Goal: Task Accomplishment & Management: Manage account settings

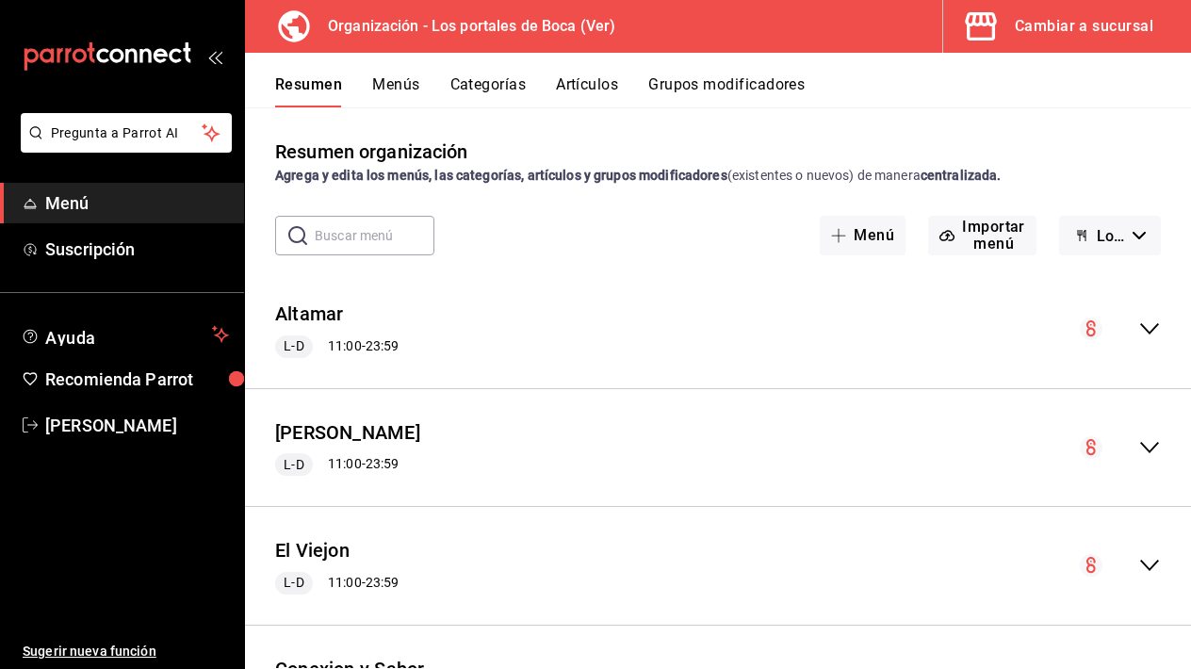
click at [141, 203] on span "Menú" at bounding box center [137, 202] width 184 height 25
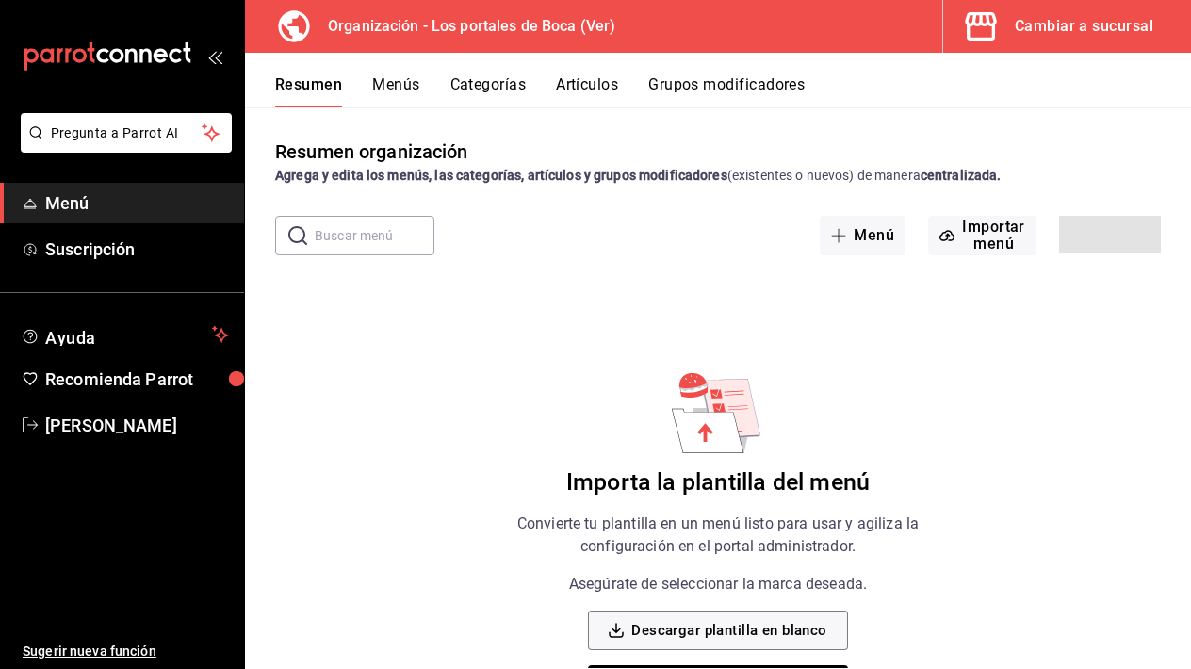
click at [141, 203] on span "Menú" at bounding box center [137, 202] width 184 height 25
click at [110, 215] on span "Menú" at bounding box center [137, 202] width 184 height 25
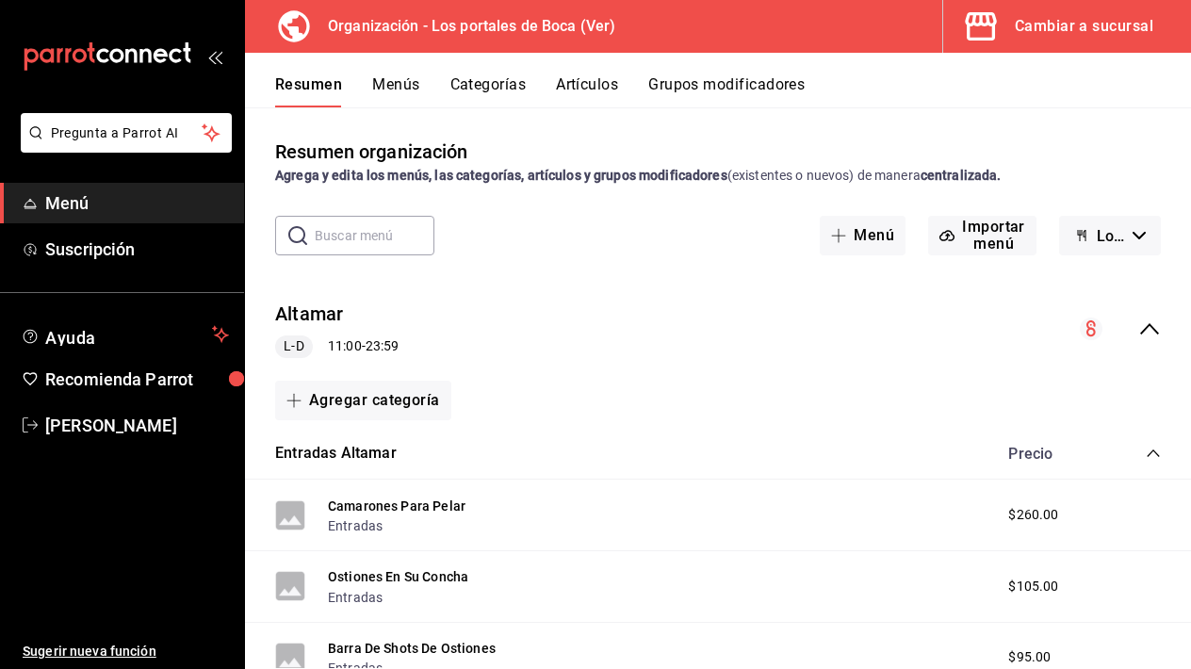
click at [172, 199] on span "Menú" at bounding box center [137, 202] width 184 height 25
click at [1060, 27] on div "Cambiar a sucursal" at bounding box center [1084, 26] width 139 height 26
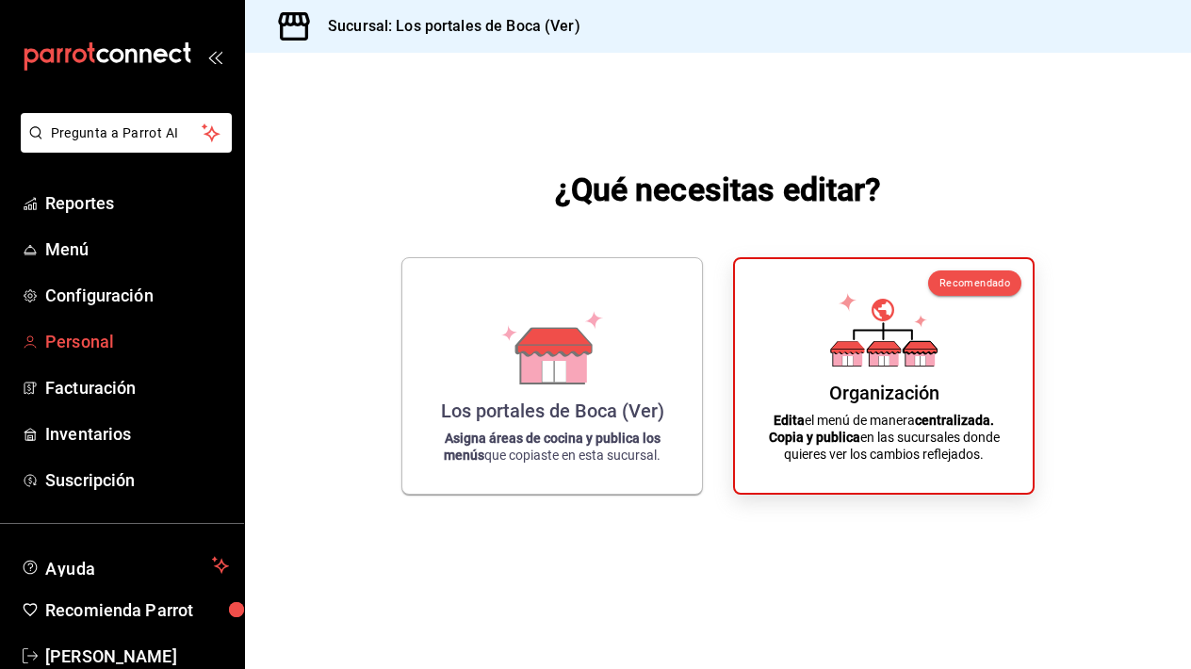
click at [112, 346] on span "Personal" at bounding box center [137, 341] width 184 height 25
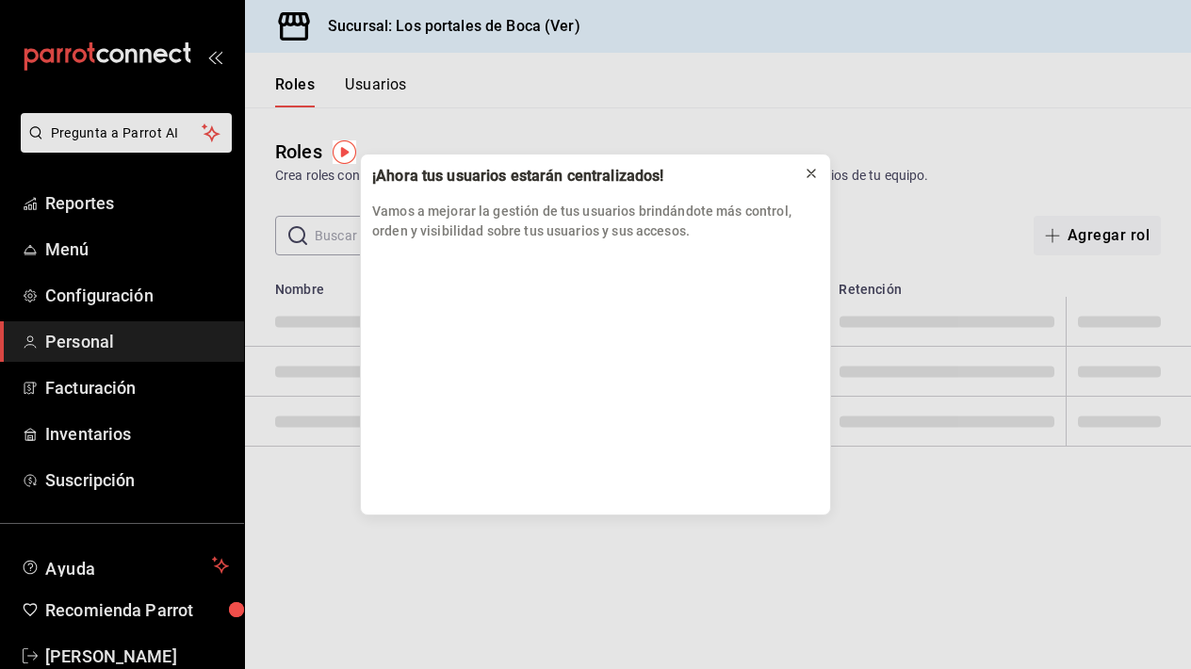
click at [816, 172] on icon at bounding box center [811, 173] width 15 height 15
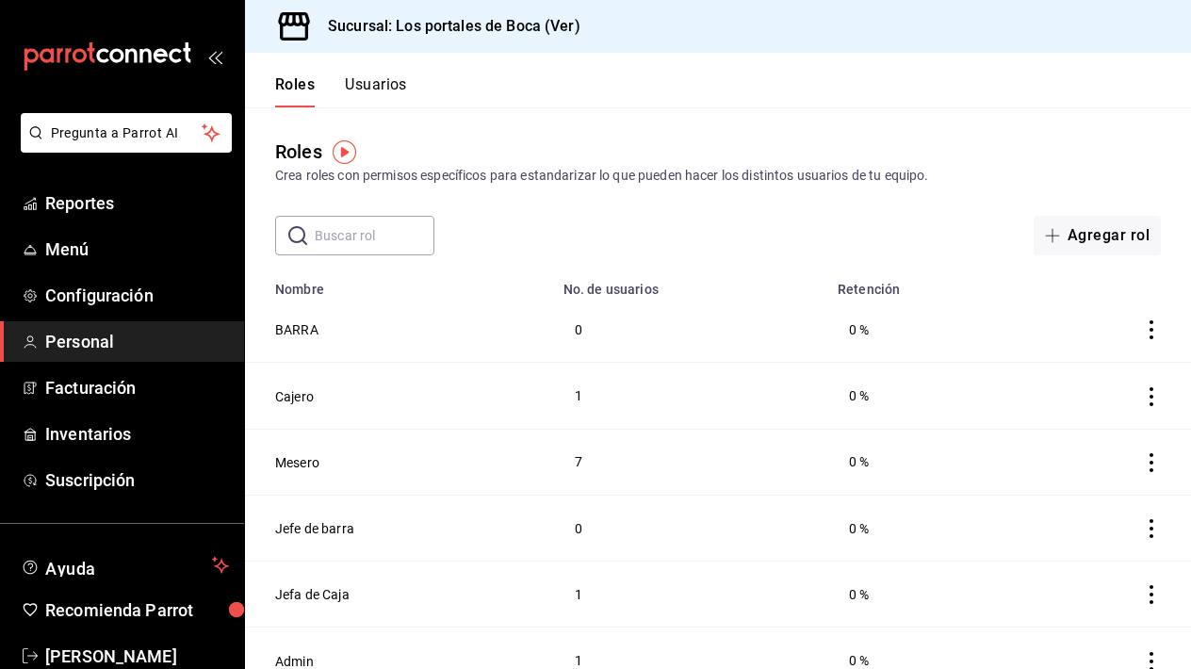
click at [382, 96] on button "Usuarios" at bounding box center [376, 91] width 62 height 32
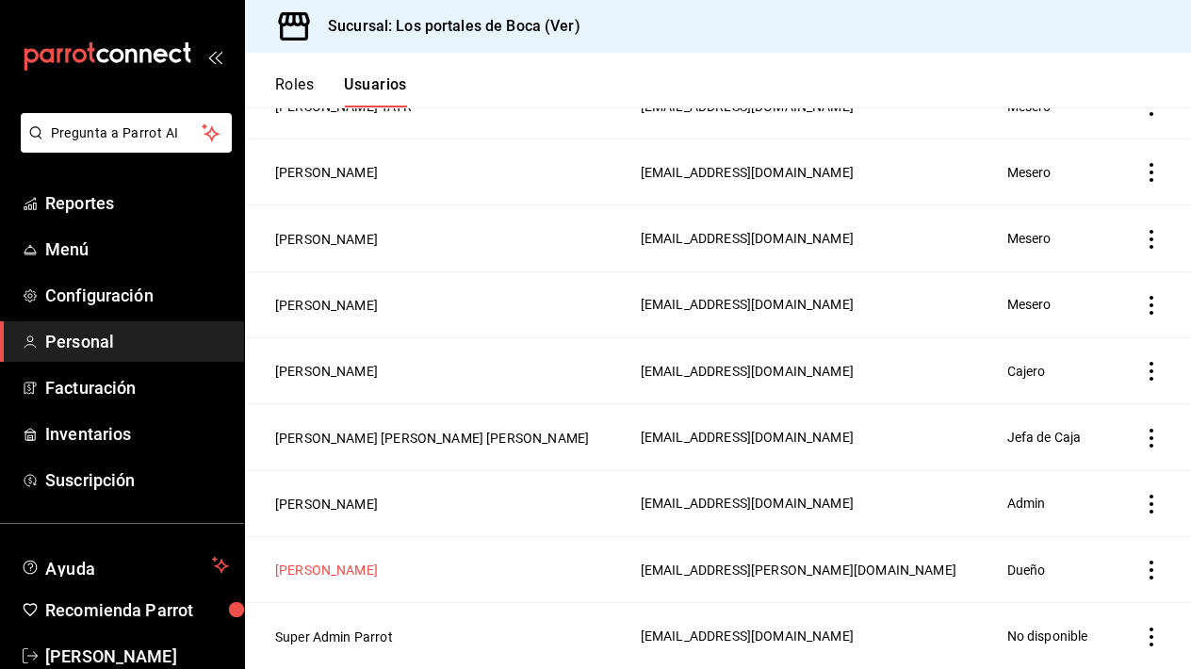
click at [330, 569] on button "Adrián Quintero" at bounding box center [326, 570] width 103 height 19
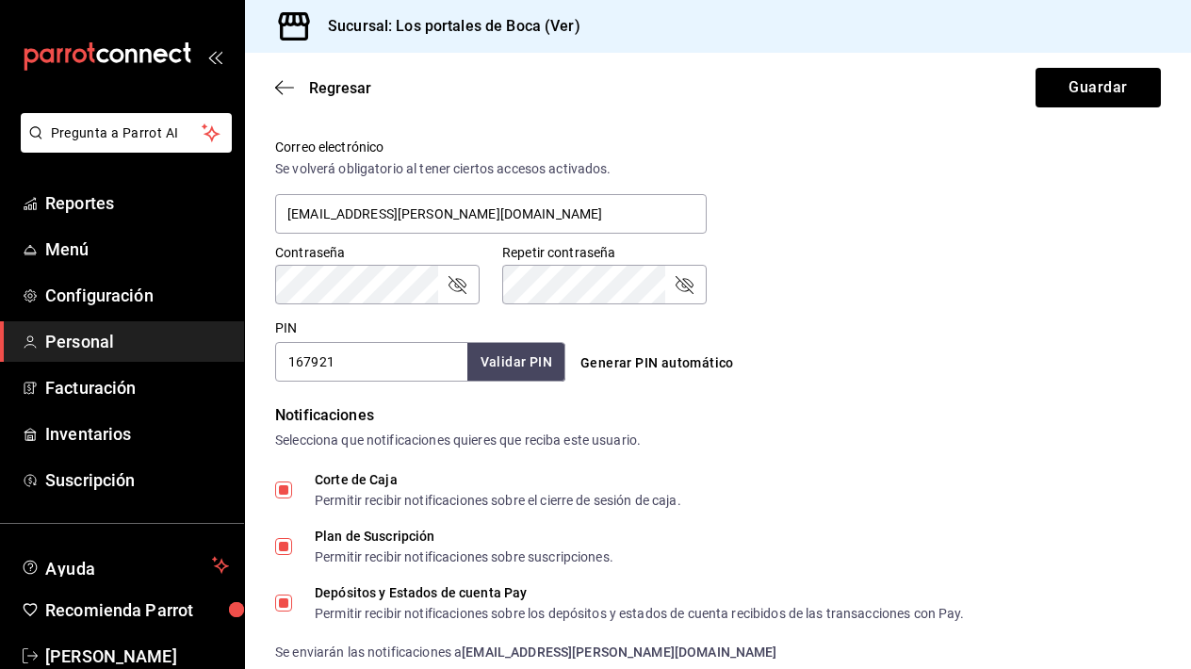
scroll to position [686, 0]
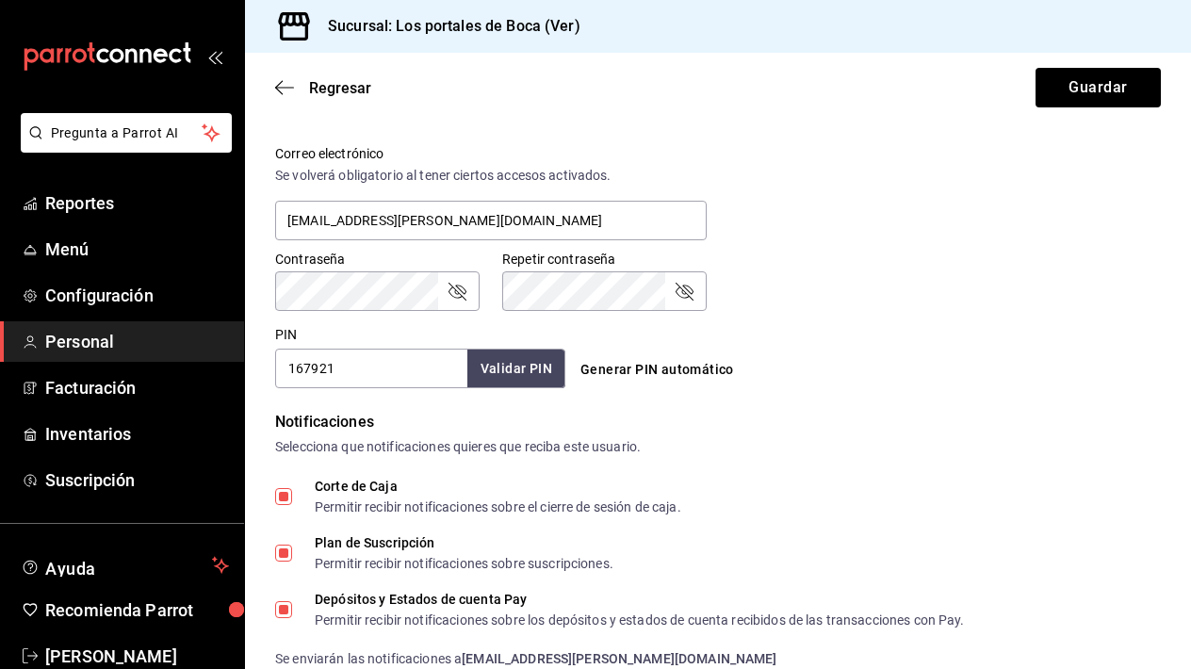
click at [461, 302] on div "Contraseña" at bounding box center [377, 291] width 204 height 40
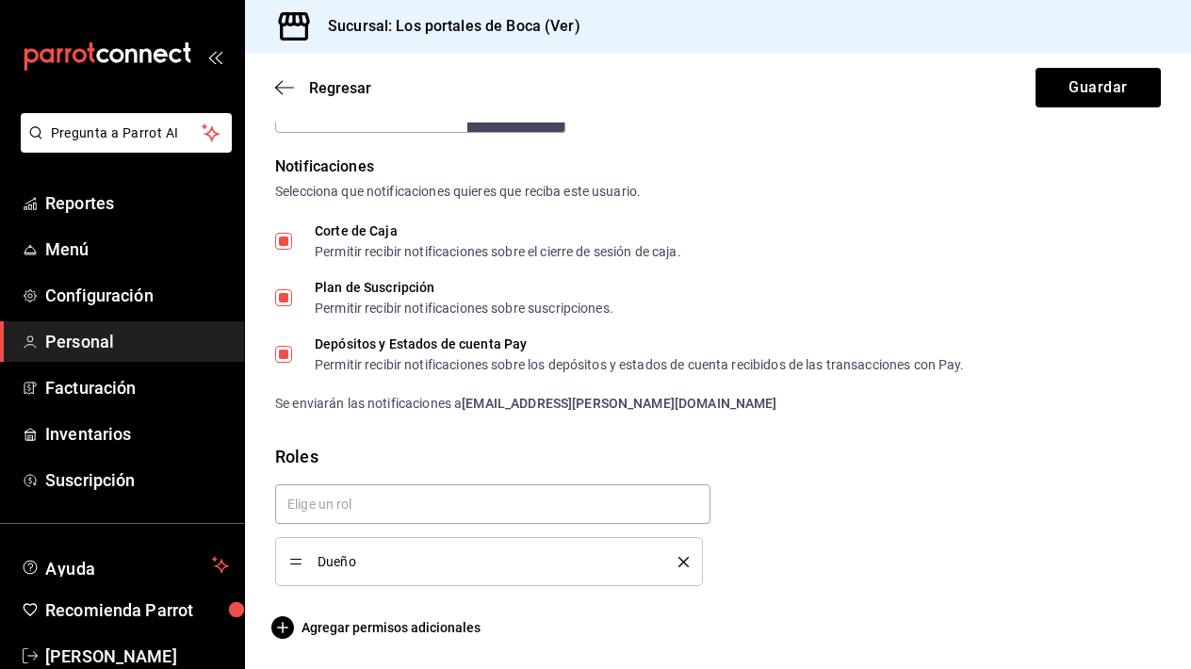
scroll to position [0, 0]
click at [1065, 98] on button "Guardar" at bounding box center [1098, 88] width 125 height 40
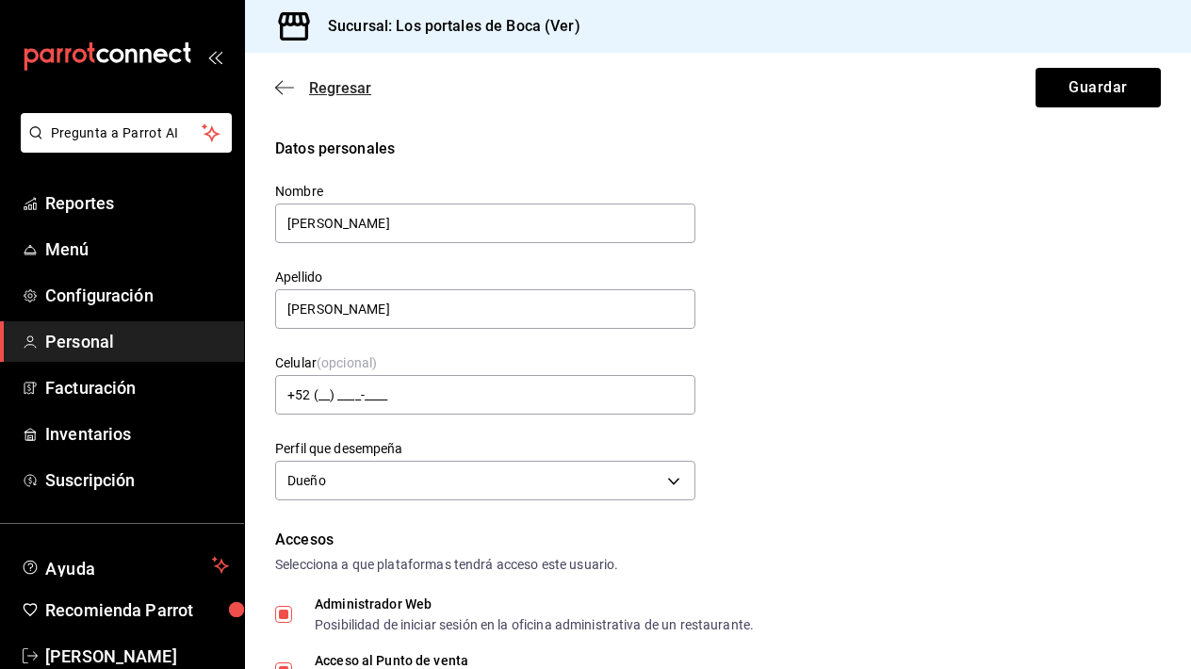
click at [292, 84] on icon "button" at bounding box center [284, 87] width 19 height 17
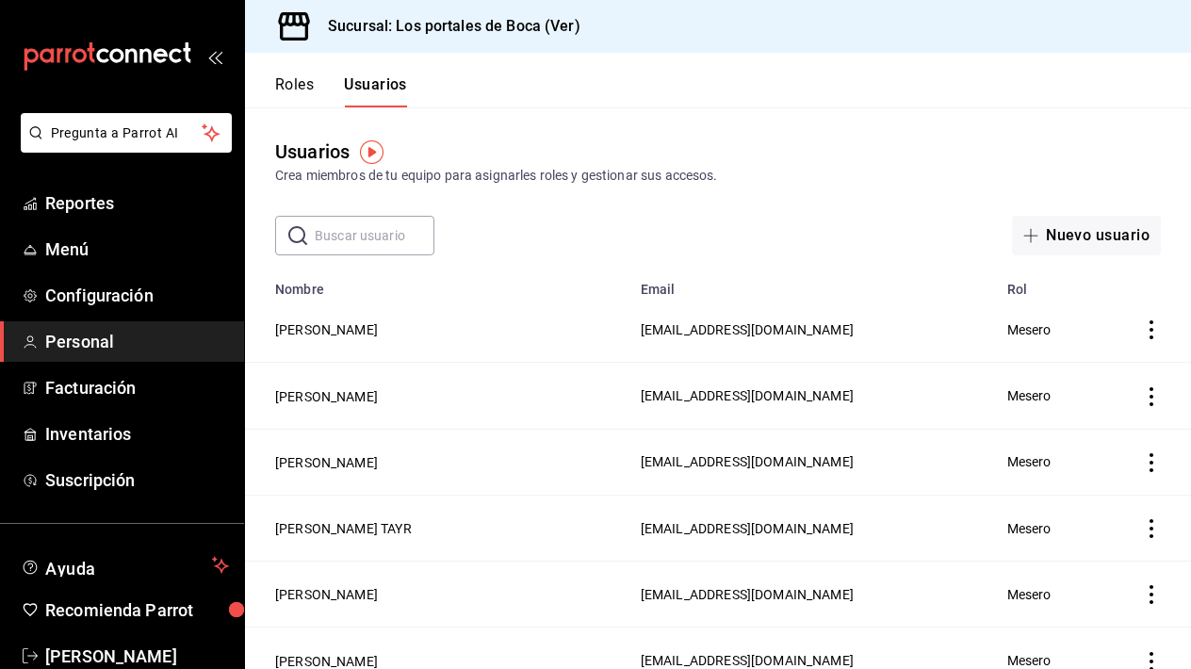
click at [1145, 328] on icon "actions" at bounding box center [1151, 329] width 19 height 19
click at [367, 329] on div at bounding box center [595, 334] width 1191 height 669
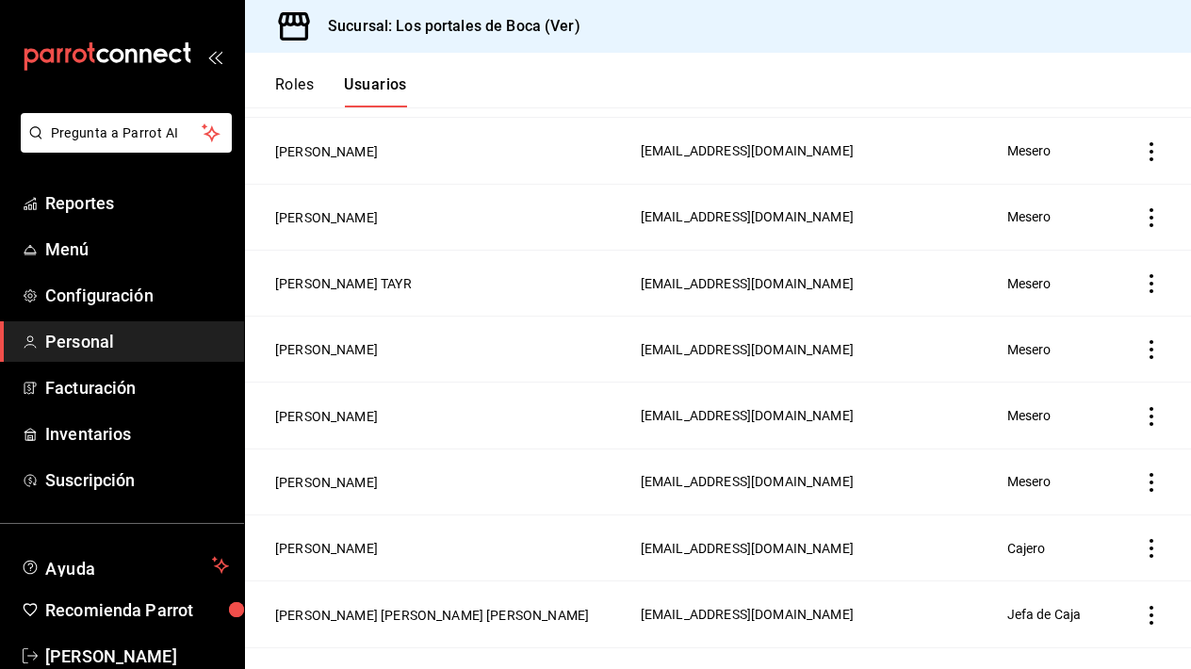
scroll to position [244, 0]
click at [1144, 414] on icon "actions" at bounding box center [1151, 417] width 19 height 19
click at [310, 418] on div at bounding box center [595, 334] width 1191 height 669
click at [283, 100] on button "Roles" at bounding box center [294, 91] width 39 height 32
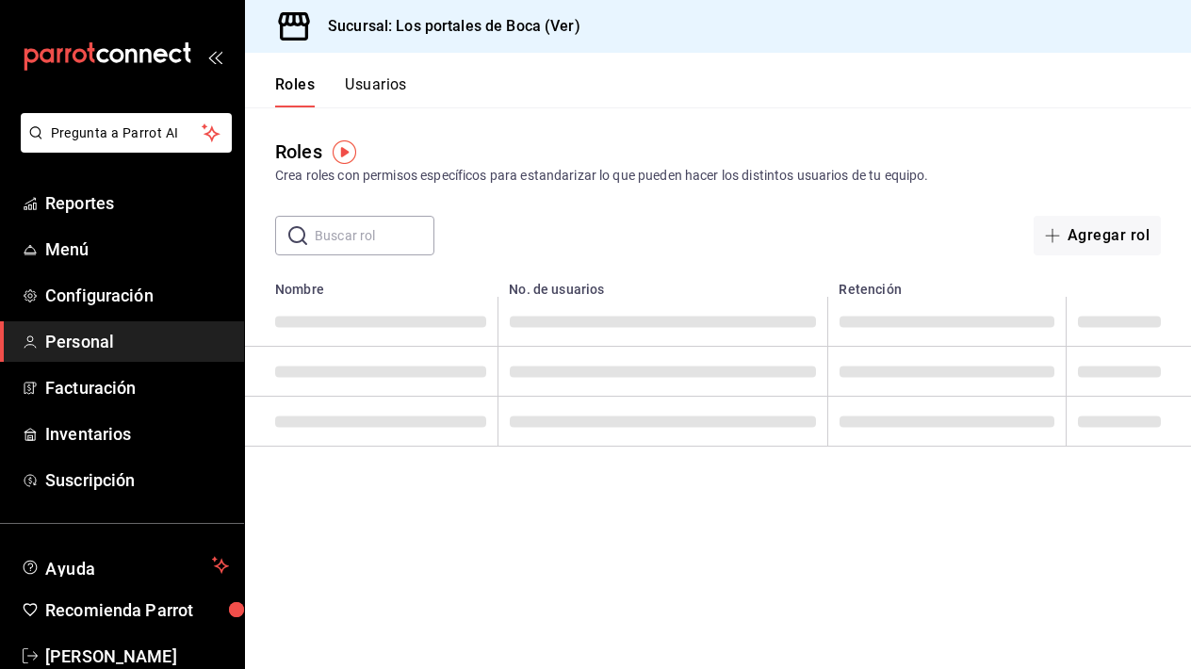
click at [295, 92] on button "Roles" at bounding box center [295, 91] width 40 height 32
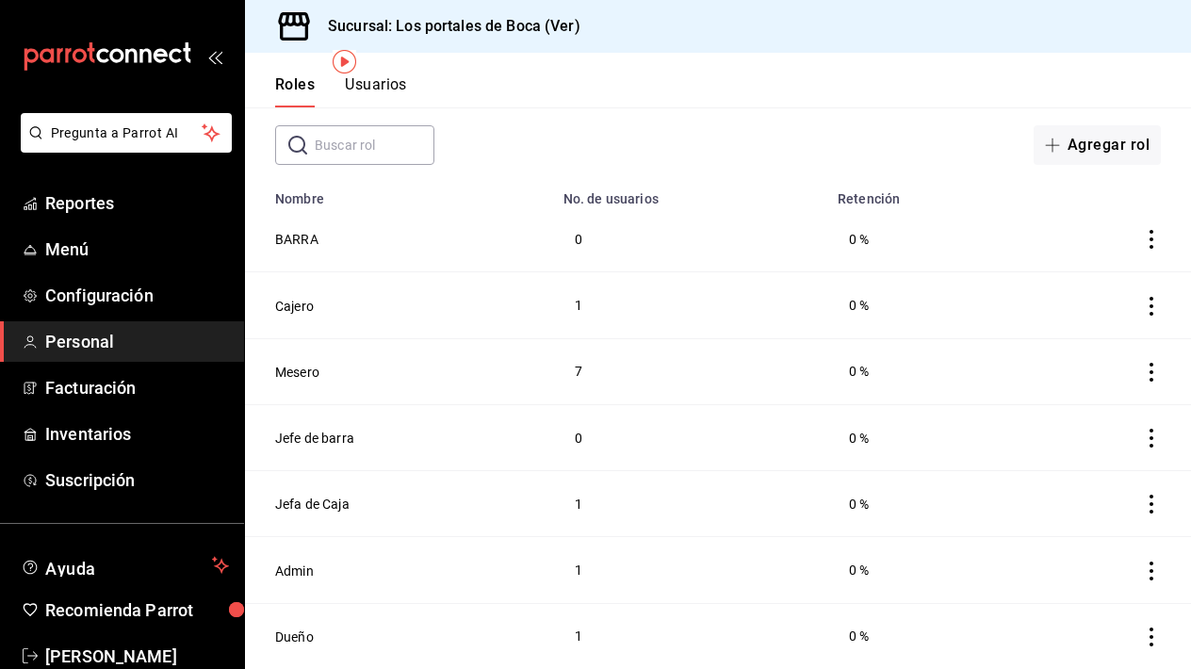
click at [1144, 568] on icon "actions" at bounding box center [1151, 571] width 19 height 19
click at [354, 565] on div at bounding box center [595, 334] width 1191 height 669
click at [301, 568] on button "Admin" at bounding box center [294, 571] width 39 height 19
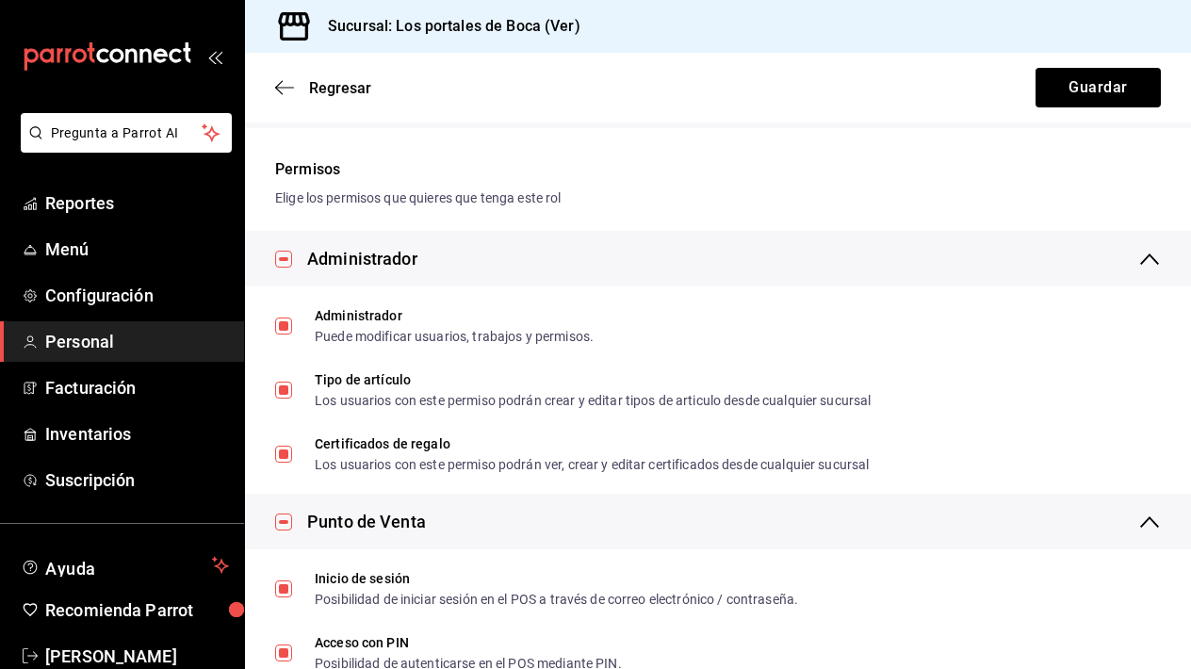
scroll to position [428, 0]
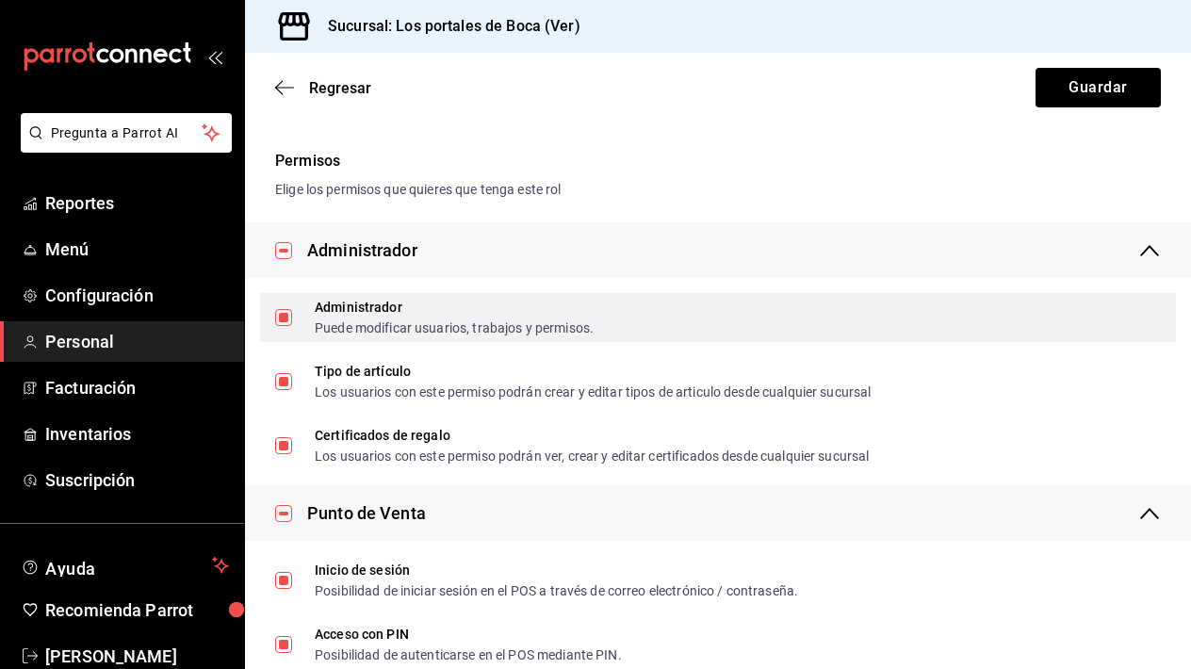
click at [289, 321] on input "Administrador Puede modificar usuarios, trabajos y permisos." at bounding box center [283, 317] width 17 height 17
checkbox input "false"
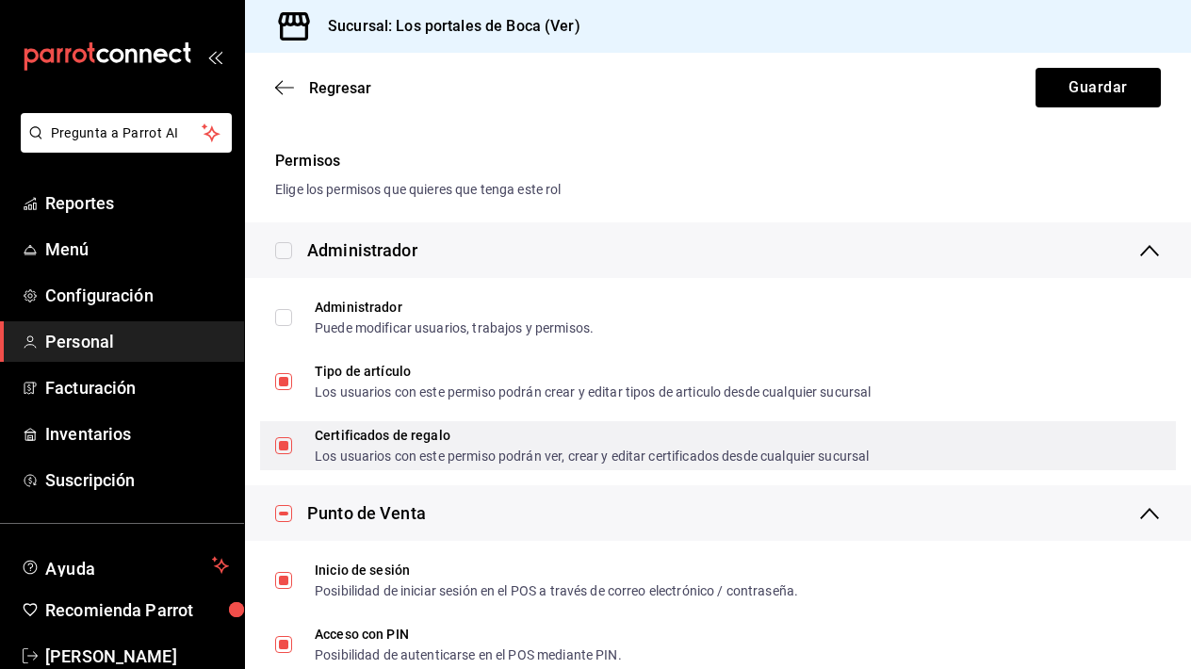
scroll to position [458, 0]
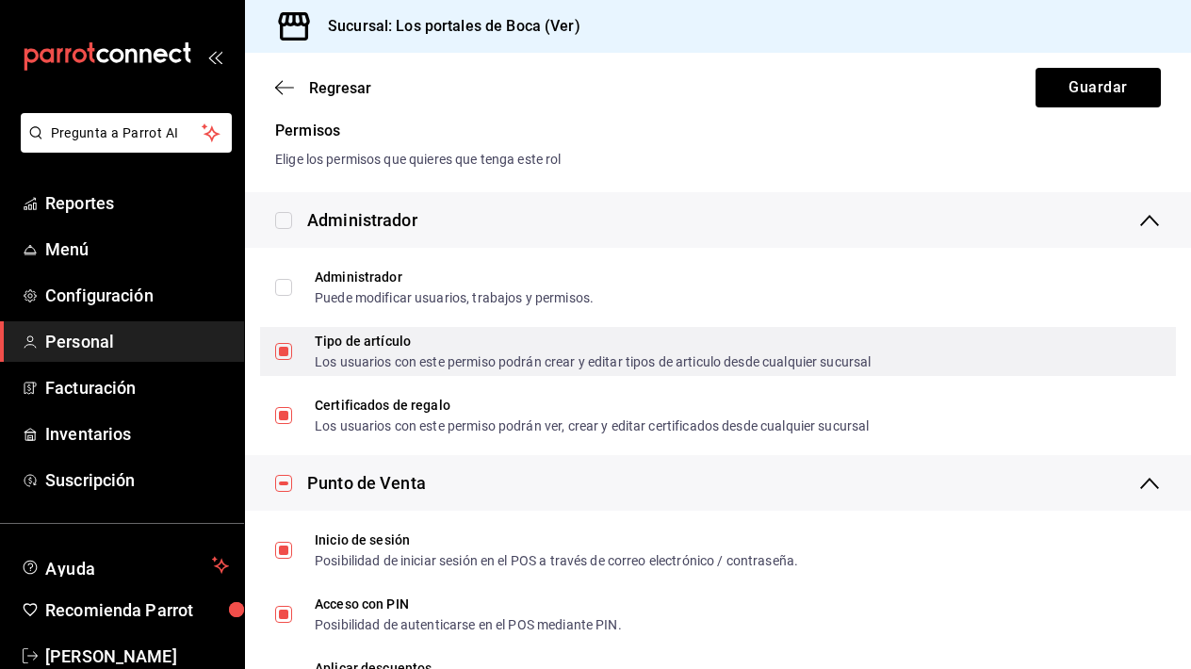
click at [283, 351] on input "Tipo de artículo Los usuarios con este permiso podrán crear y editar tipos de a…" at bounding box center [283, 351] width 17 height 17
checkbox input "false"
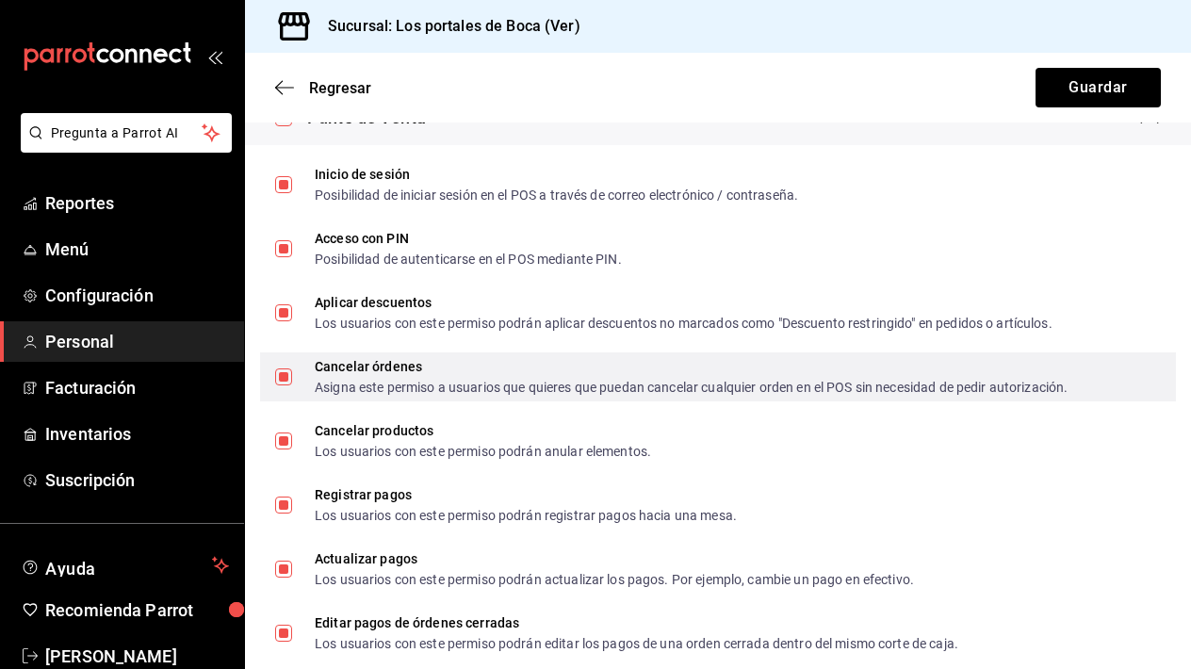
scroll to position [838, 0]
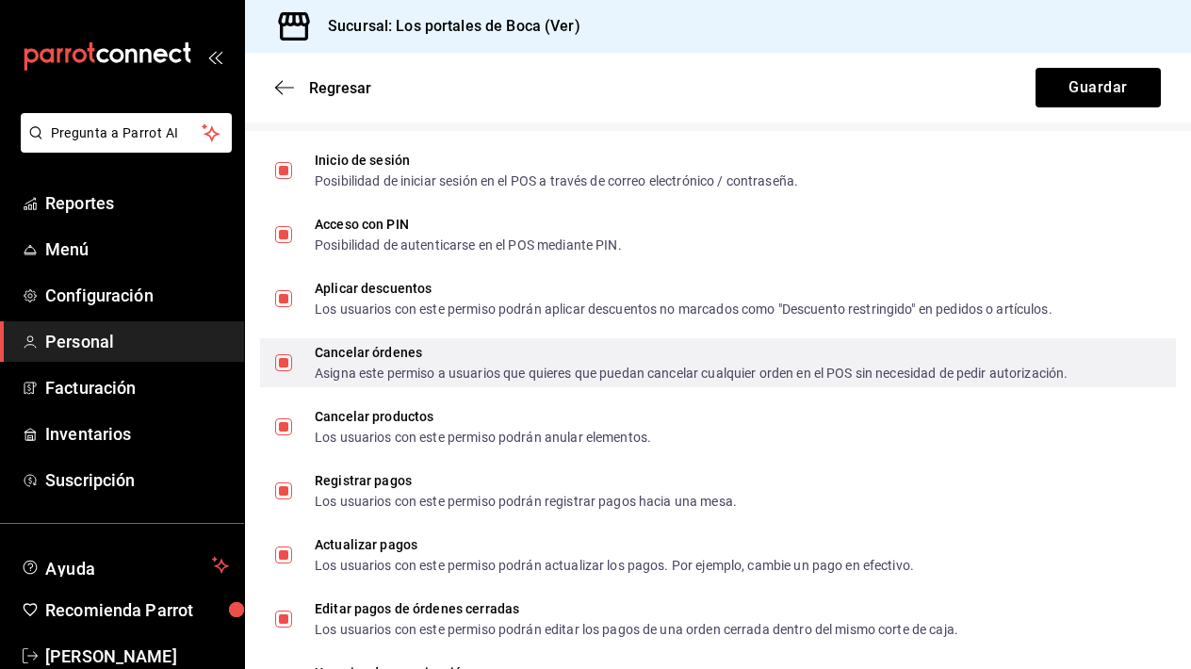
click at [290, 359] on input "Cancelar órdenes Asigna este permiso a usuarios que quieres que puedan cancelar…" at bounding box center [283, 362] width 17 height 17
checkbox input "false"
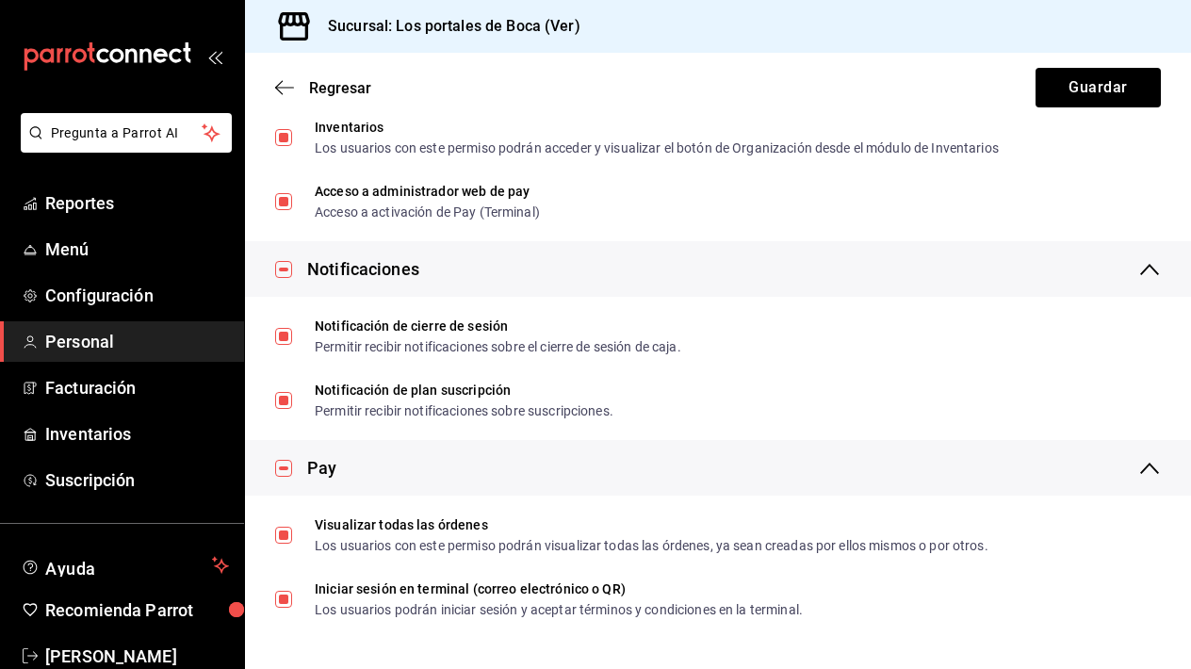
scroll to position [0, 0]
click at [1069, 95] on button "Guardar" at bounding box center [1098, 88] width 125 height 40
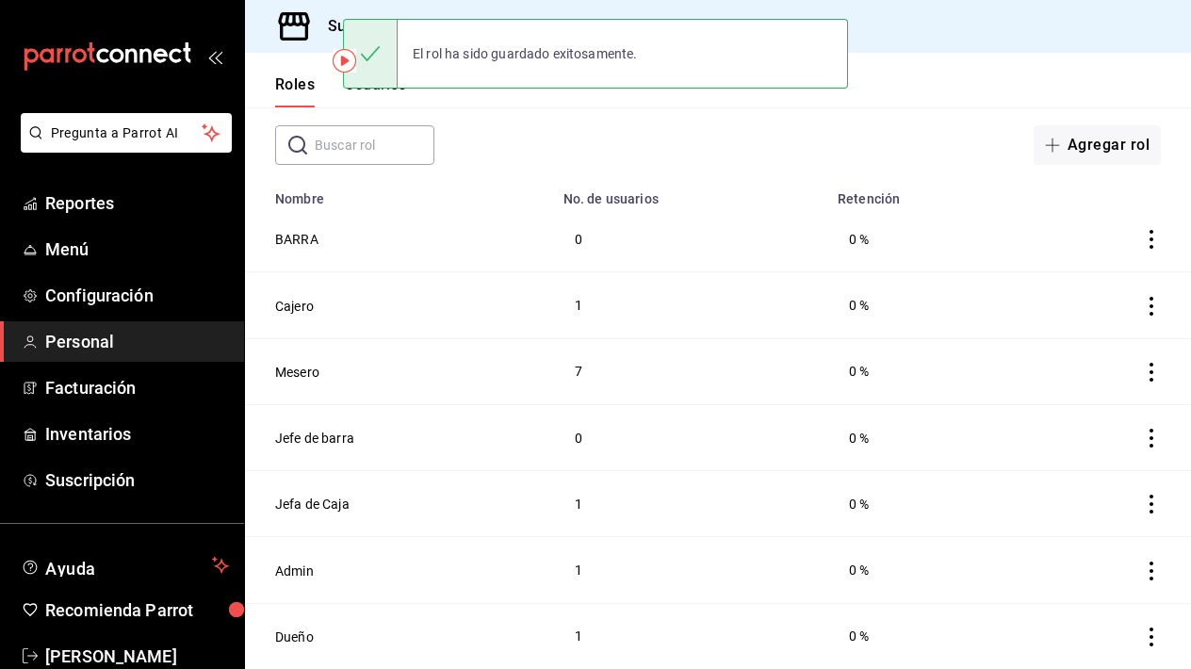
scroll to position [90, 0]
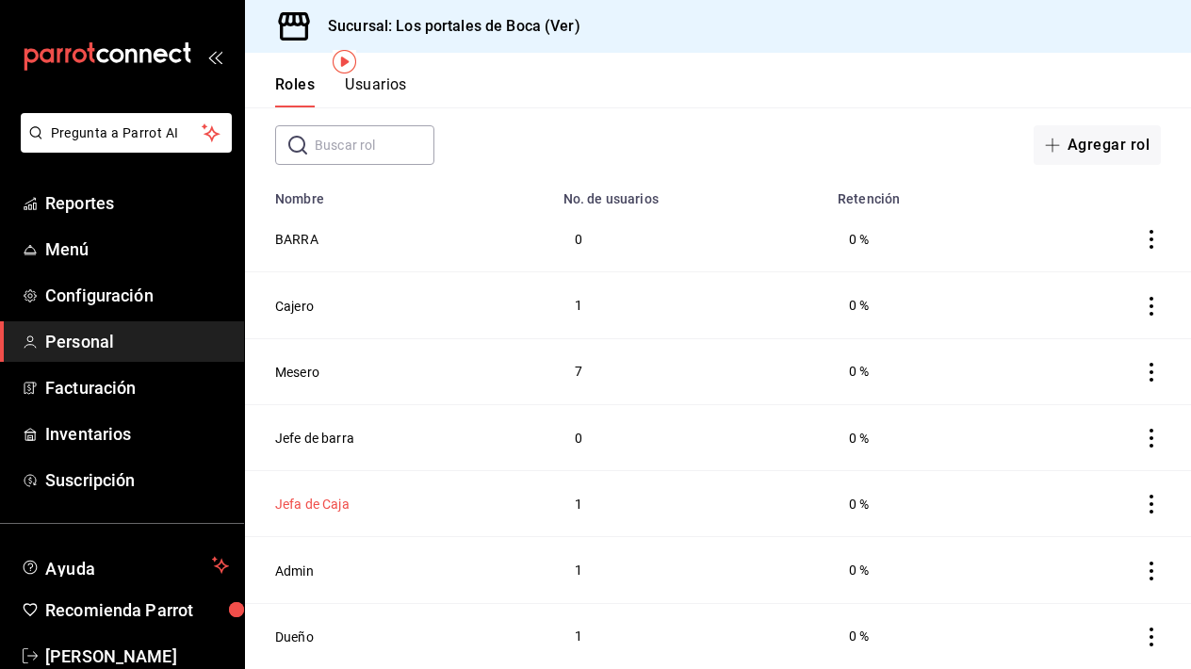
click at [332, 507] on button "Jefa de Caja" at bounding box center [312, 504] width 74 height 19
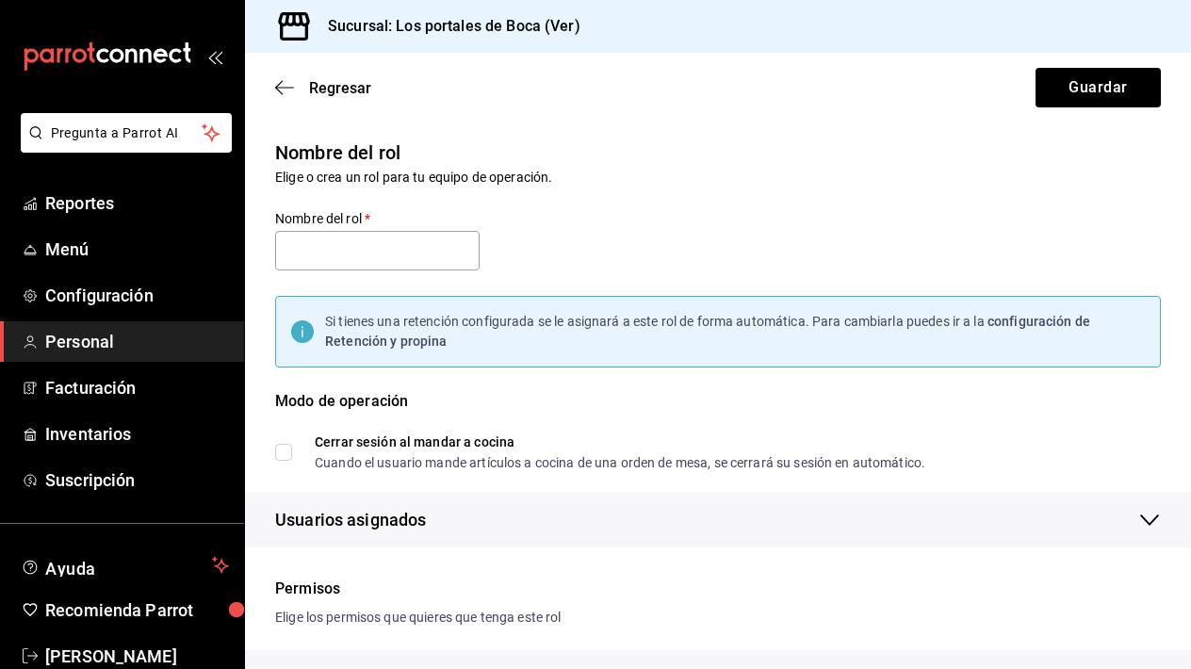
type input "Jefa de Caja"
checkbox input "true"
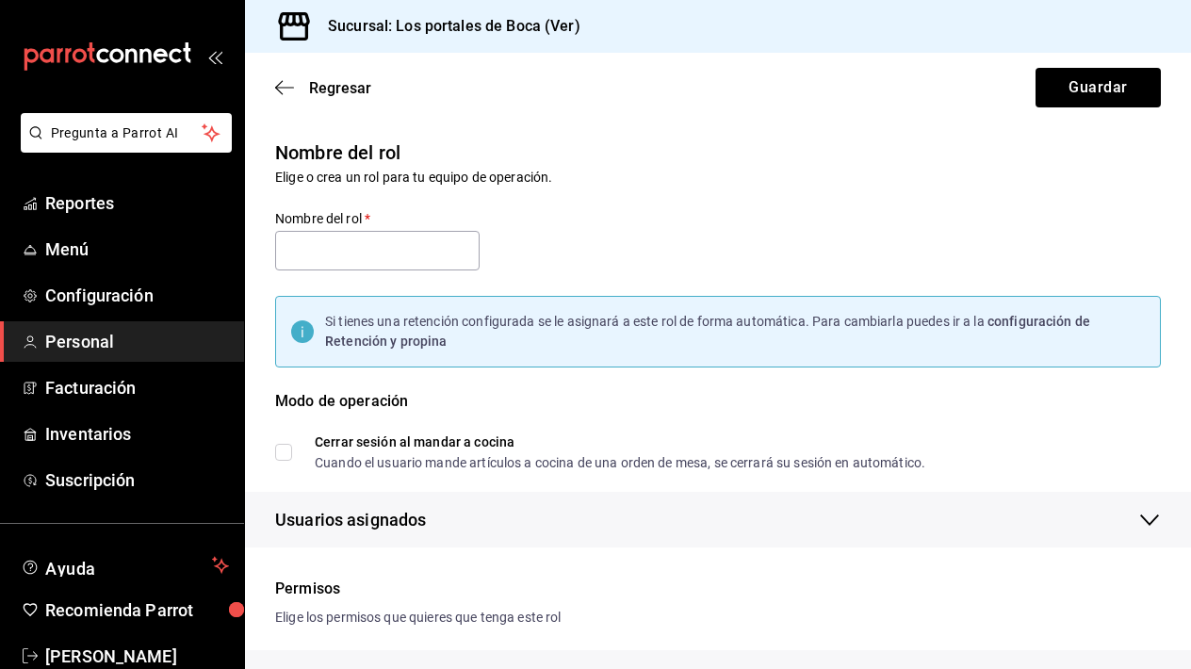
checkbox input "true"
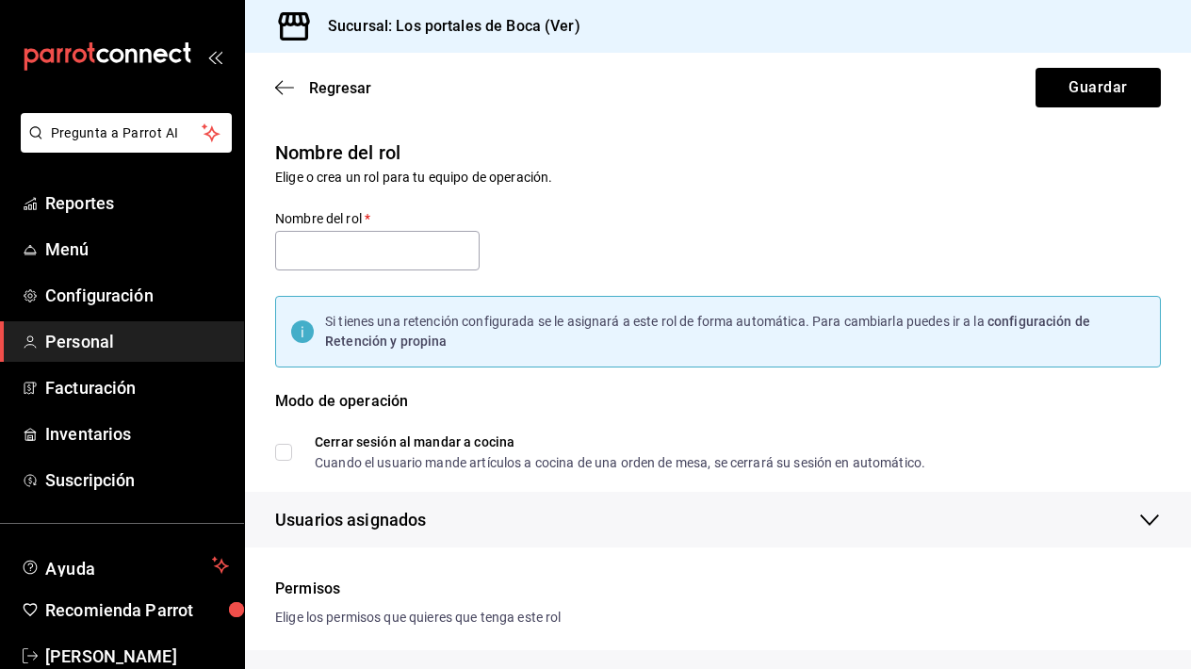
checkbox input "true"
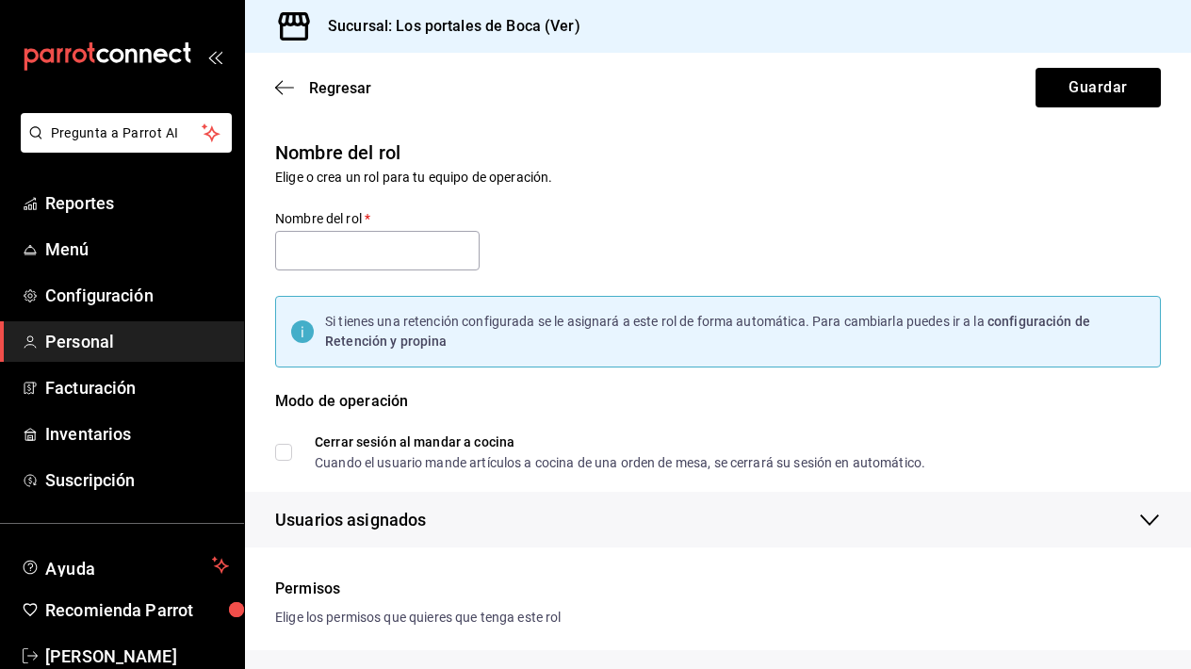
checkbox input "true"
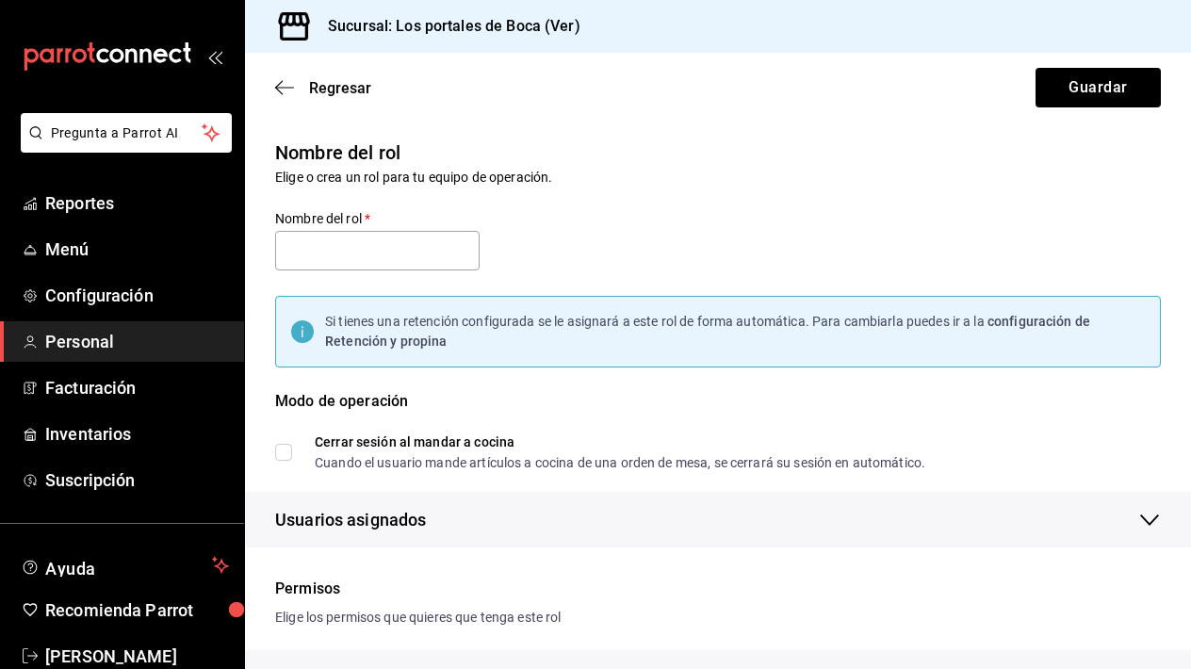
checkbox input "true"
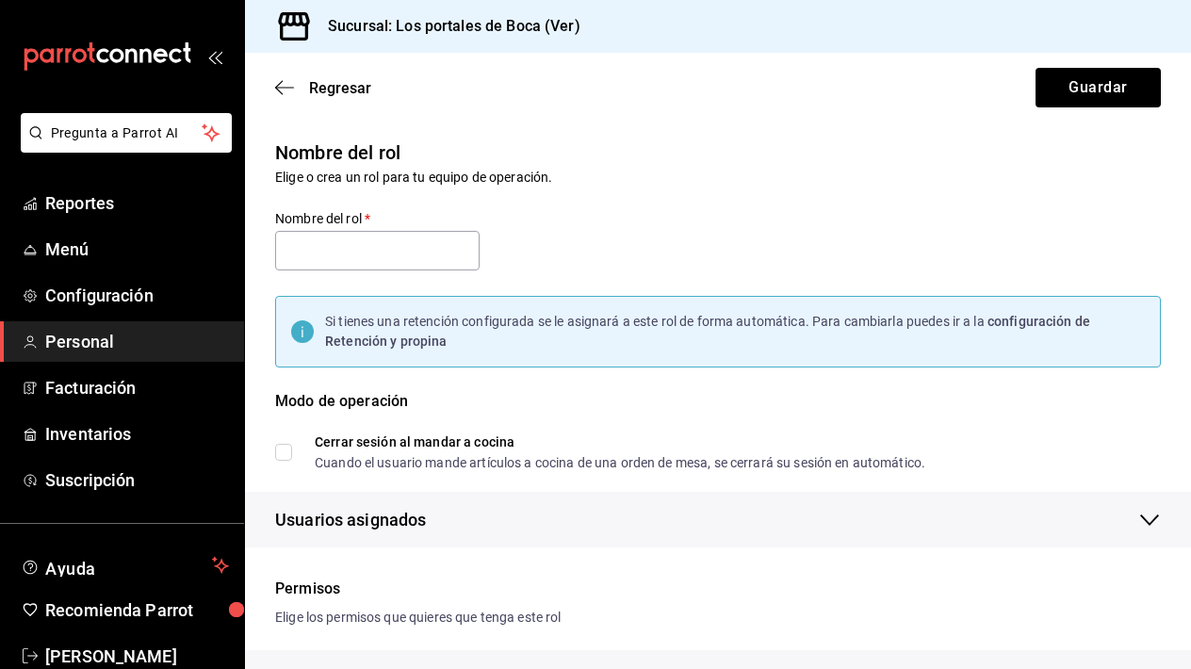
checkbox input "true"
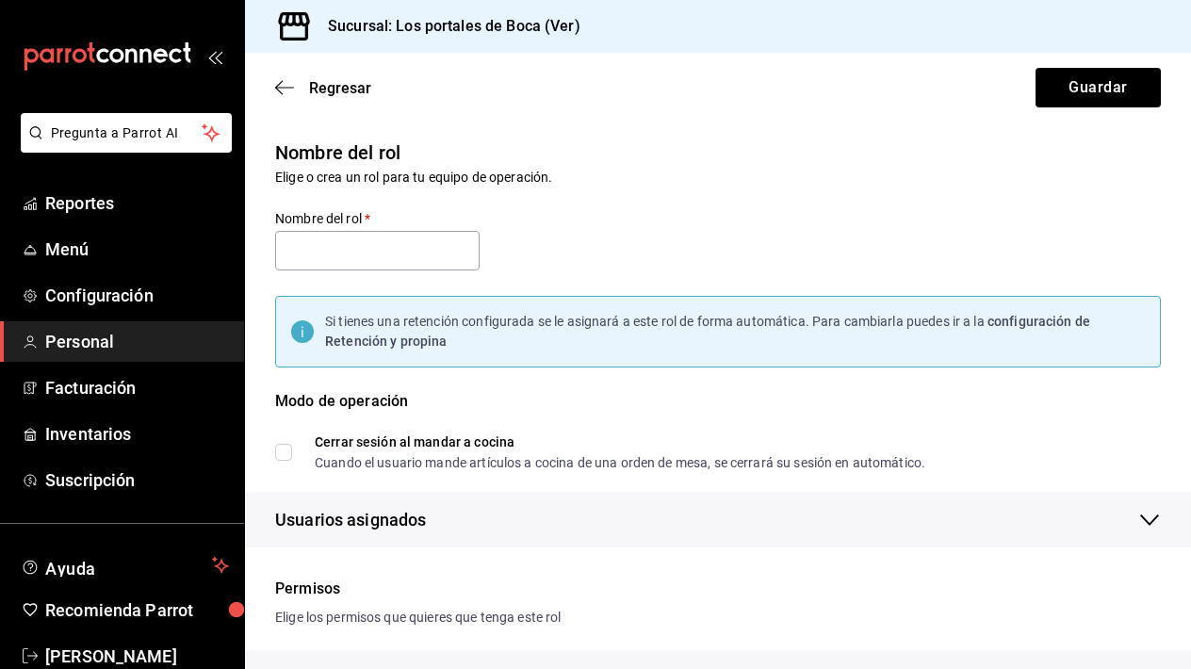
checkbox input "true"
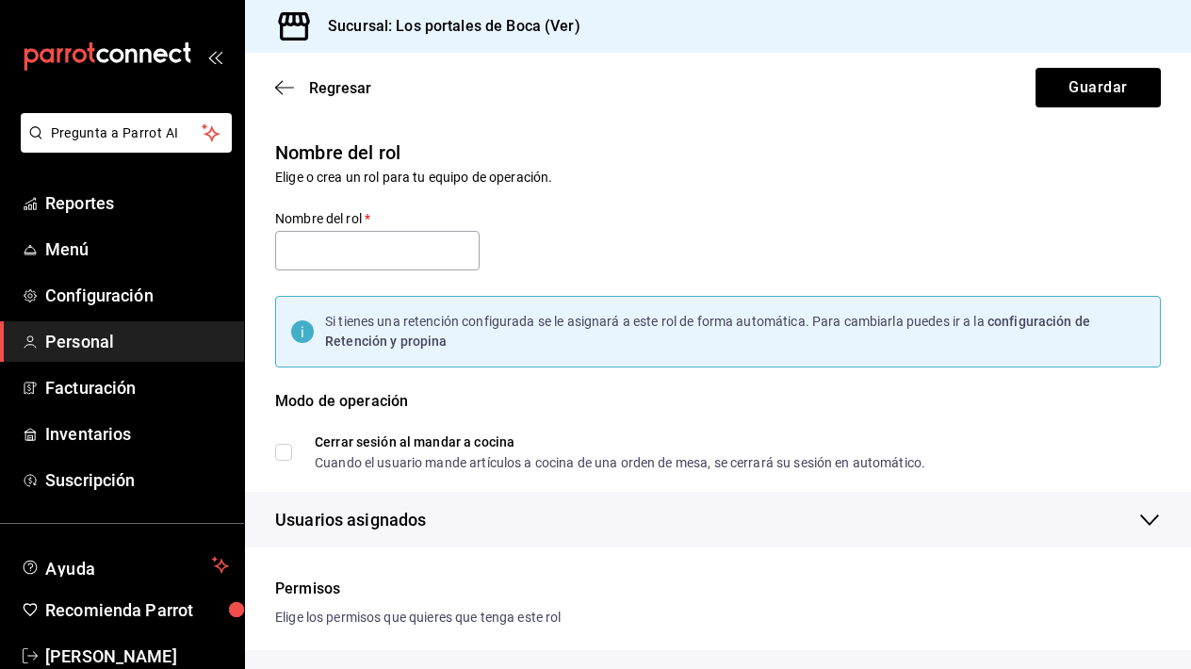
checkbox input "true"
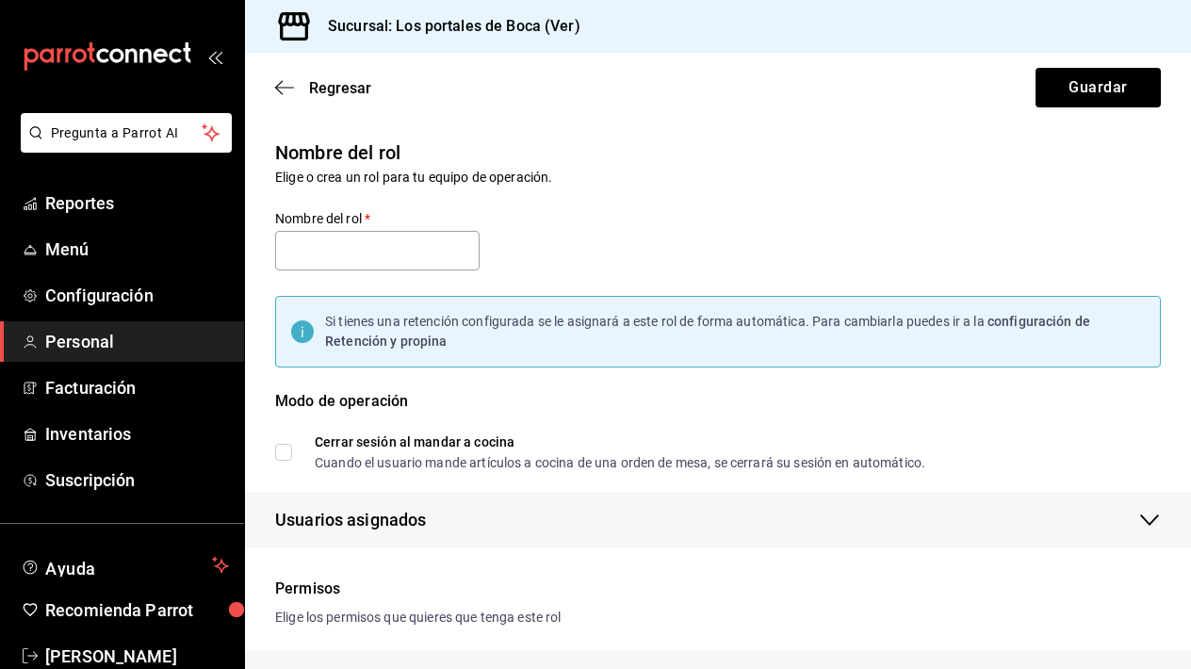
checkbox input "true"
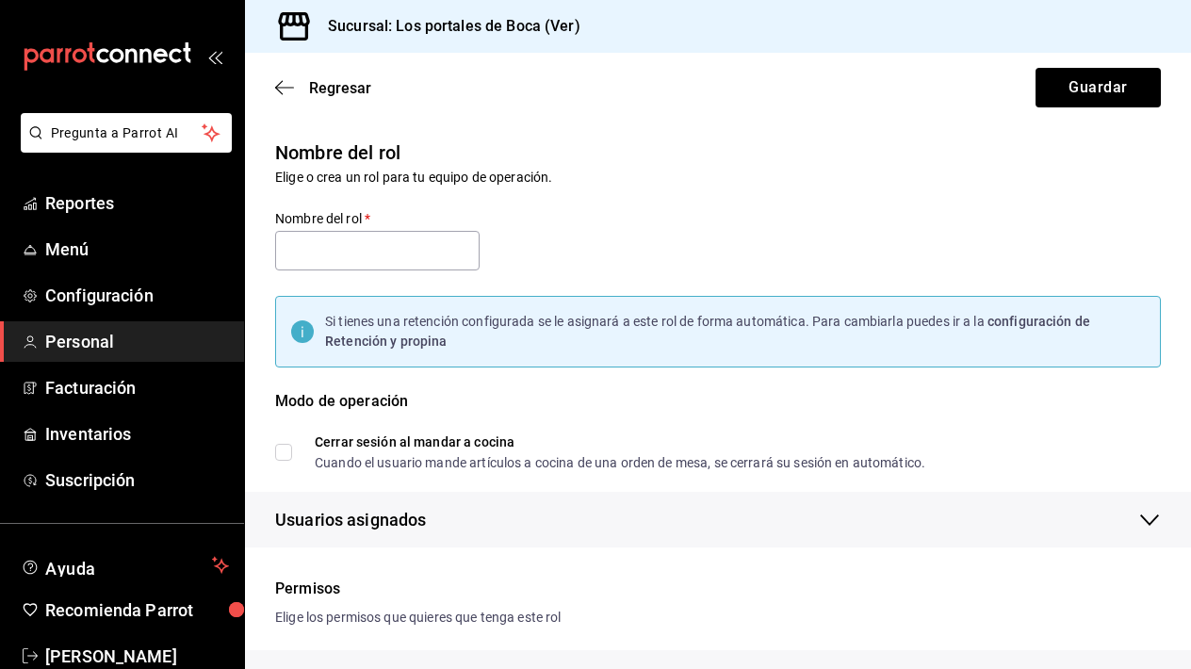
checkbox input "true"
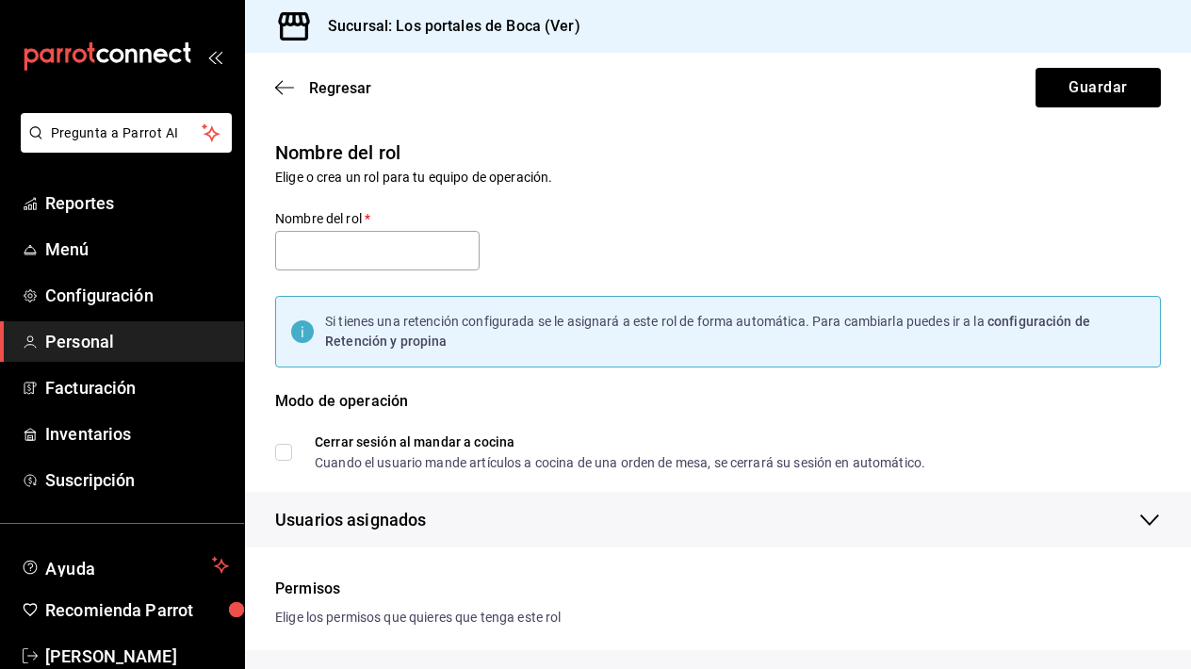
checkbox input "true"
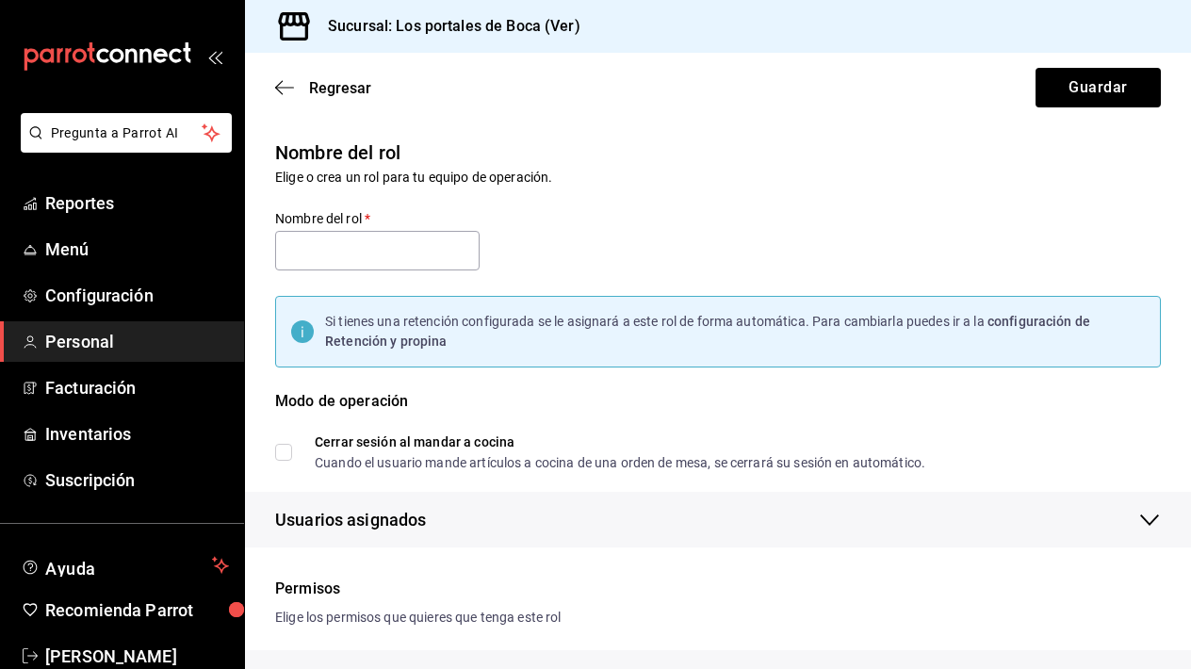
checkbox input "true"
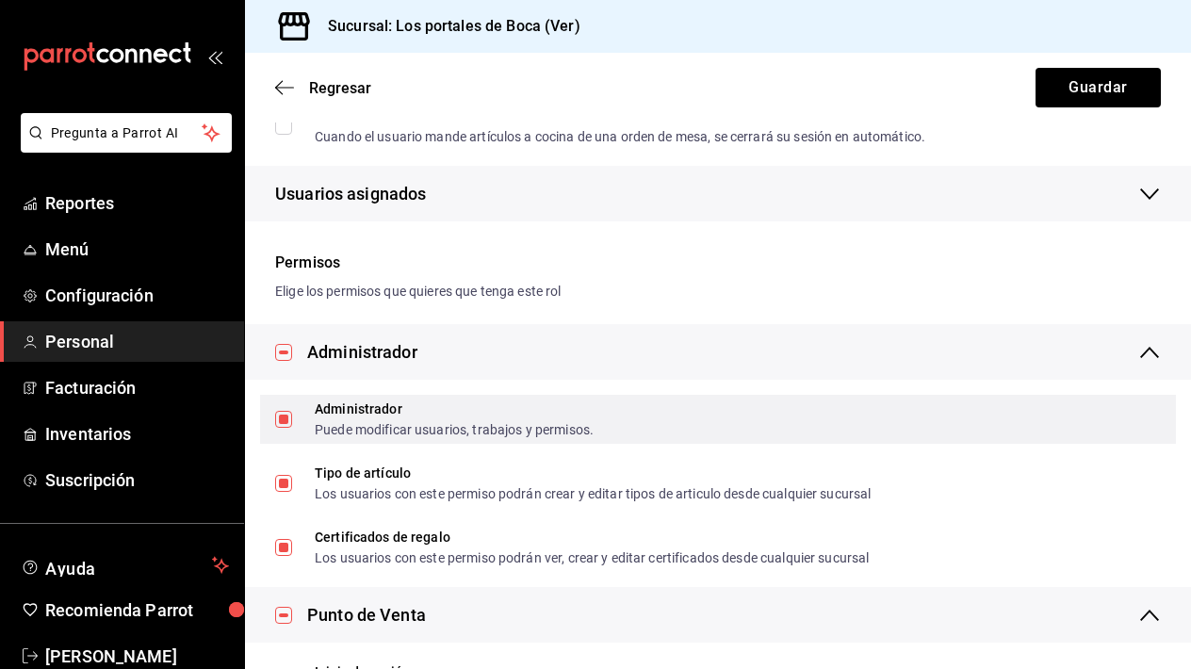
scroll to position [378, 0]
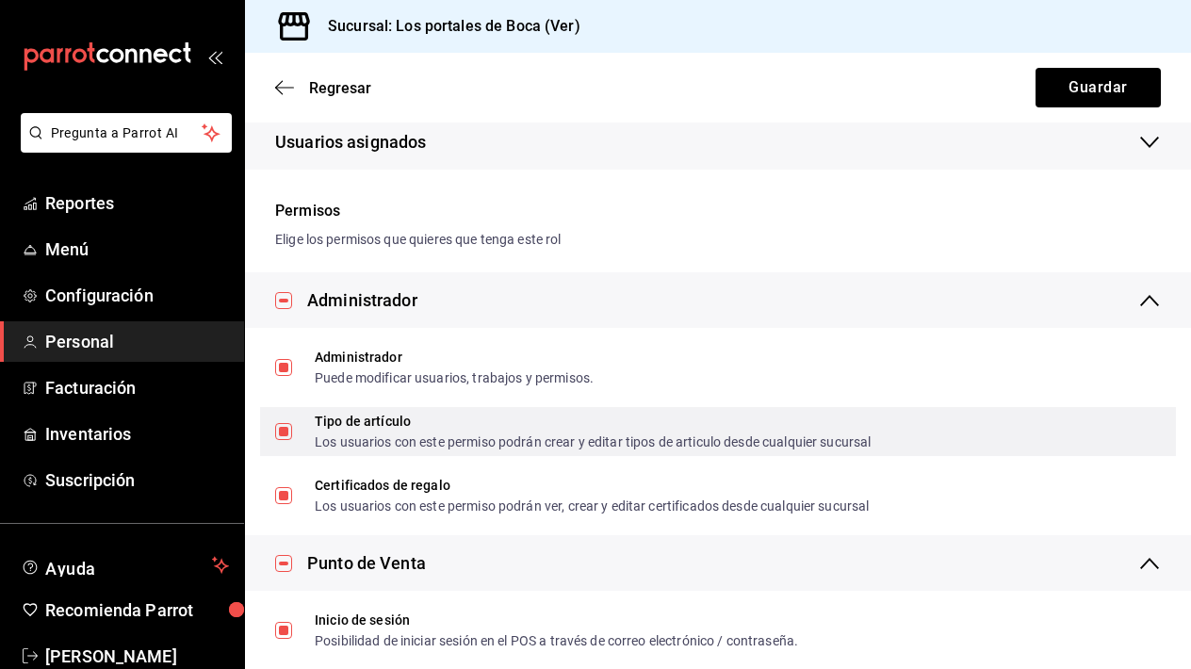
click at [282, 434] on input "Tipo de artículo Los usuarios con este permiso podrán crear y editar tipos de a…" at bounding box center [283, 431] width 17 height 17
checkbox input "false"
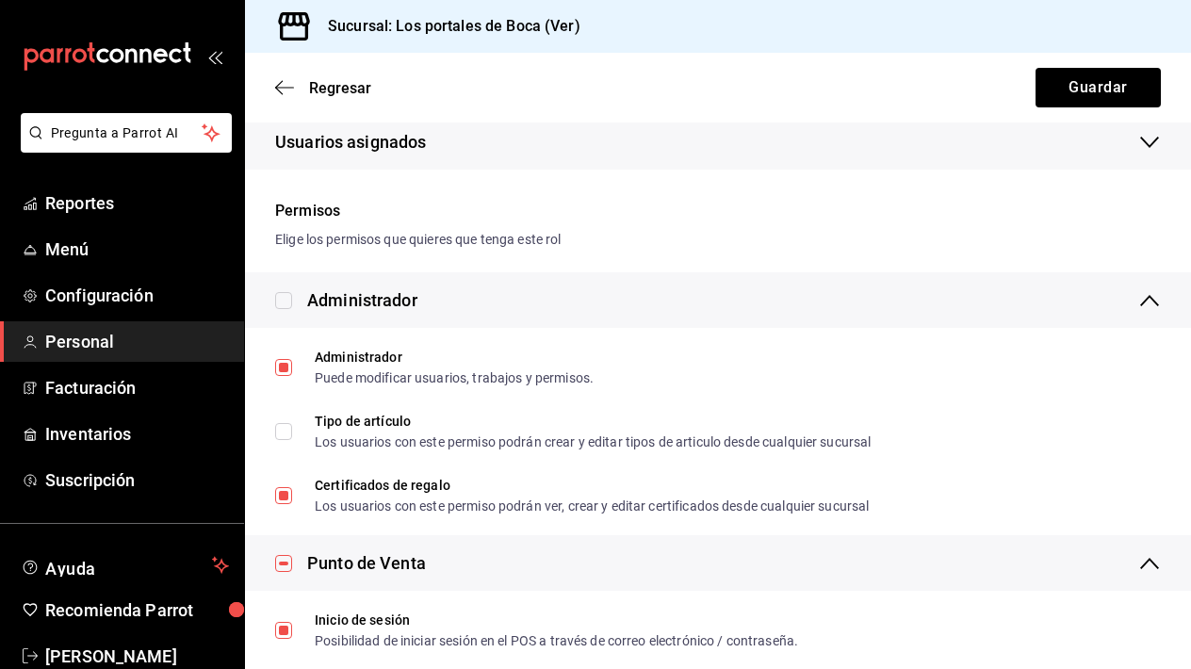
click at [313, 97] on div "Regresar Guardar" at bounding box center [718, 88] width 946 height 70
click at [291, 89] on icon "button" at bounding box center [284, 87] width 19 height 17
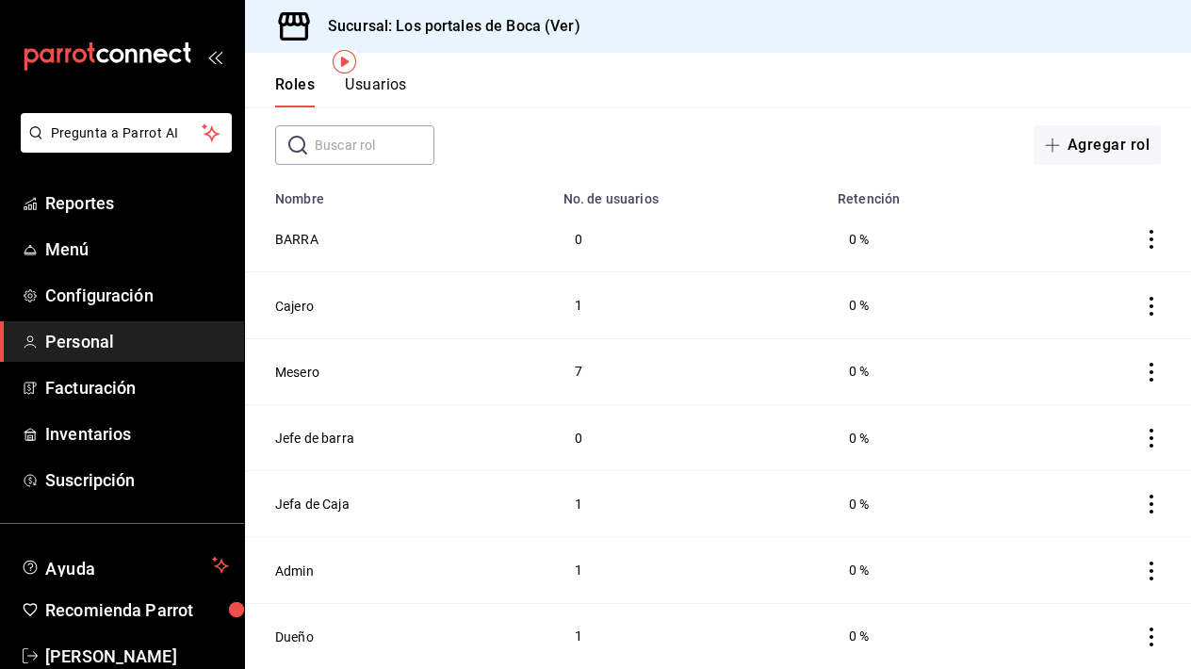
scroll to position [90, 0]
click at [1152, 501] on icon "actions" at bounding box center [1151, 504] width 19 height 19
click at [302, 510] on div at bounding box center [595, 334] width 1191 height 669
click at [314, 504] on button "Jefa de Caja" at bounding box center [312, 504] width 74 height 19
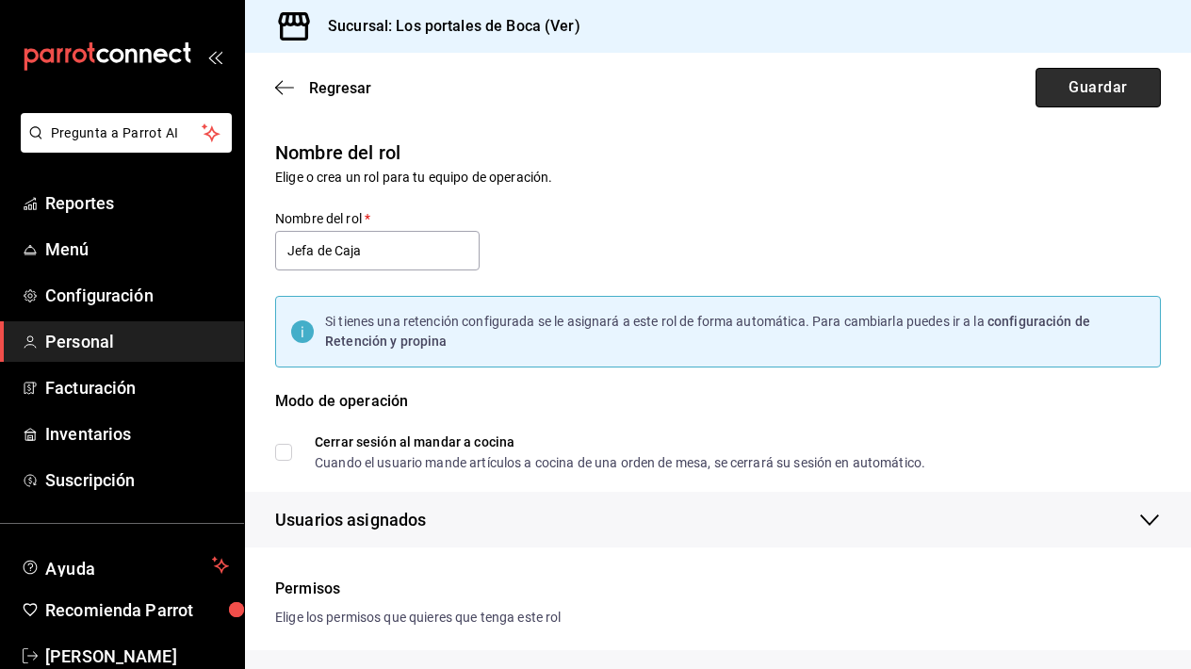
click at [1091, 86] on button "Guardar" at bounding box center [1098, 88] width 125 height 40
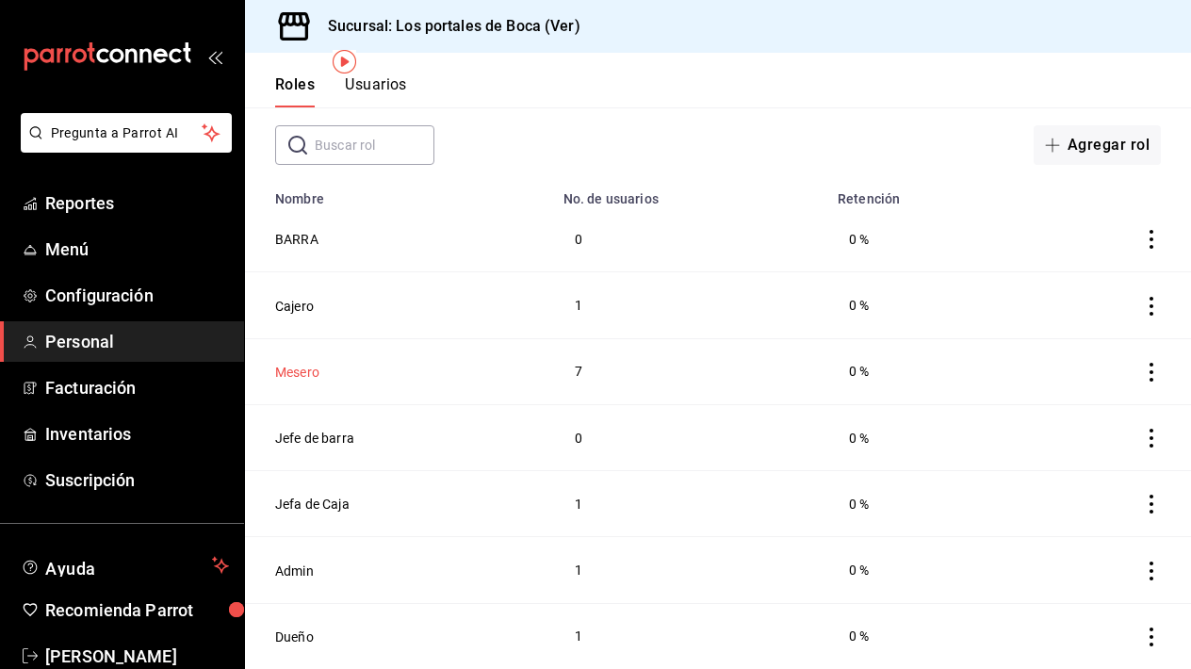
click at [293, 372] on button "Mesero" at bounding box center [297, 372] width 44 height 19
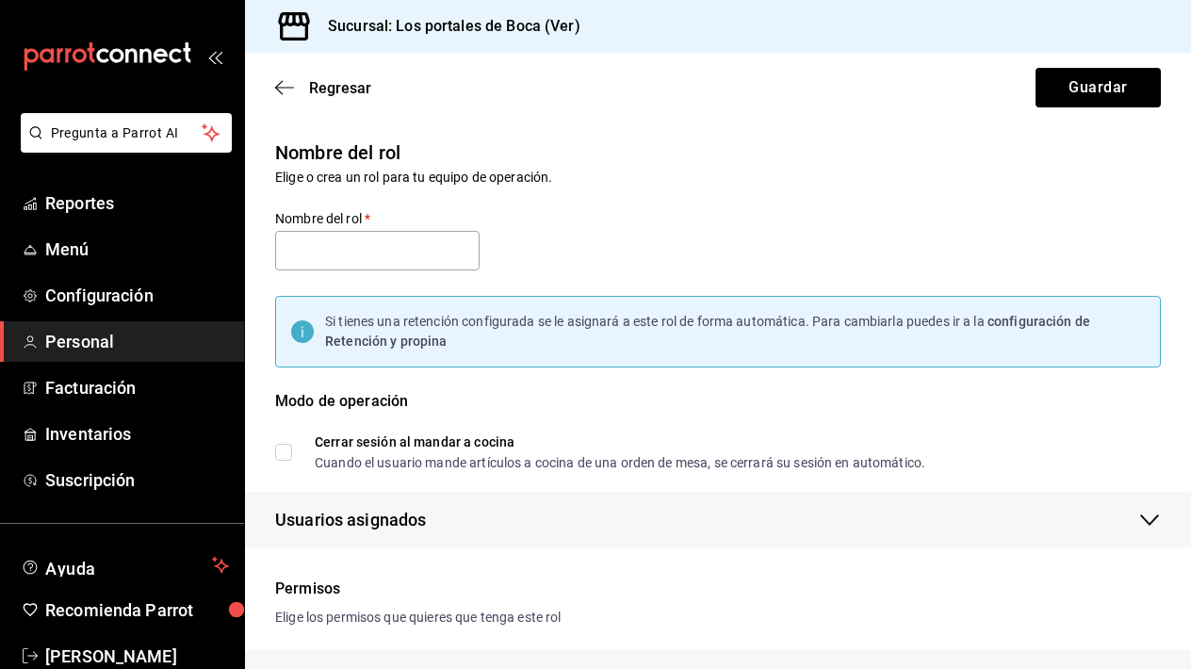
type input "Mesero"
checkbox input "true"
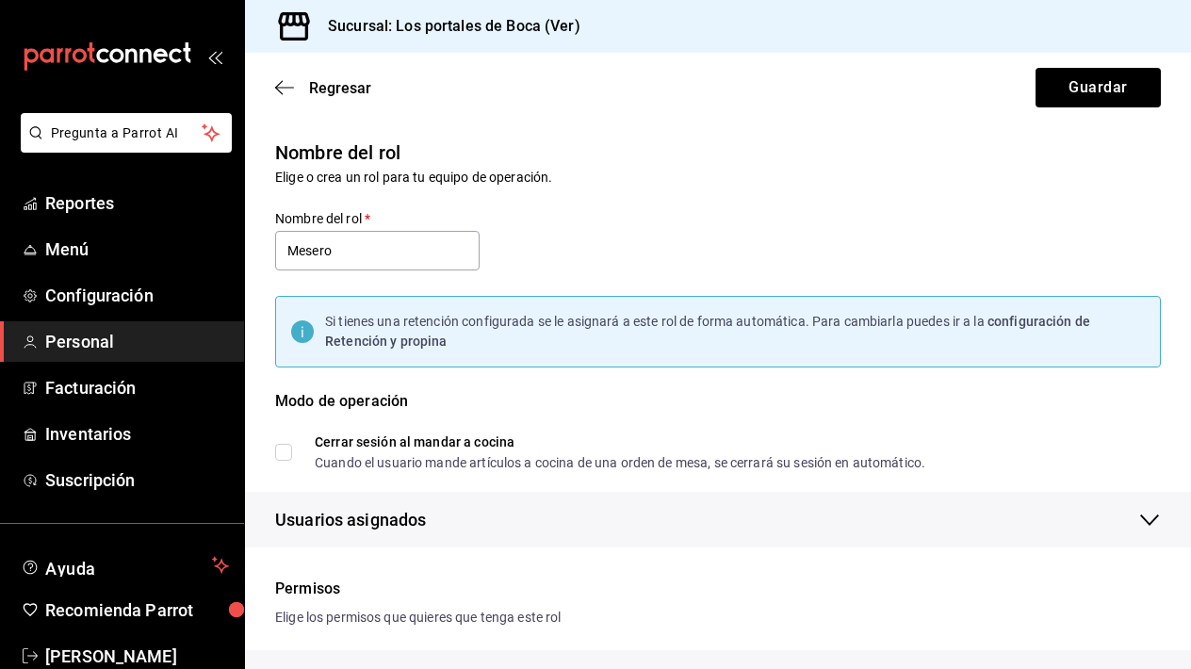
checkbox input "true"
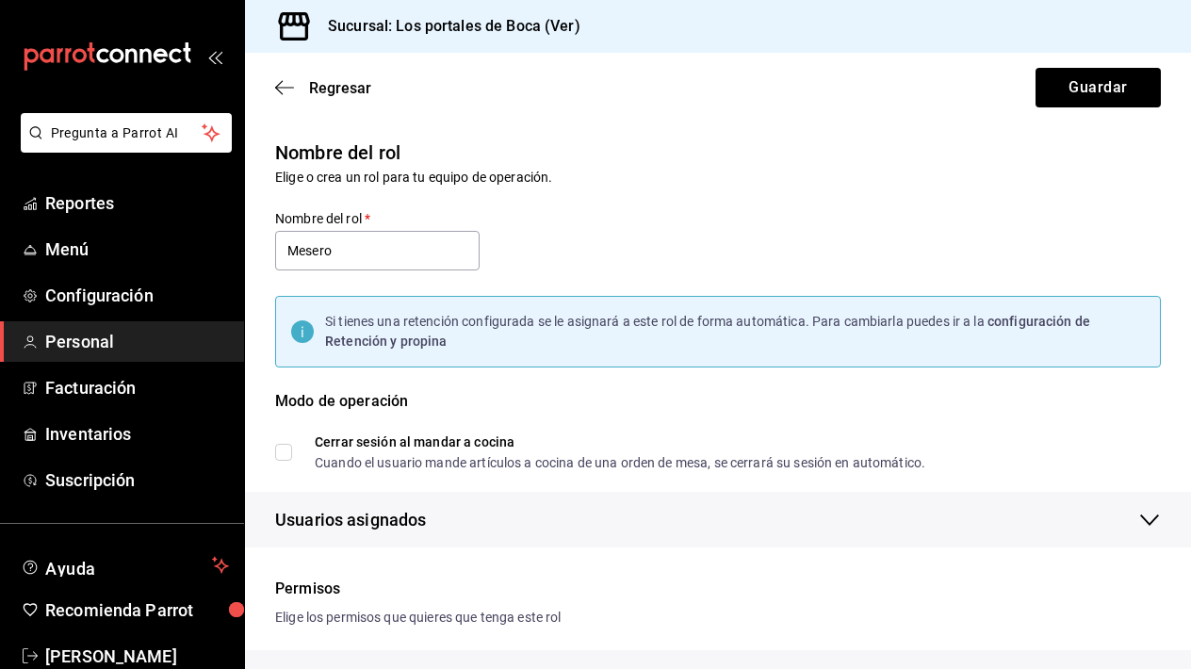
checkbox input "true"
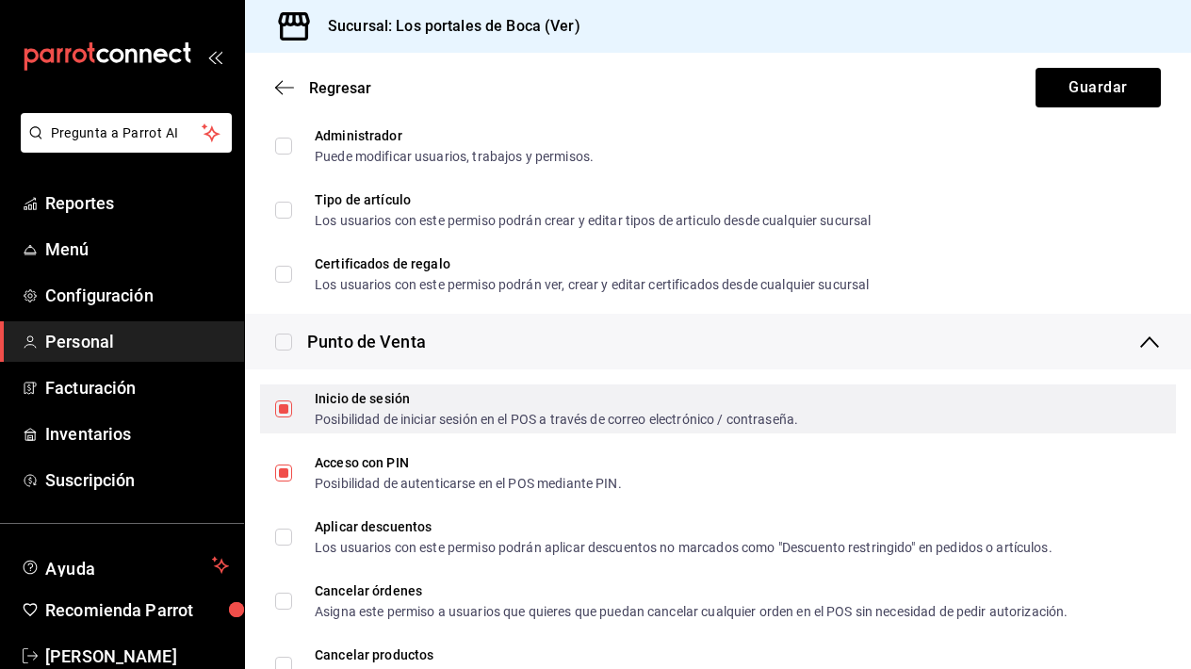
scroll to position [604, 0]
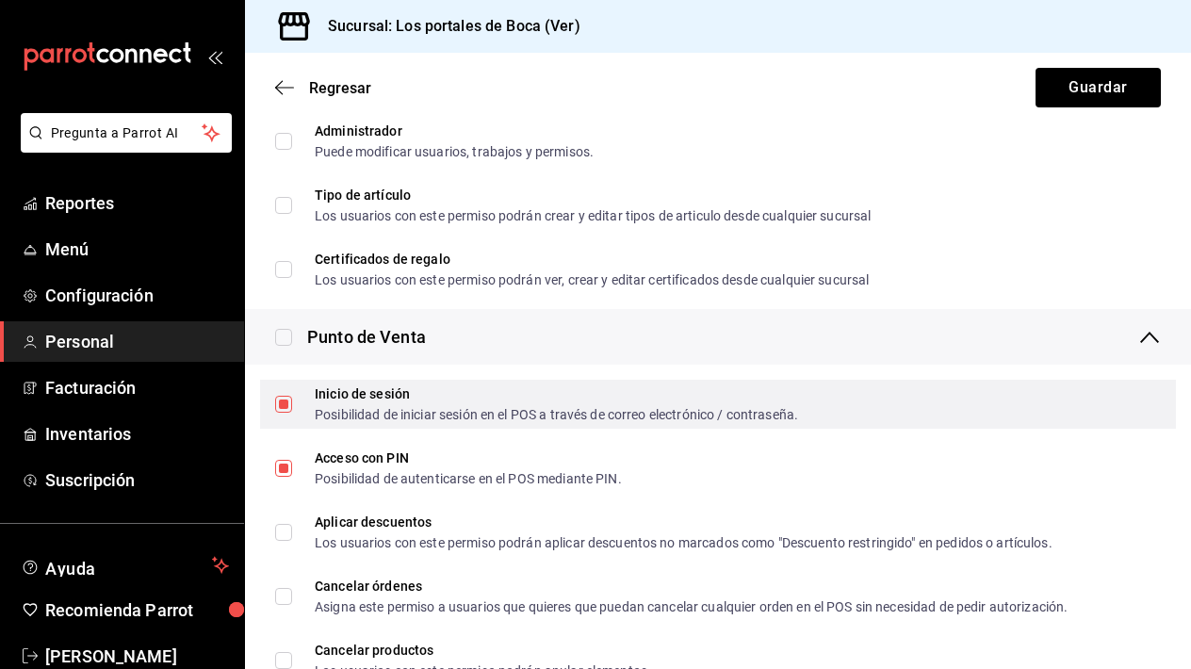
click at [284, 407] on input "Inicio de sesión Posibilidad de iniciar sesión en el POS a través de correo ele…" at bounding box center [283, 404] width 17 height 17
checkbox input "false"
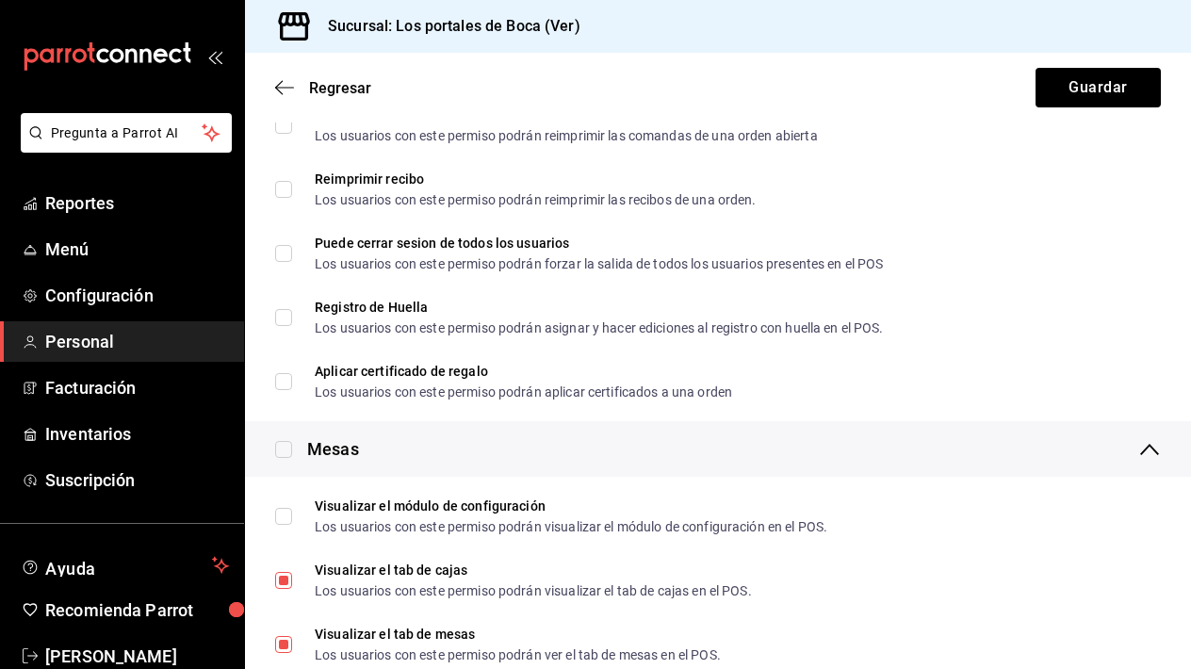
scroll to position [2512, 0]
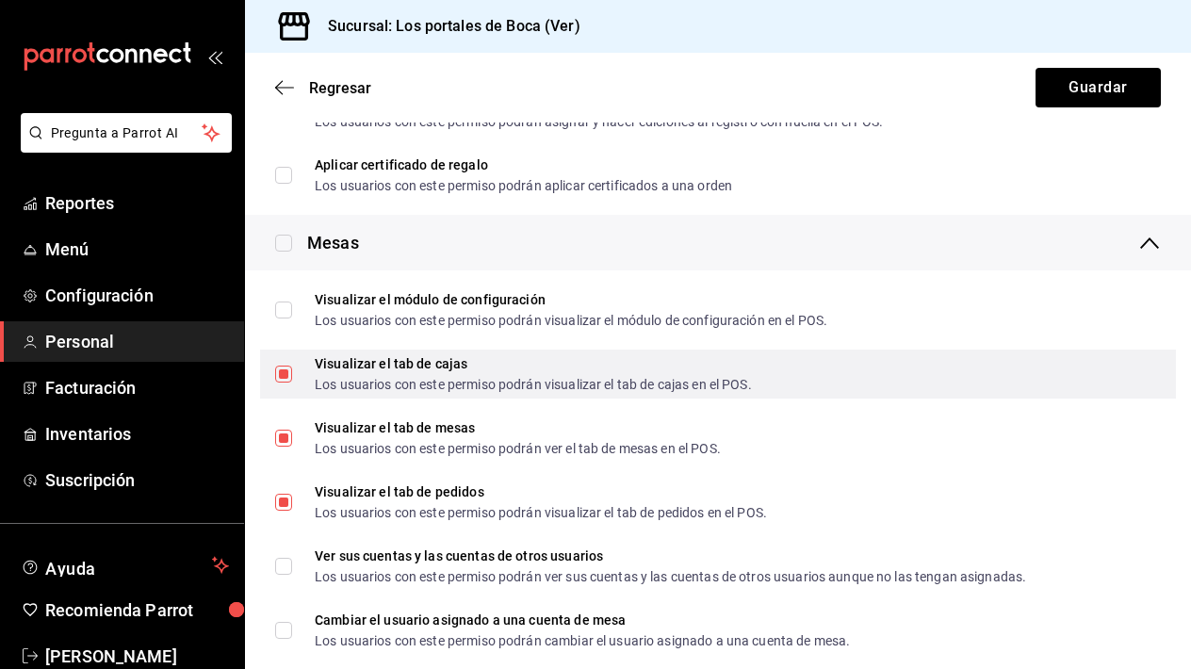
click at [283, 377] on input "Visualizar el tab de cajas Los usuarios con este permiso podrán visualizar el t…" at bounding box center [283, 374] width 17 height 17
checkbox input "false"
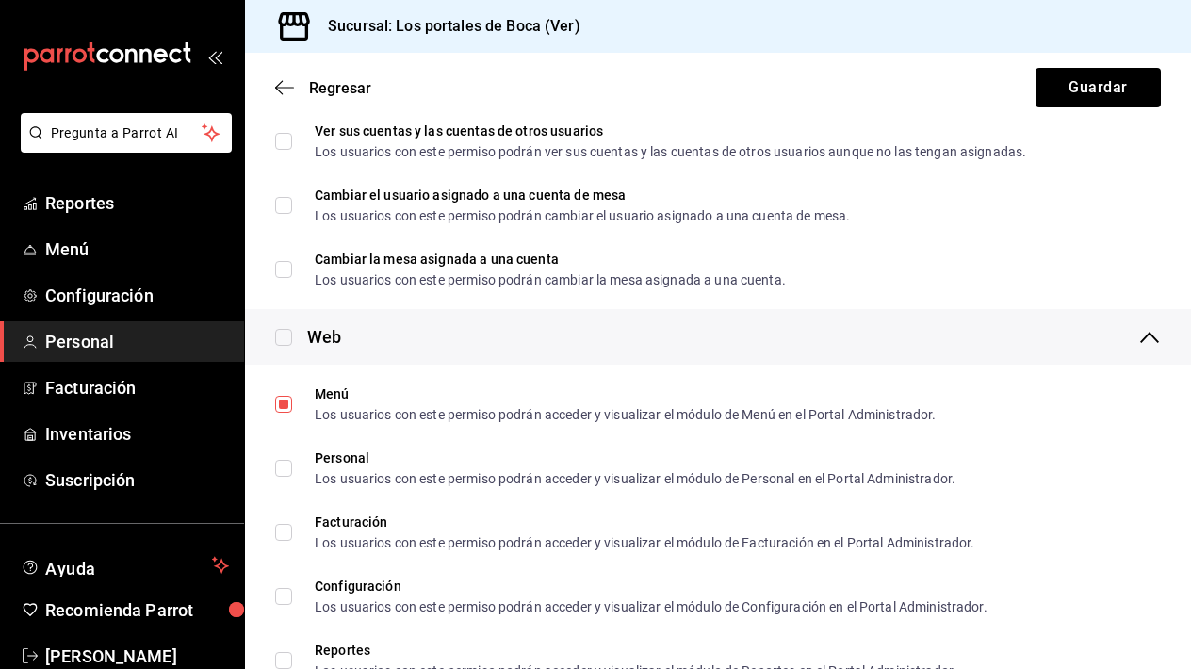
scroll to position [2965, 0]
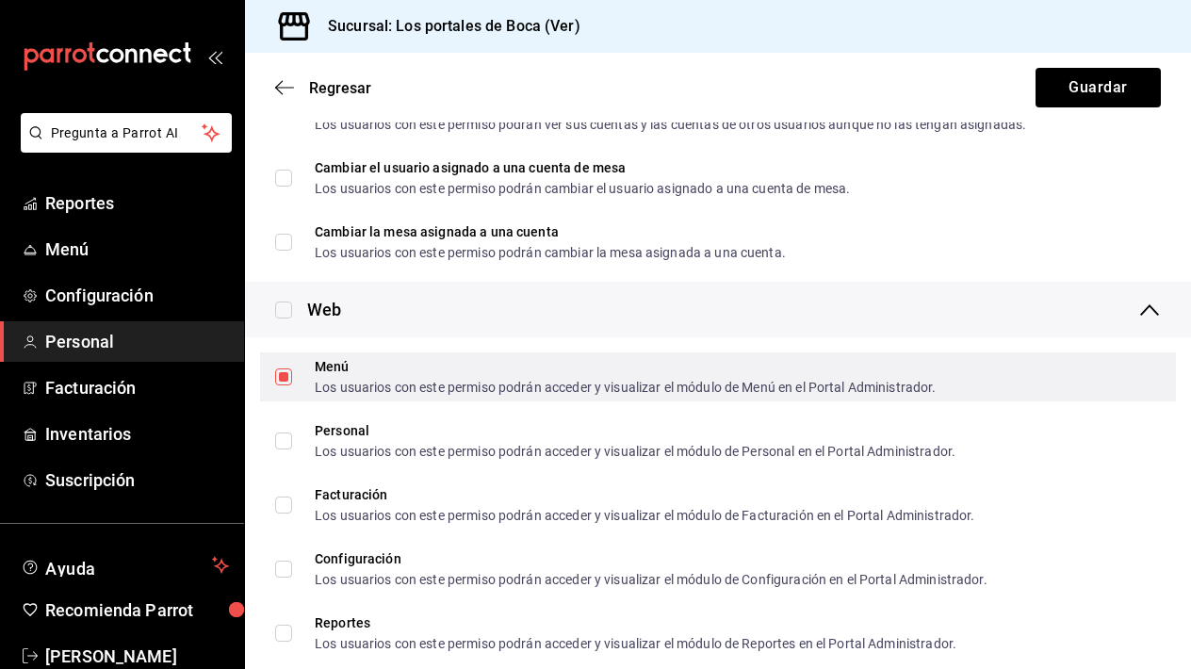
click at [289, 374] on input "Menú Los usuarios con este permiso podrán acceder y visualizar el módulo de Men…" at bounding box center [283, 376] width 17 height 17
checkbox input "false"
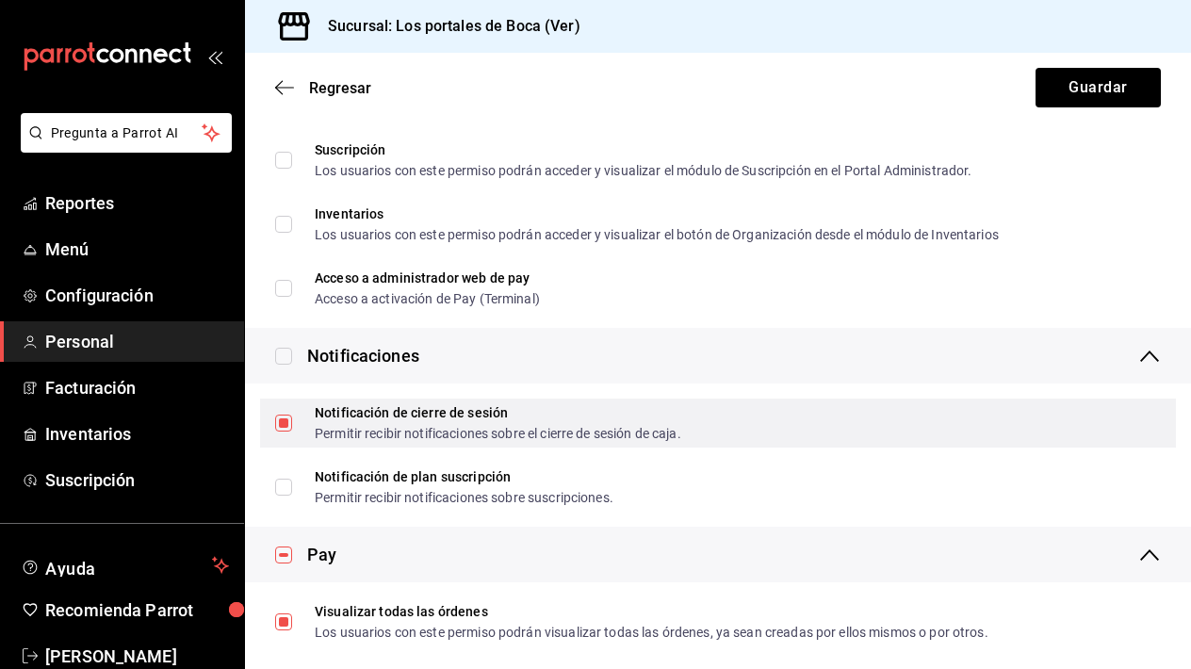
scroll to position [3500, 0]
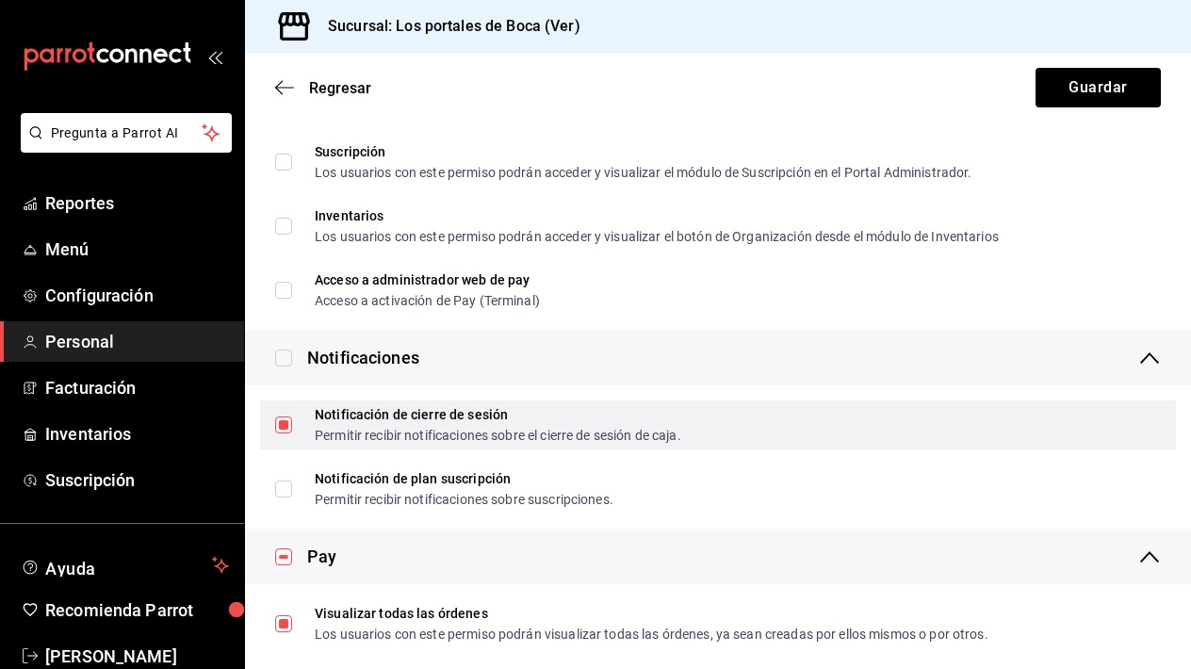
click at [291, 423] on input "Notificación de cierre de sesión Permitir recibir notificaciones sobre el cierr…" at bounding box center [283, 425] width 17 height 17
checkbox input "false"
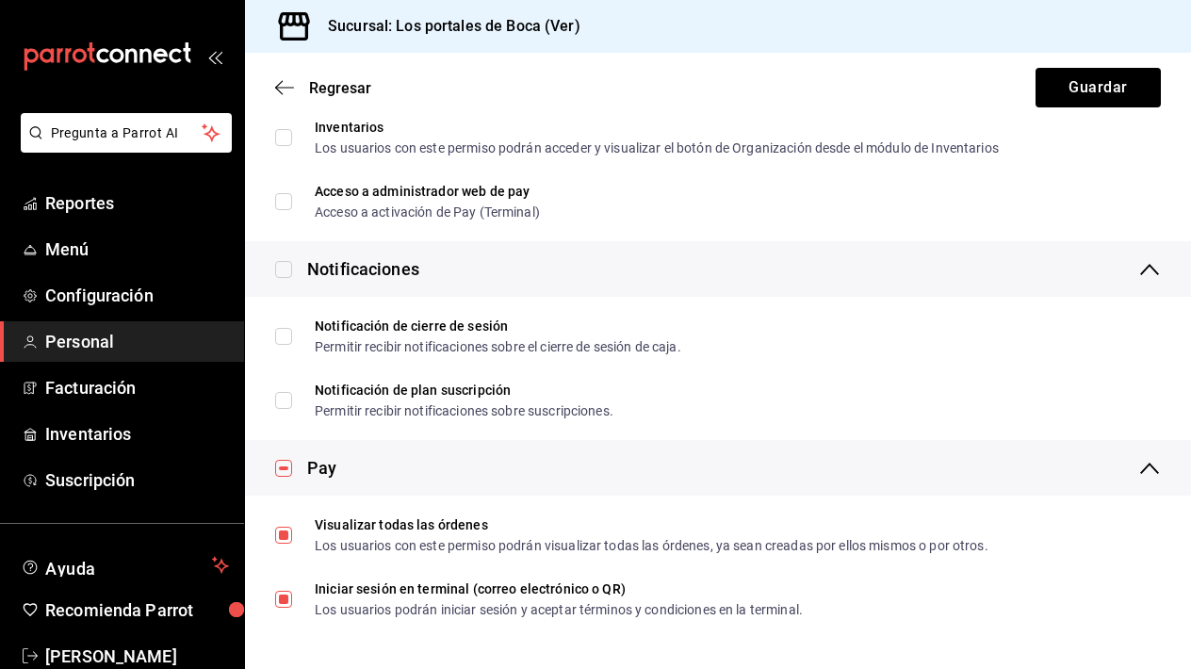
scroll to position [3588, 0]
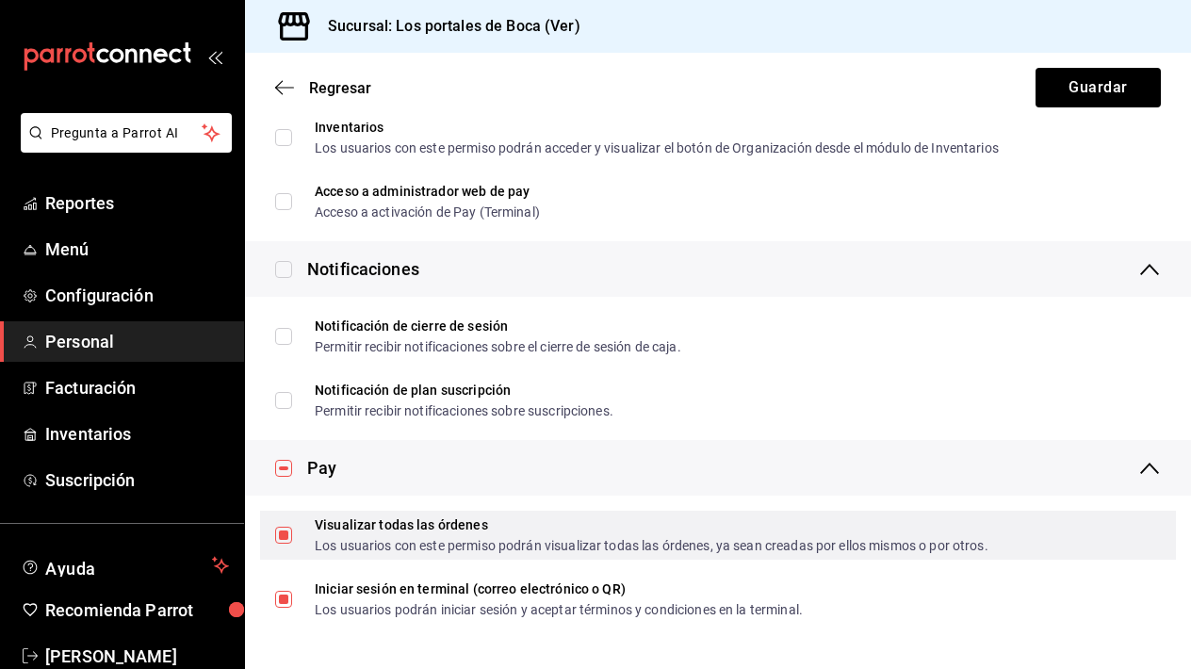
click at [285, 536] on input "Visualizar todas las órdenes Los usuarios con este permiso podrán visualizar to…" at bounding box center [283, 535] width 17 height 17
checkbox input "false"
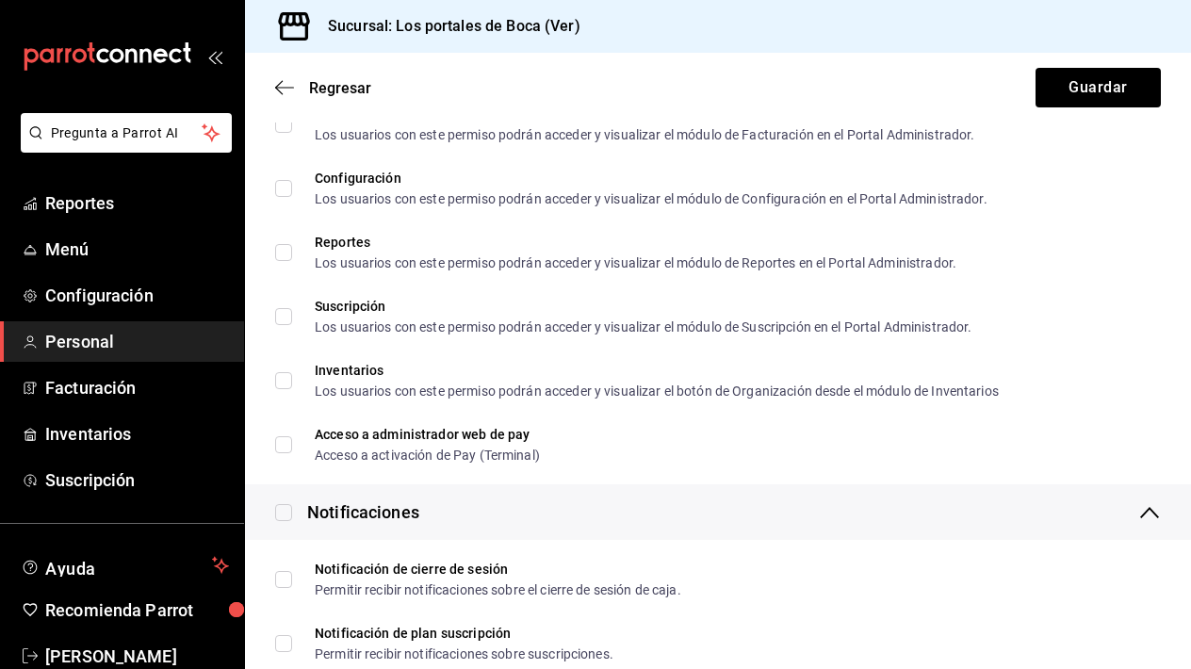
scroll to position [3370, 0]
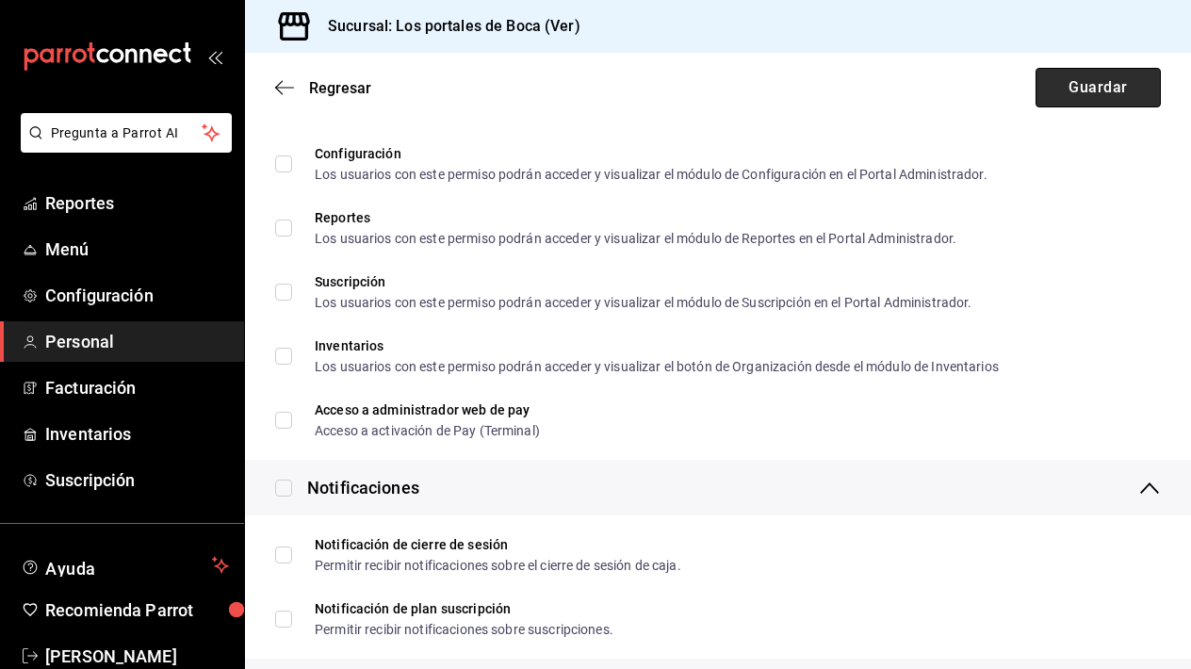
click at [1103, 97] on button "Guardar" at bounding box center [1098, 88] width 125 height 40
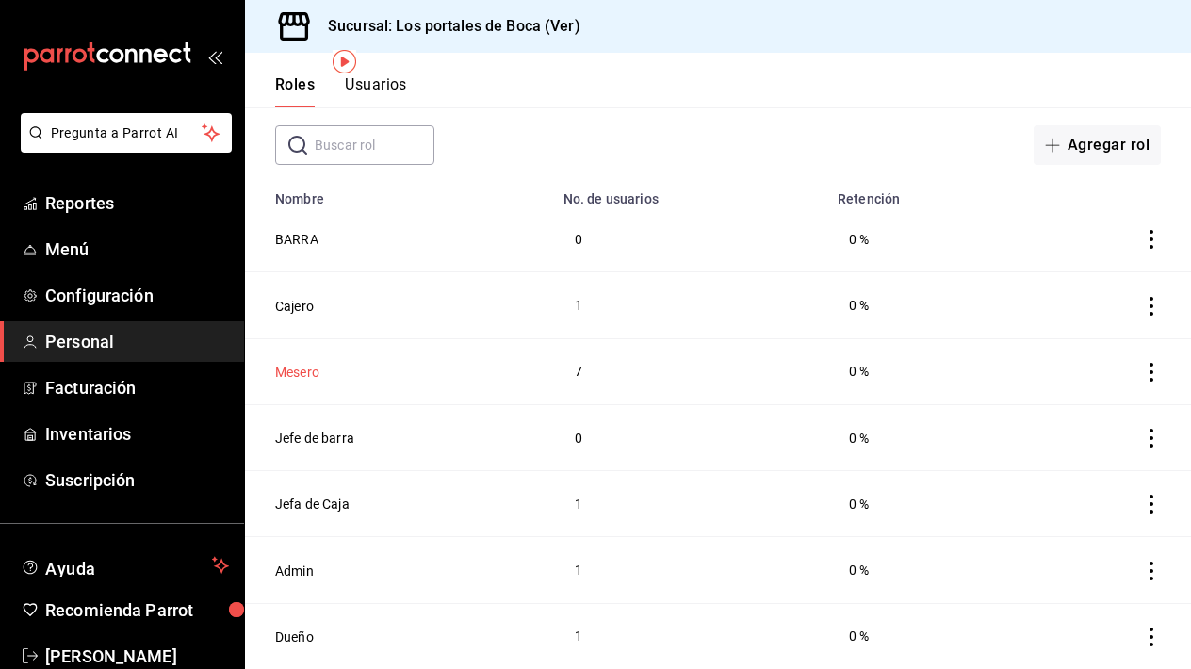
click at [313, 370] on button "Mesero" at bounding box center [297, 372] width 44 height 19
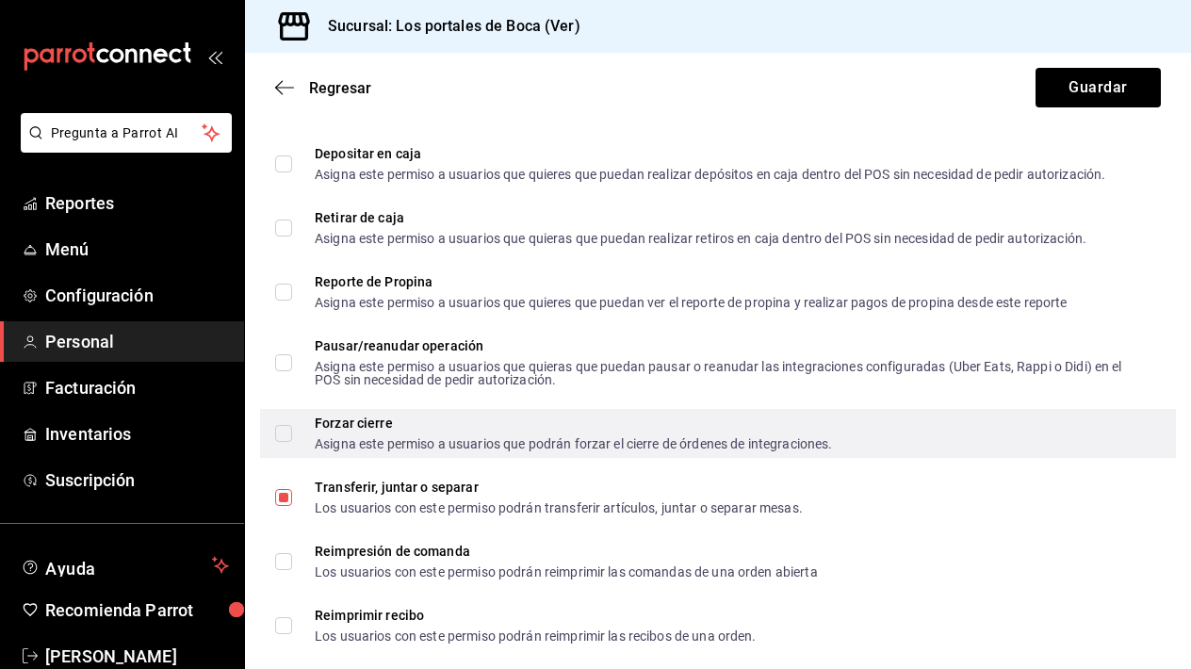
scroll to position [1945, 0]
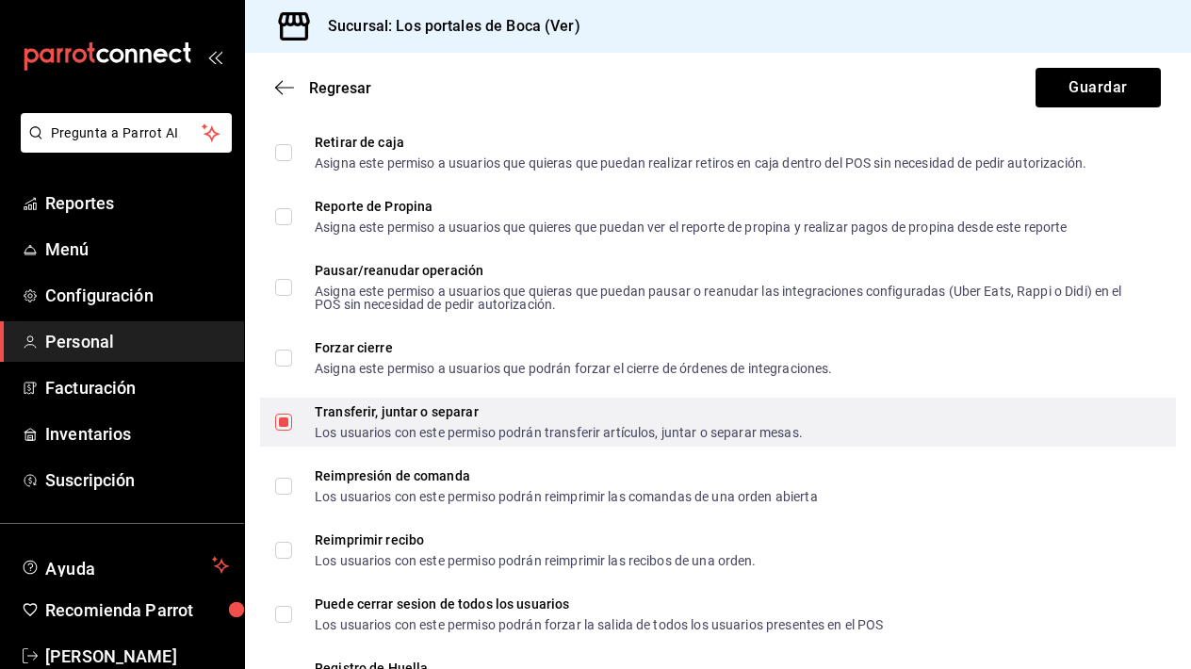
click at [287, 423] on input "Transferir, juntar o separar Los usuarios con este permiso podrán transferir ar…" at bounding box center [283, 422] width 17 height 17
checkbox input "false"
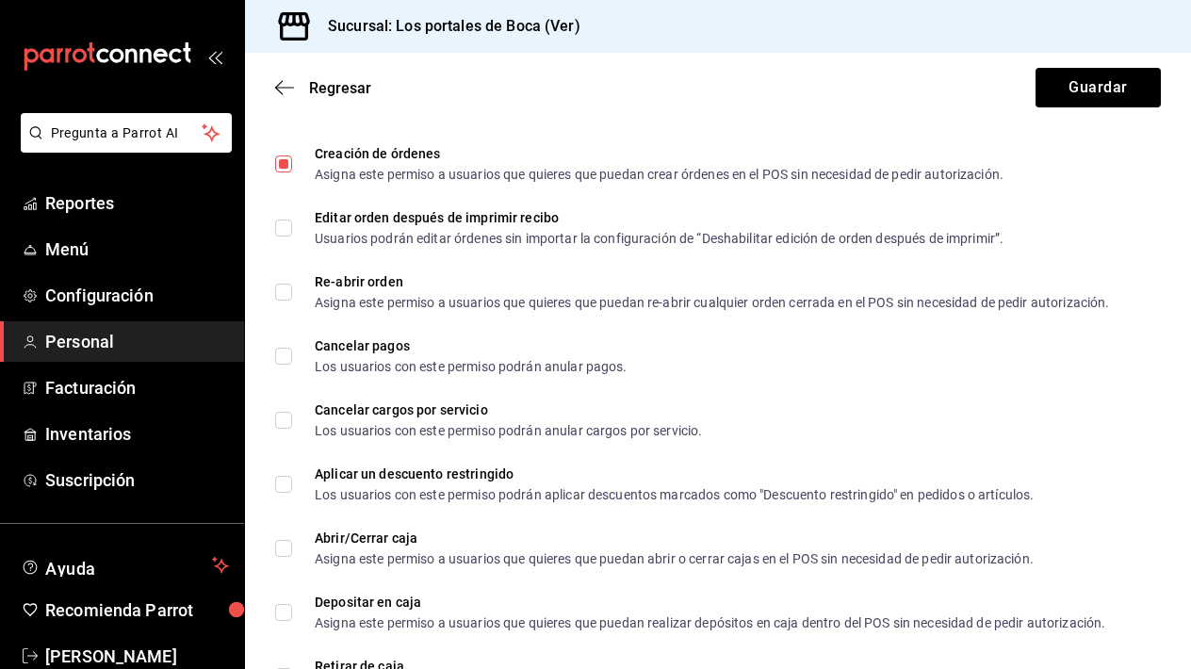
scroll to position [1381, 0]
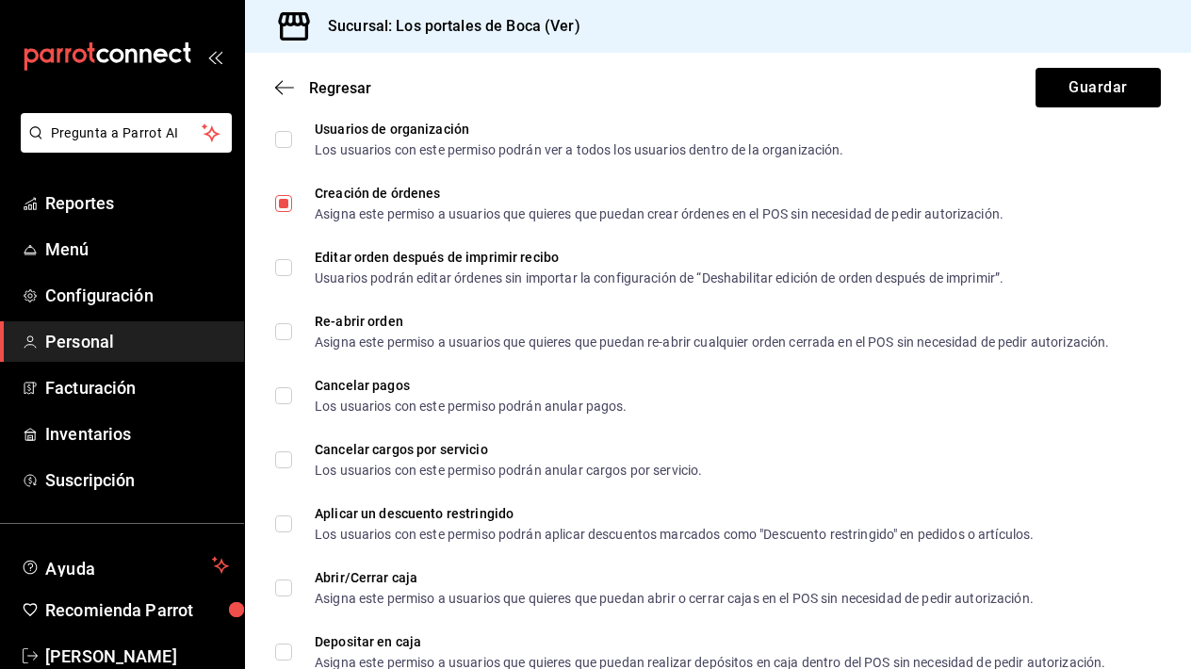
click at [104, 335] on span "Personal" at bounding box center [137, 341] width 184 height 25
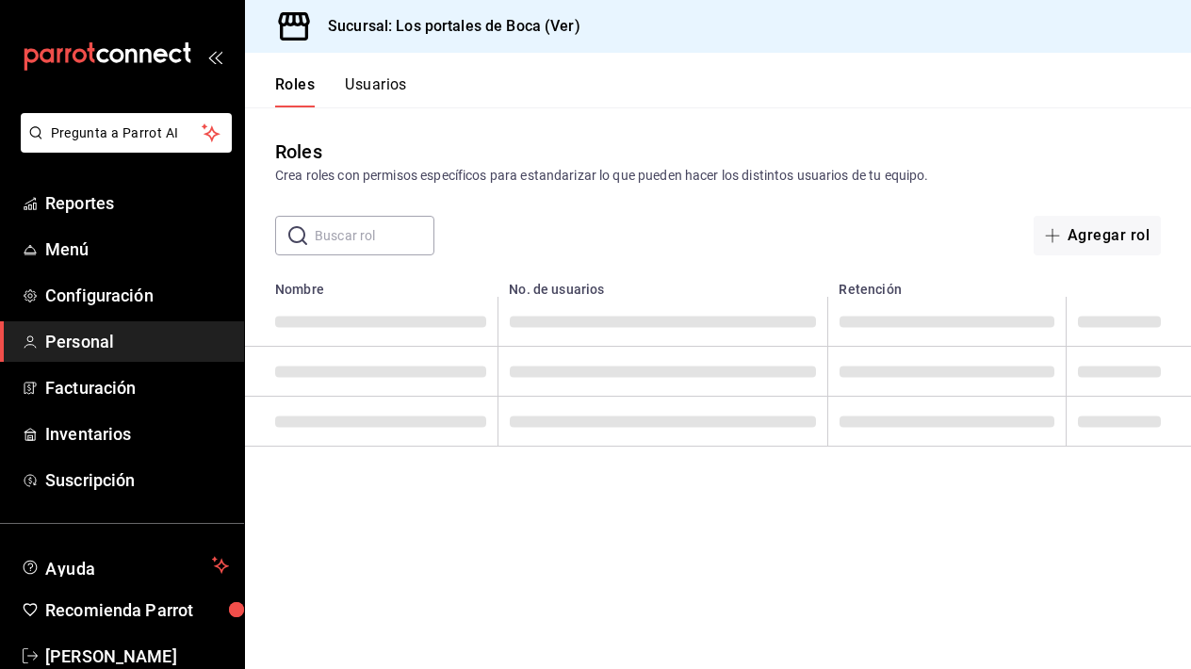
click at [104, 335] on span "Personal" at bounding box center [137, 341] width 184 height 25
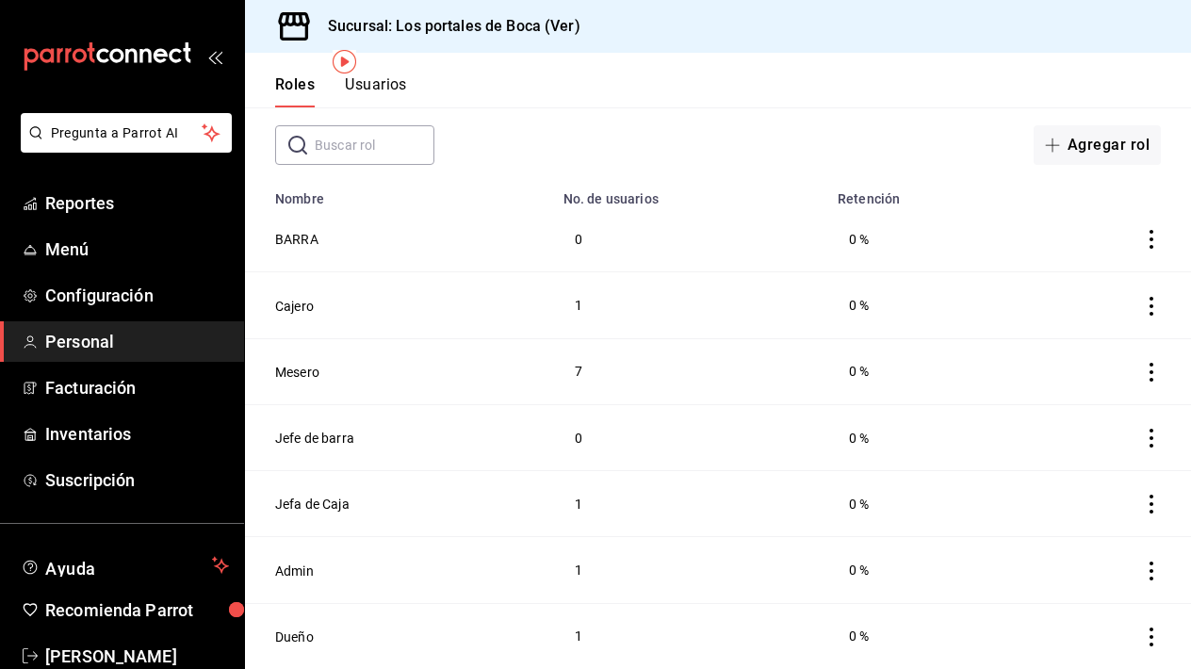
scroll to position [90, 0]
click at [1155, 498] on icon "actions" at bounding box center [1151, 504] width 19 height 19
click at [328, 498] on div at bounding box center [595, 334] width 1191 height 669
click at [320, 502] on button "Jefa de Caja" at bounding box center [312, 504] width 74 height 19
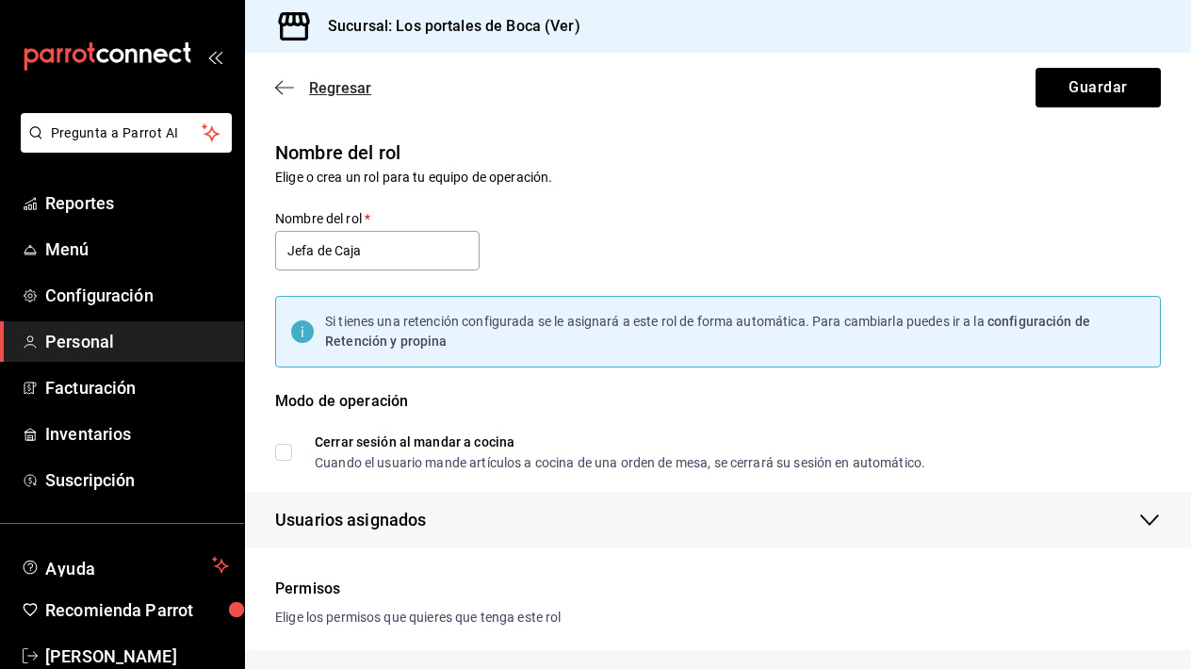
click at [330, 87] on span "Regresar" at bounding box center [340, 88] width 62 height 18
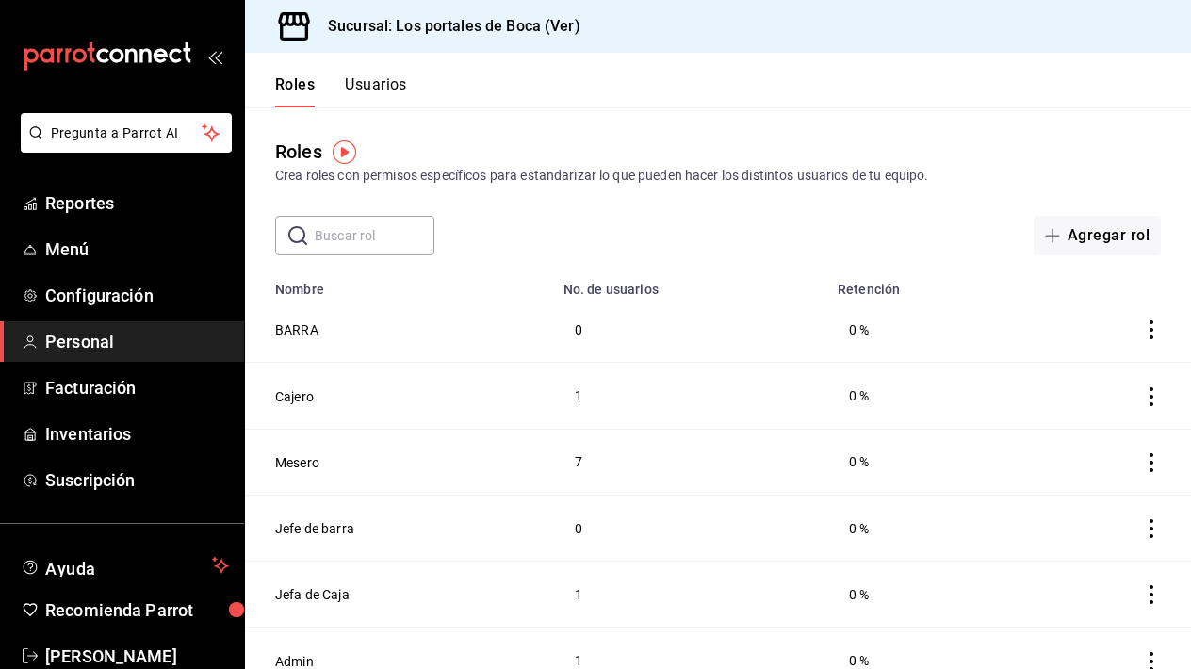
click at [368, 86] on button "Usuarios" at bounding box center [376, 91] width 62 height 32
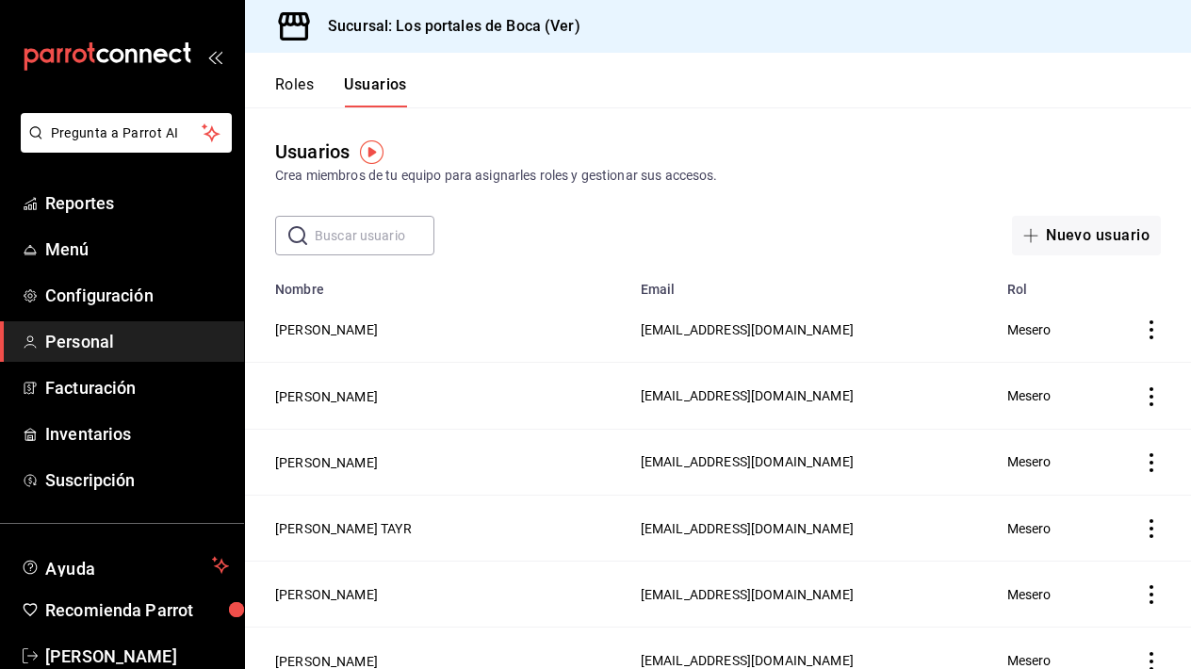
click at [307, 88] on button "Roles" at bounding box center [294, 91] width 39 height 32
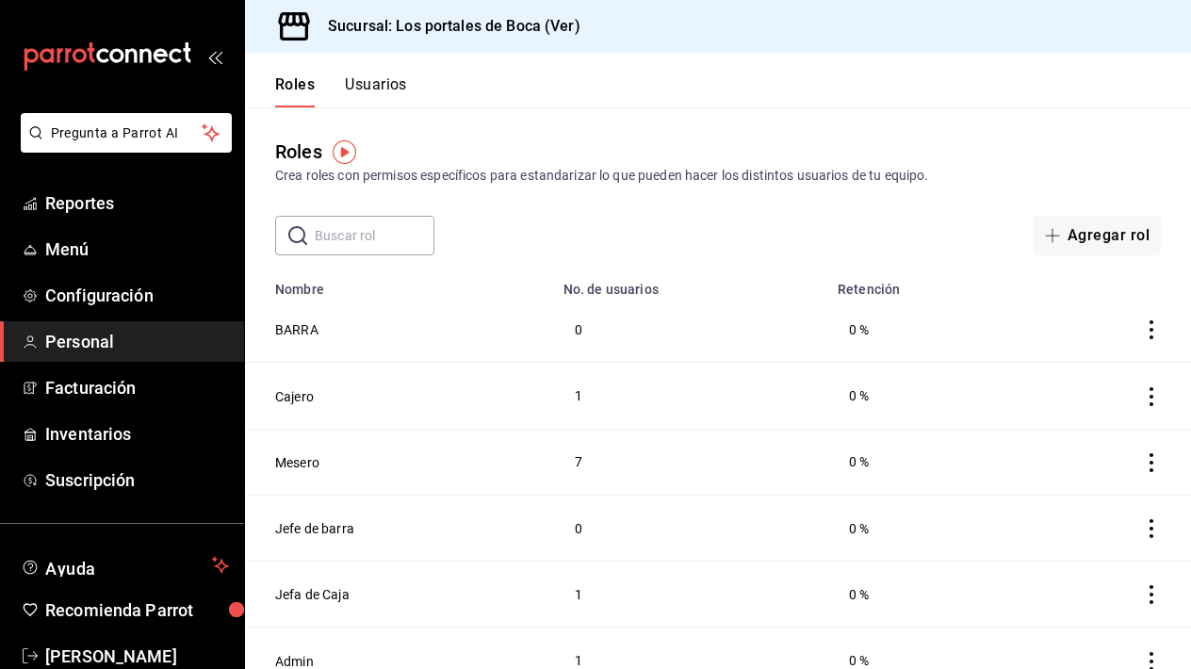
click at [221, 57] on icon "open_drawer_menu" at bounding box center [214, 56] width 15 height 15
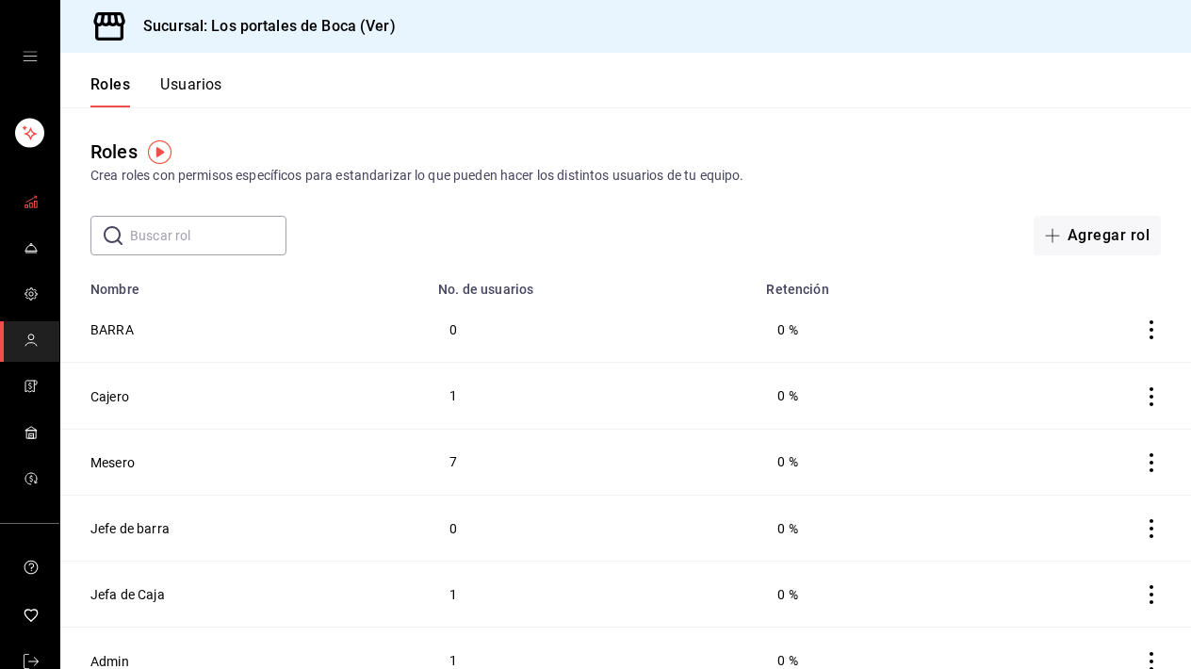
click at [33, 204] on icon "mailbox folders" at bounding box center [31, 201] width 15 height 15
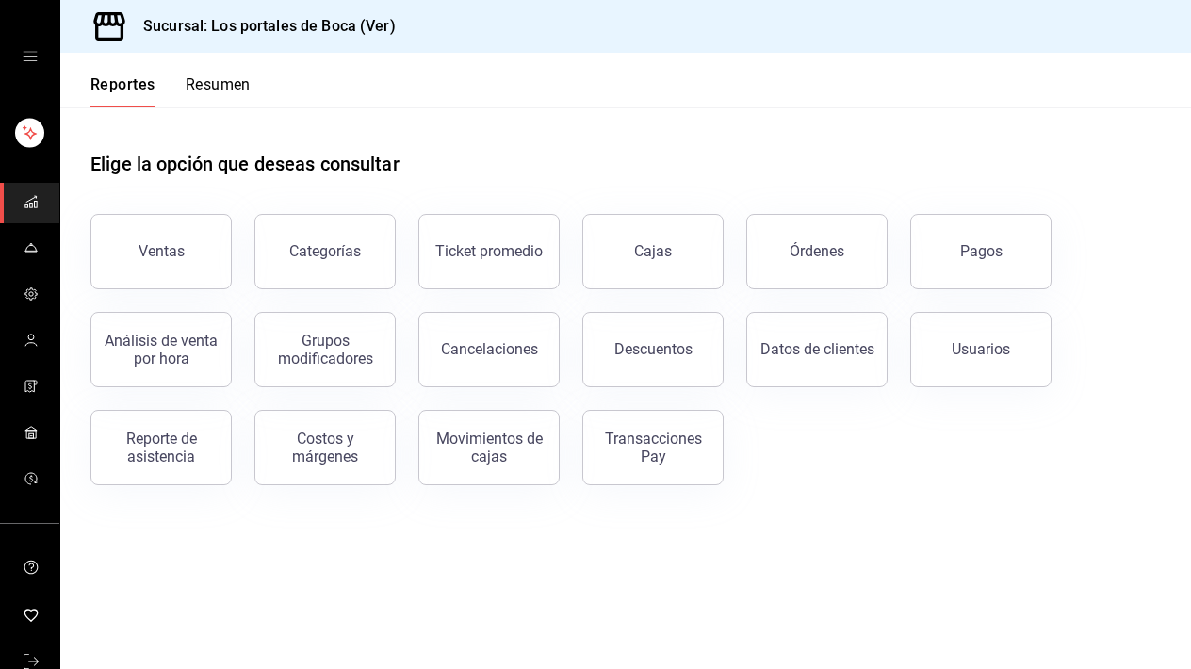
click at [38, 203] on icon "mailbox folders" at bounding box center [31, 201] width 15 height 15
click at [148, 250] on div "Ventas" at bounding box center [162, 251] width 46 height 18
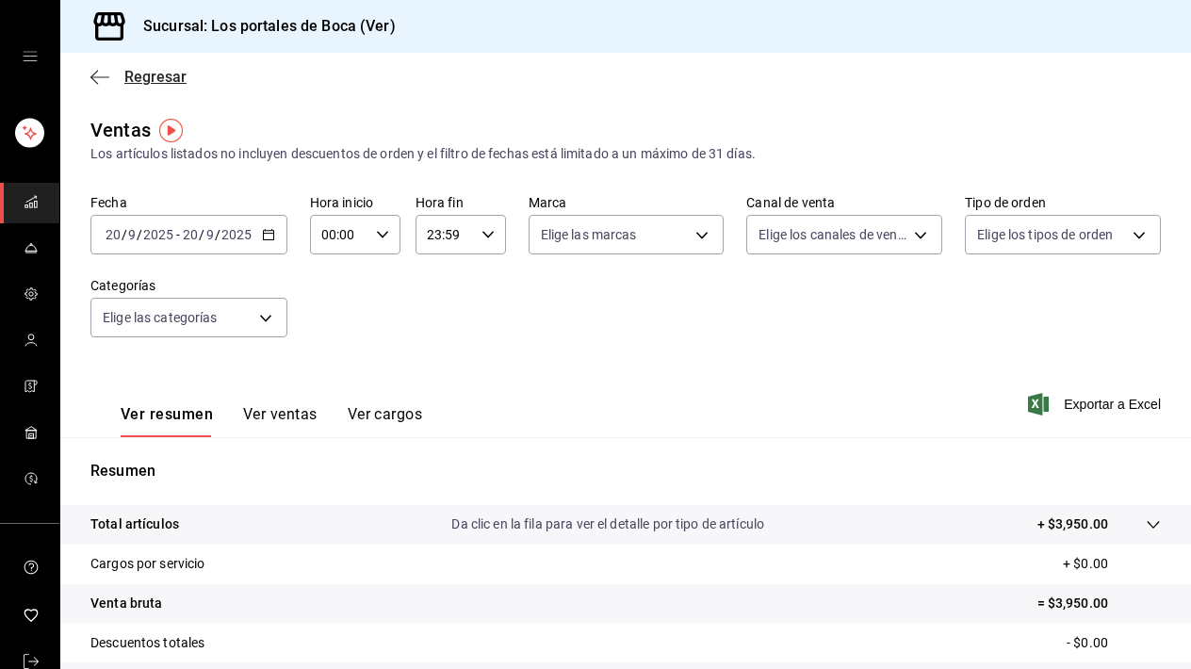
click at [104, 82] on icon "button" at bounding box center [99, 77] width 19 height 17
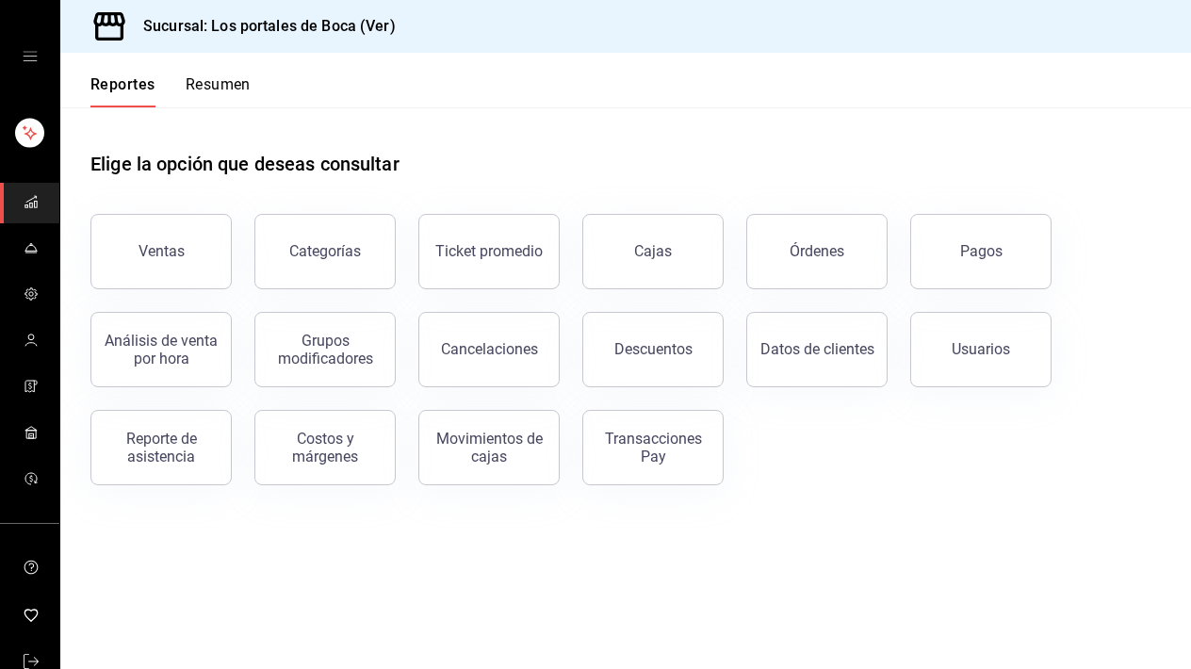
click at [46, 160] on li "mailbox folders" at bounding box center [30, 148] width 44 height 70
click at [34, 253] on icon "mailbox folders" at bounding box center [30, 253] width 11 height 0
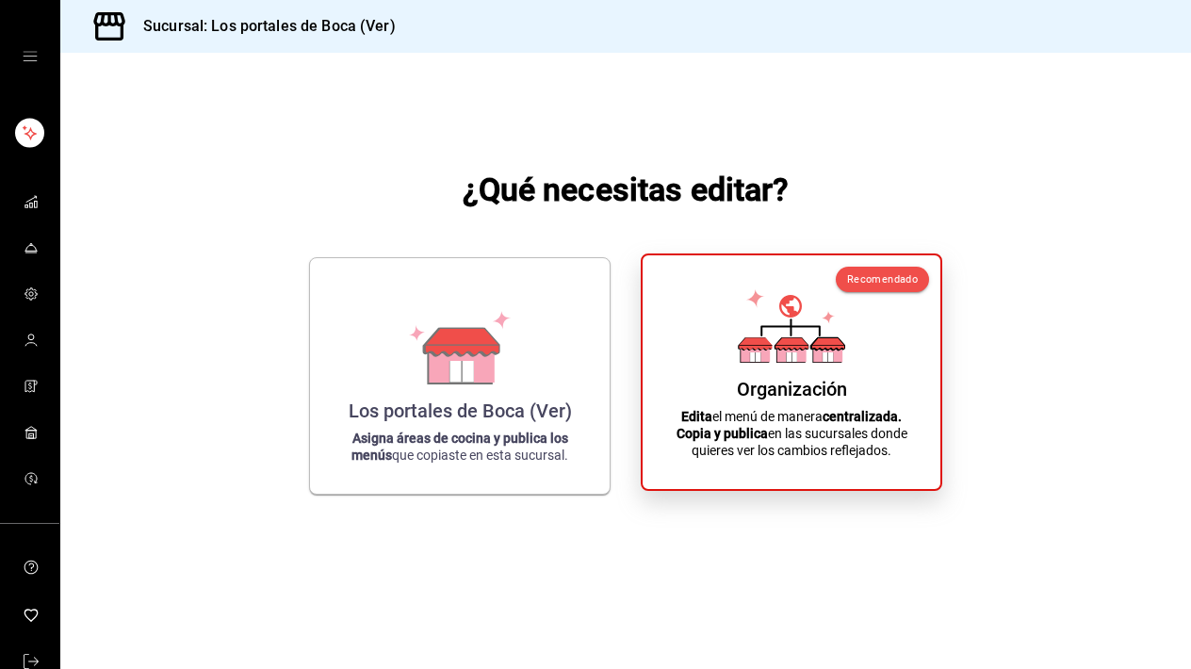
click at [776, 352] on icon at bounding box center [790, 354] width 29 height 18
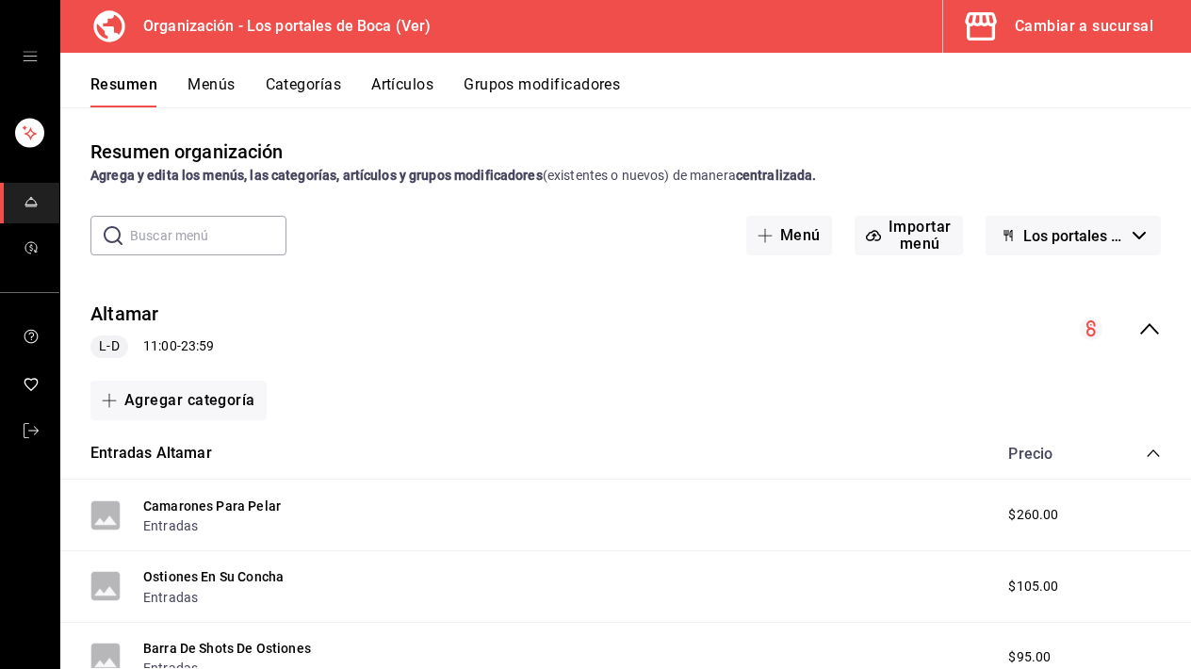
click at [1077, 43] on button "Cambiar a sucursal" at bounding box center [1059, 26] width 233 height 53
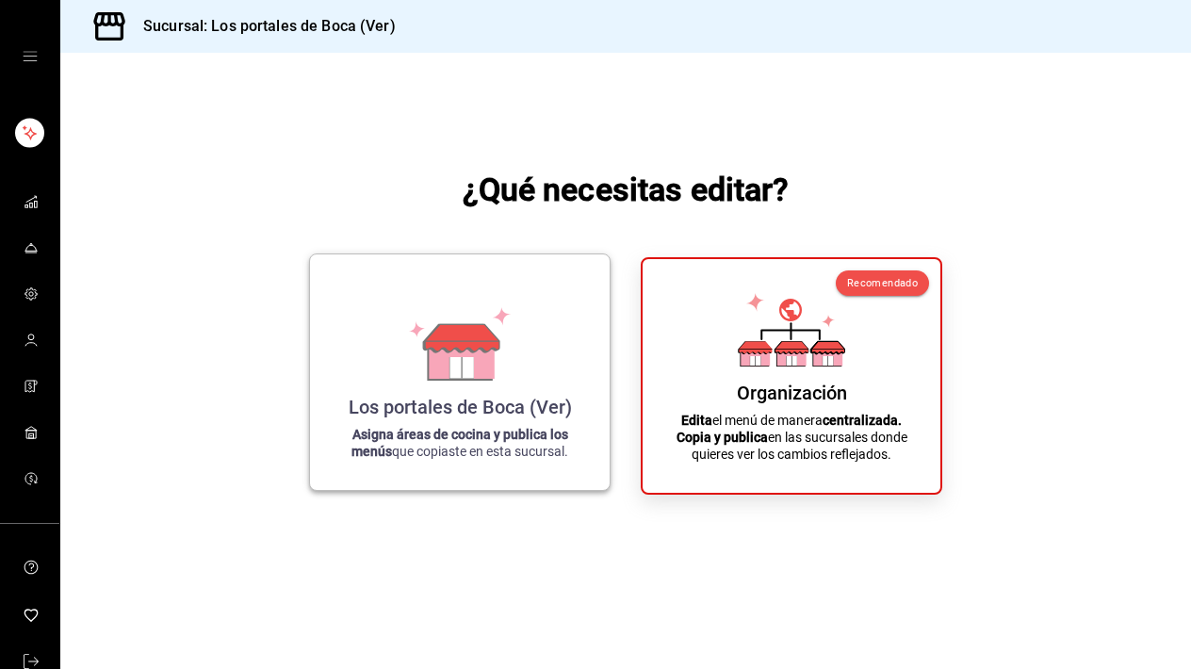
click at [498, 319] on icon at bounding box center [459, 344] width 107 height 74
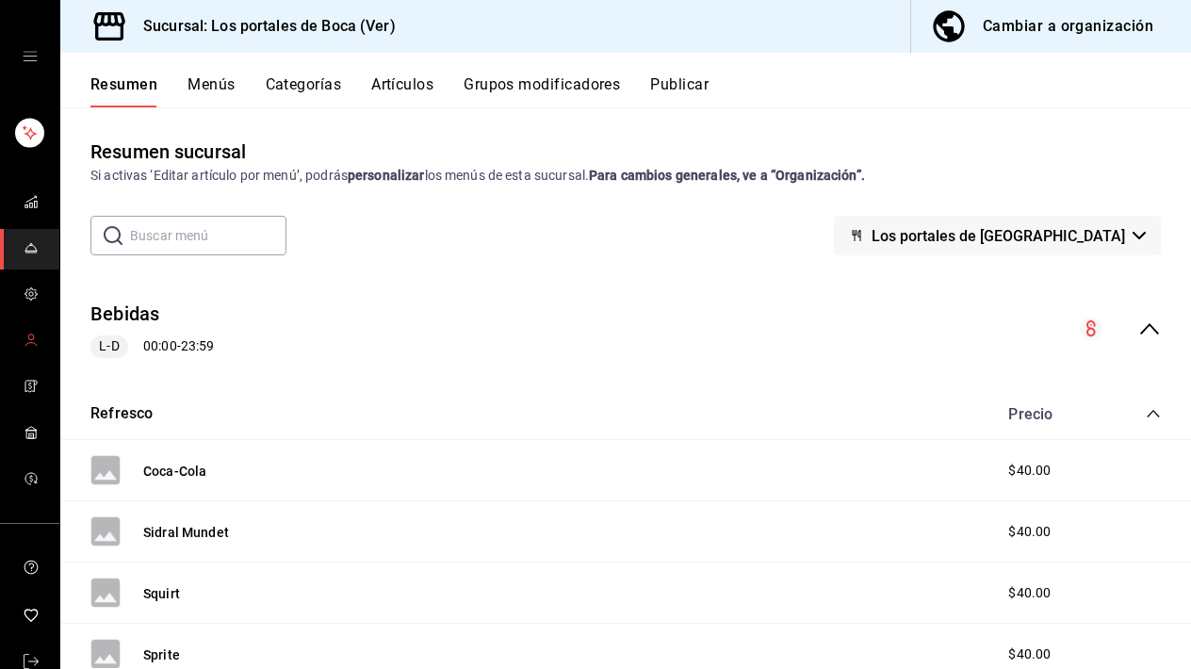
click at [31, 334] on icon "mailbox folders" at bounding box center [31, 340] width 15 height 15
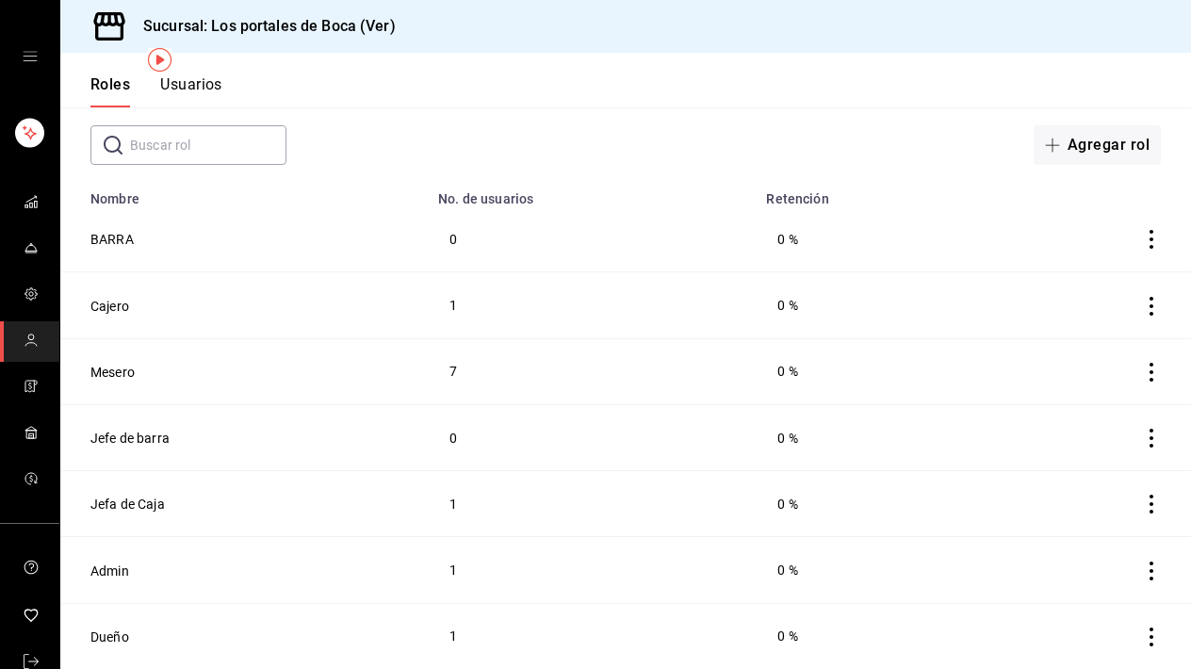
scroll to position [90, 0]
click at [152, 502] on button "Jefa de Caja" at bounding box center [127, 504] width 74 height 19
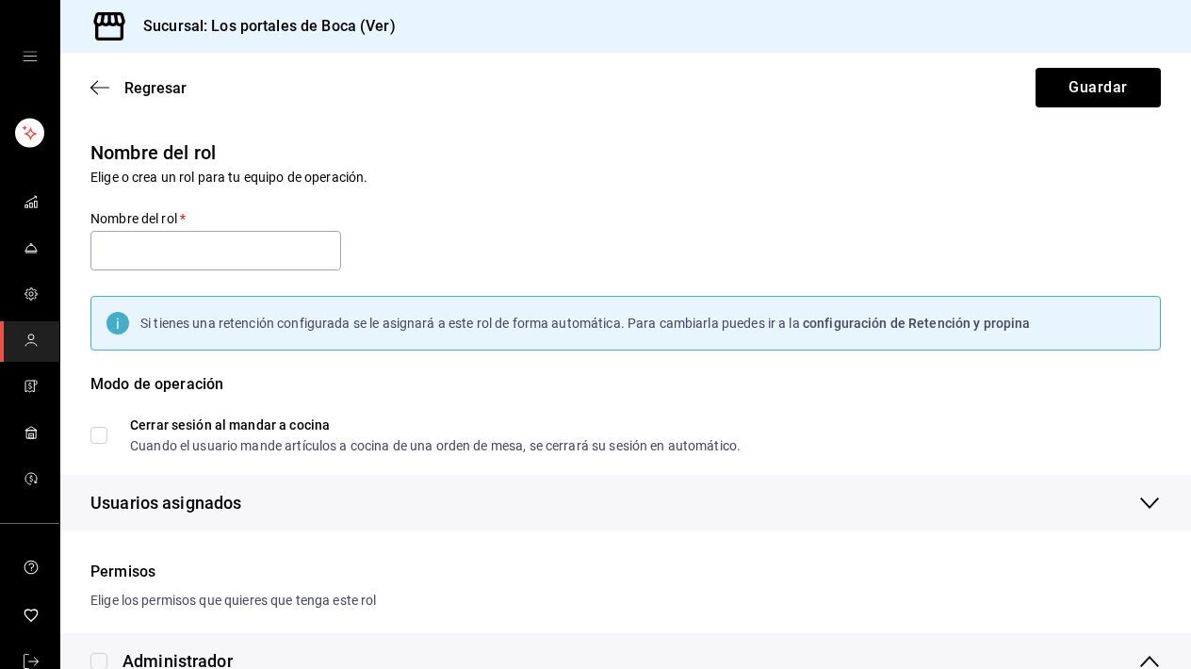
type input "Jefa de Caja"
checkbox input "true"
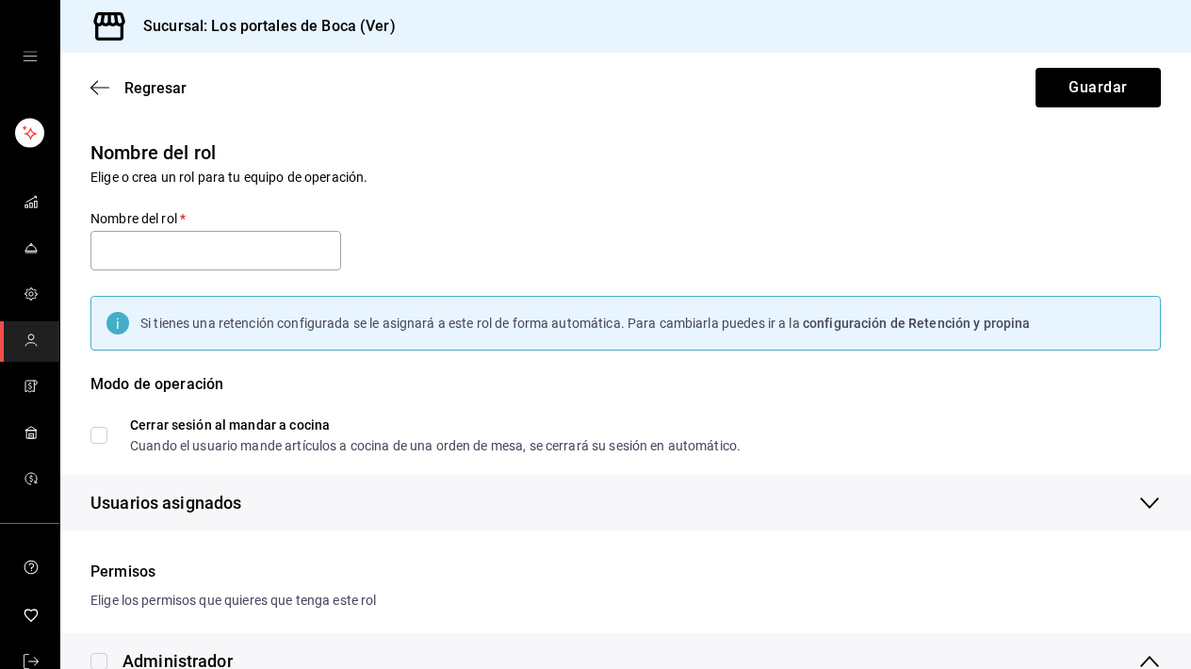
checkbox input "true"
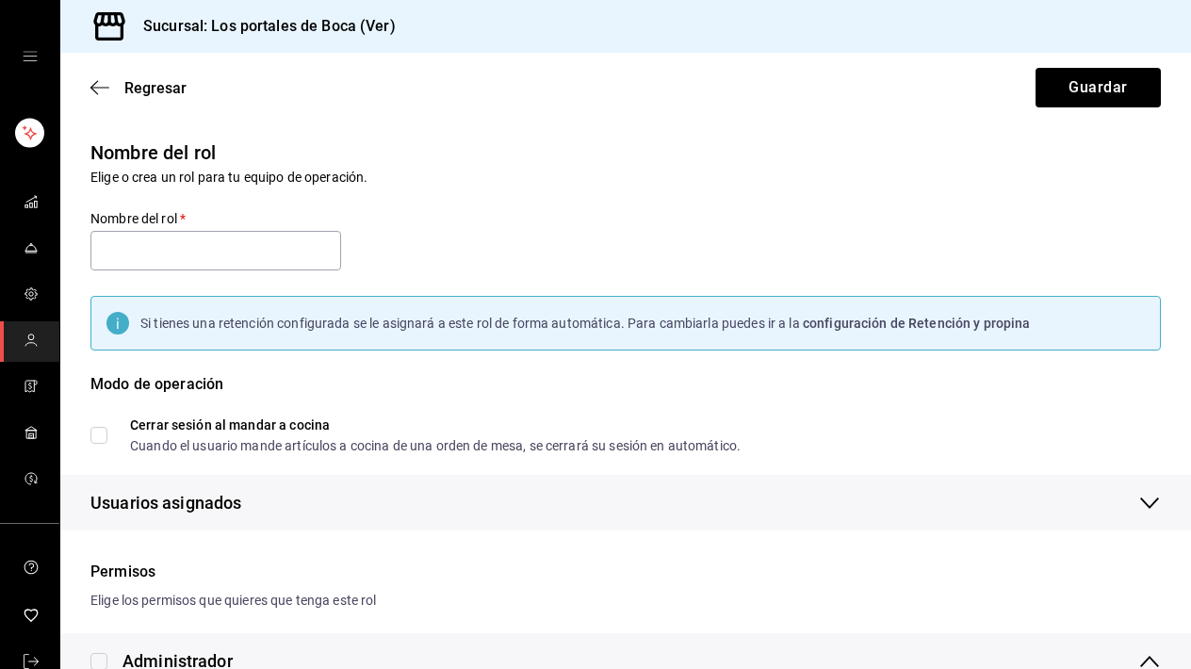
checkbox input "true"
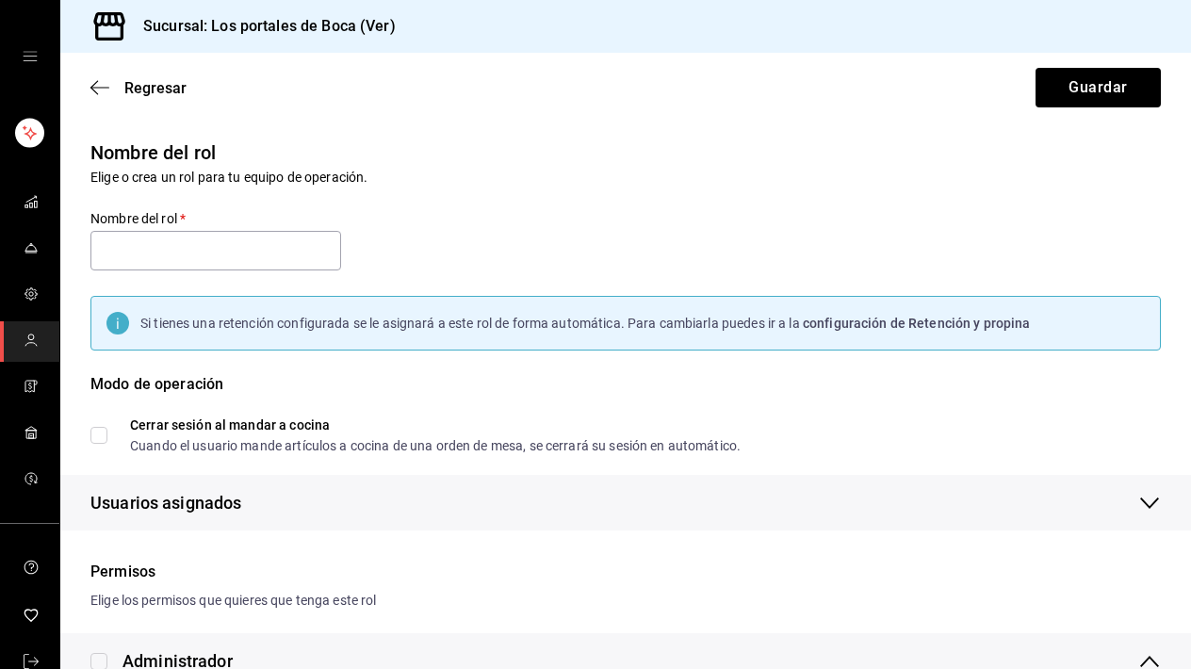
checkbox input "true"
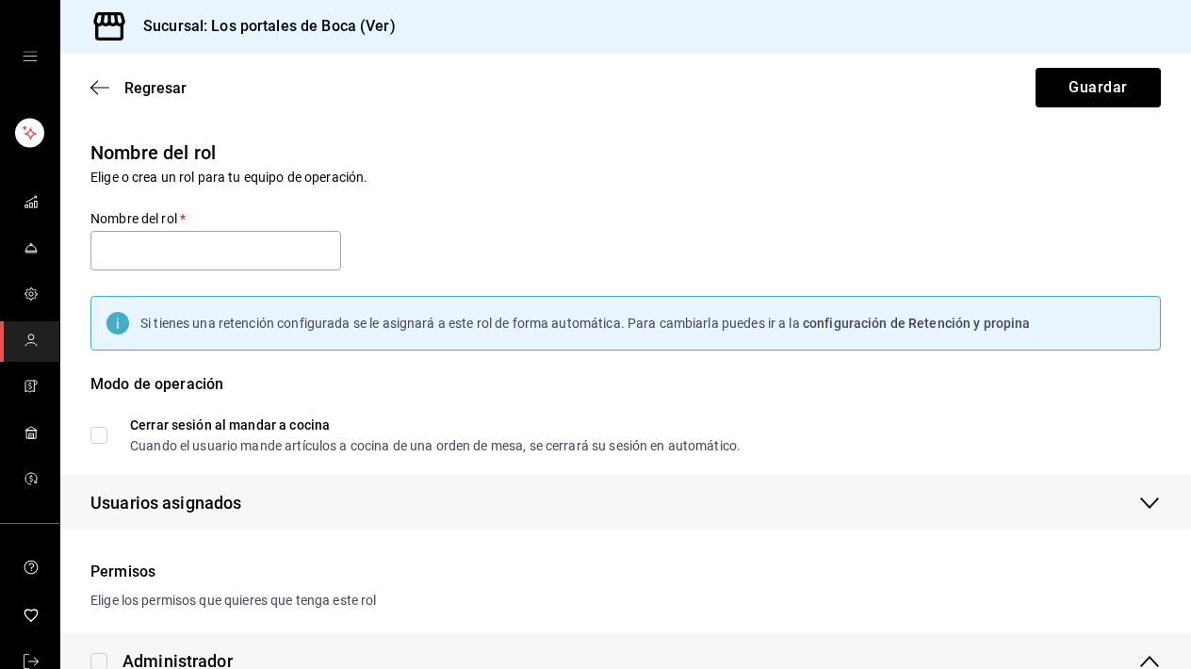
checkbox input "true"
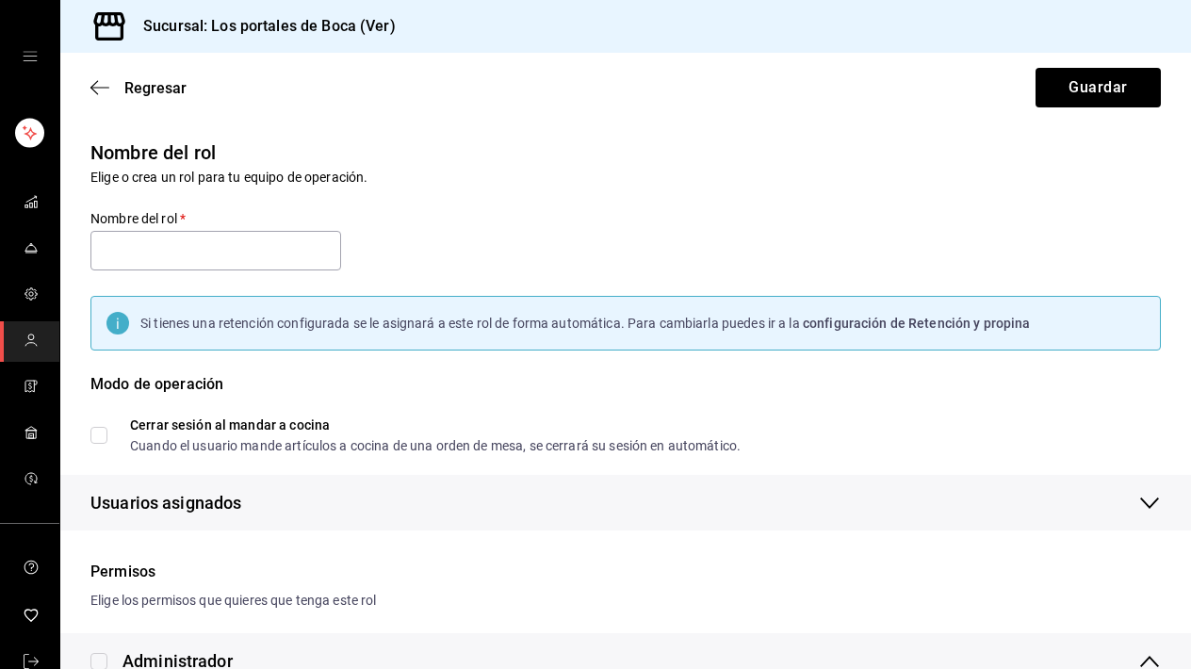
checkbox input "true"
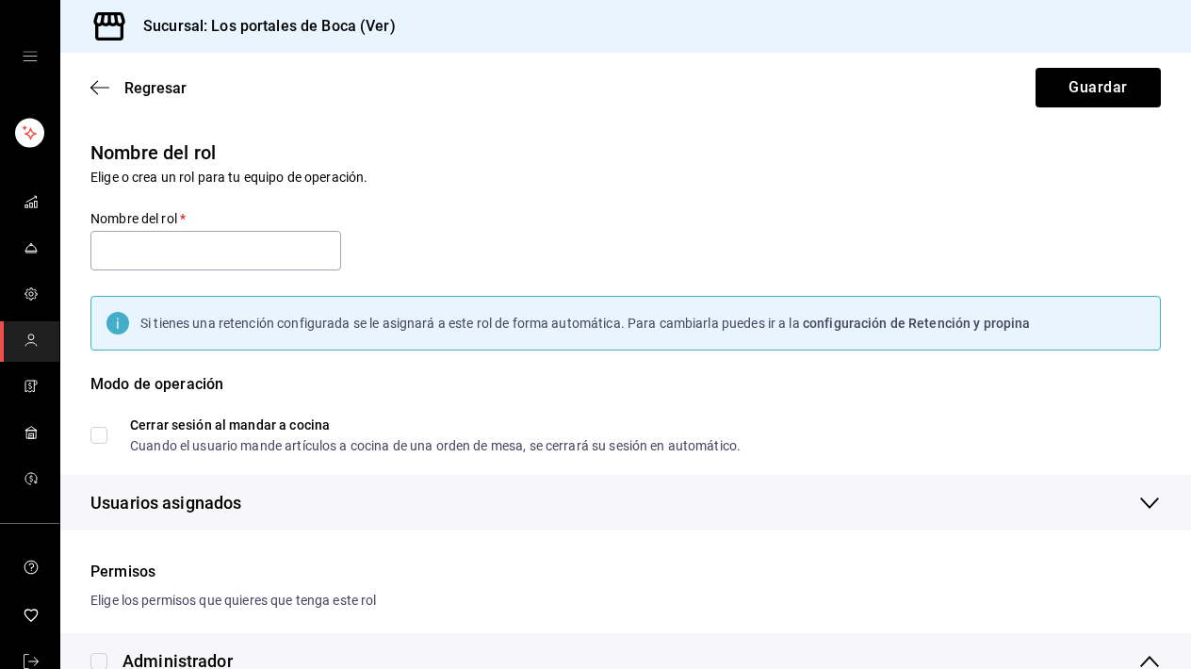
checkbox input "true"
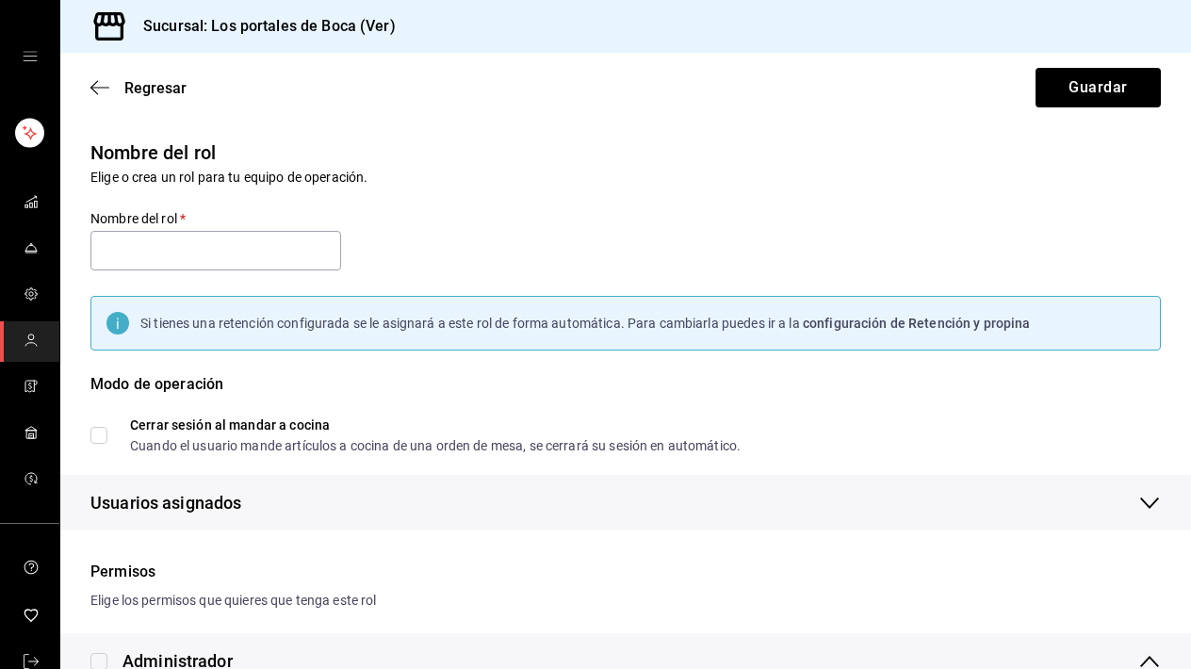
checkbox input "true"
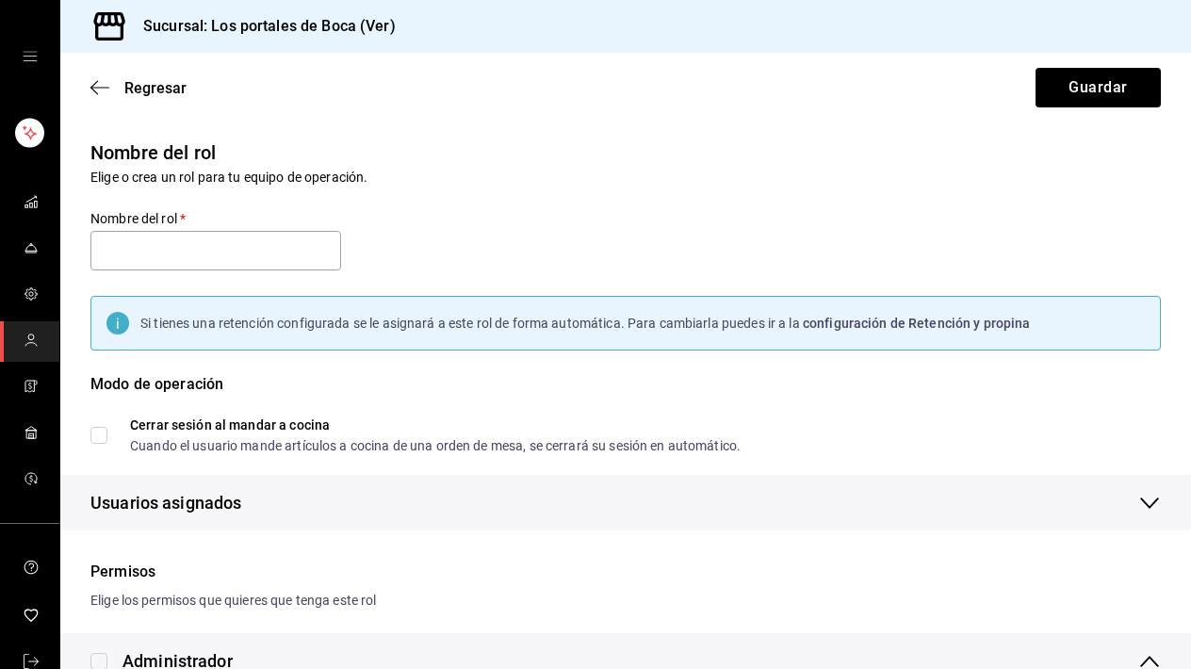
checkbox input "true"
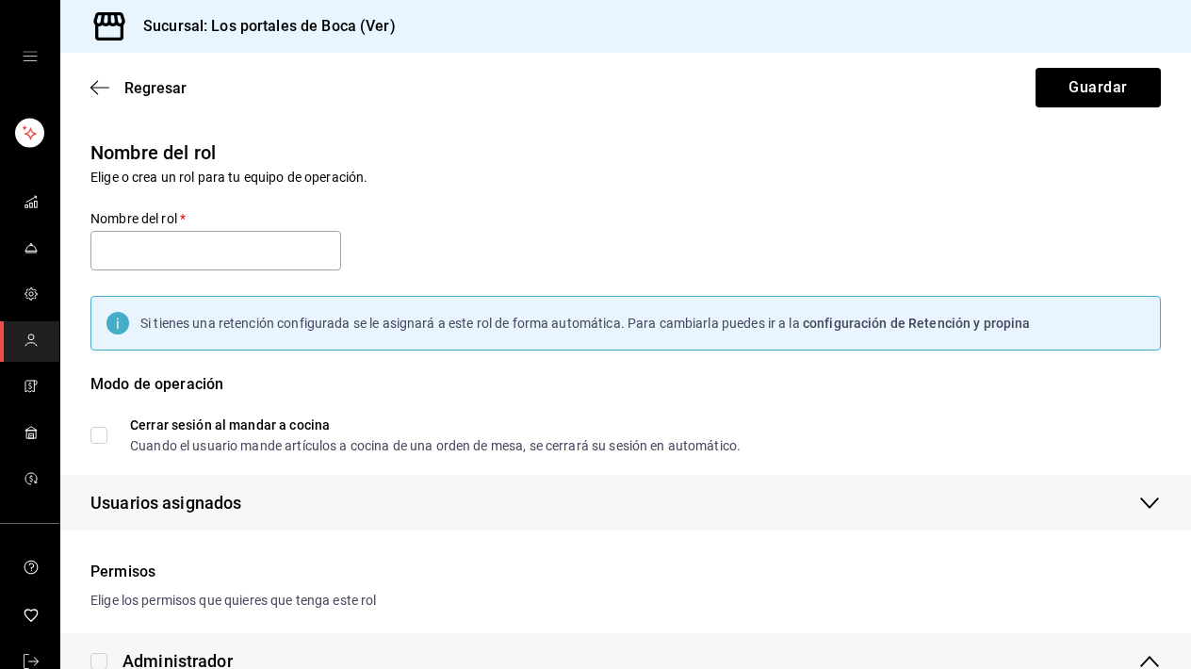
checkbox input "true"
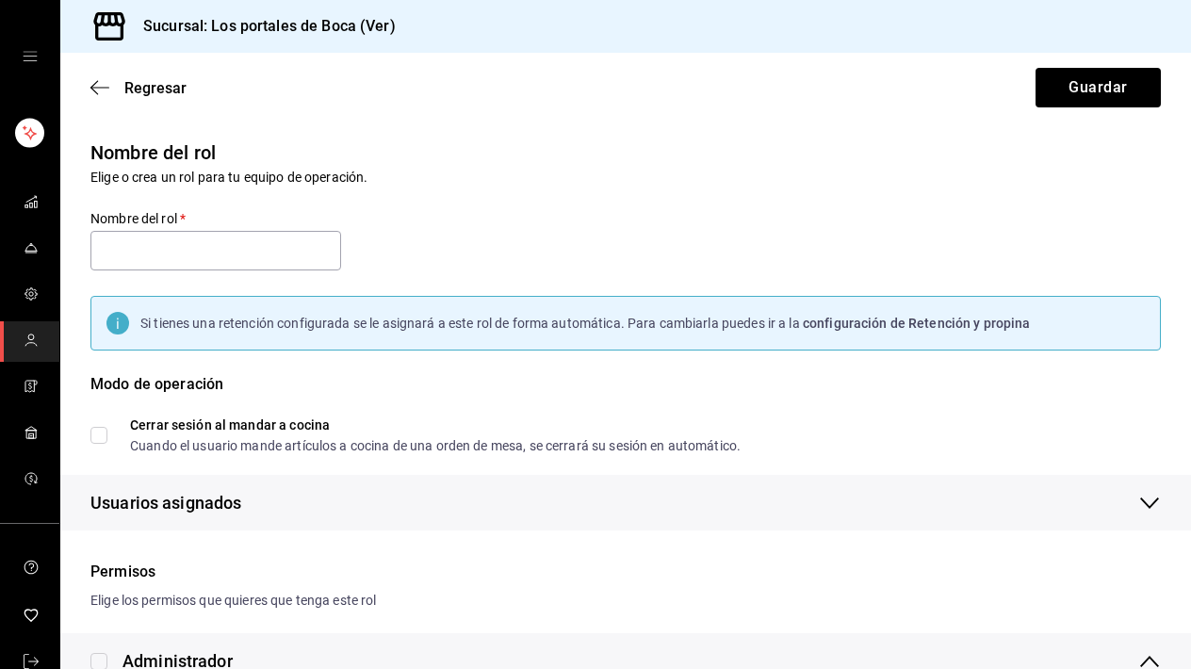
checkbox input "true"
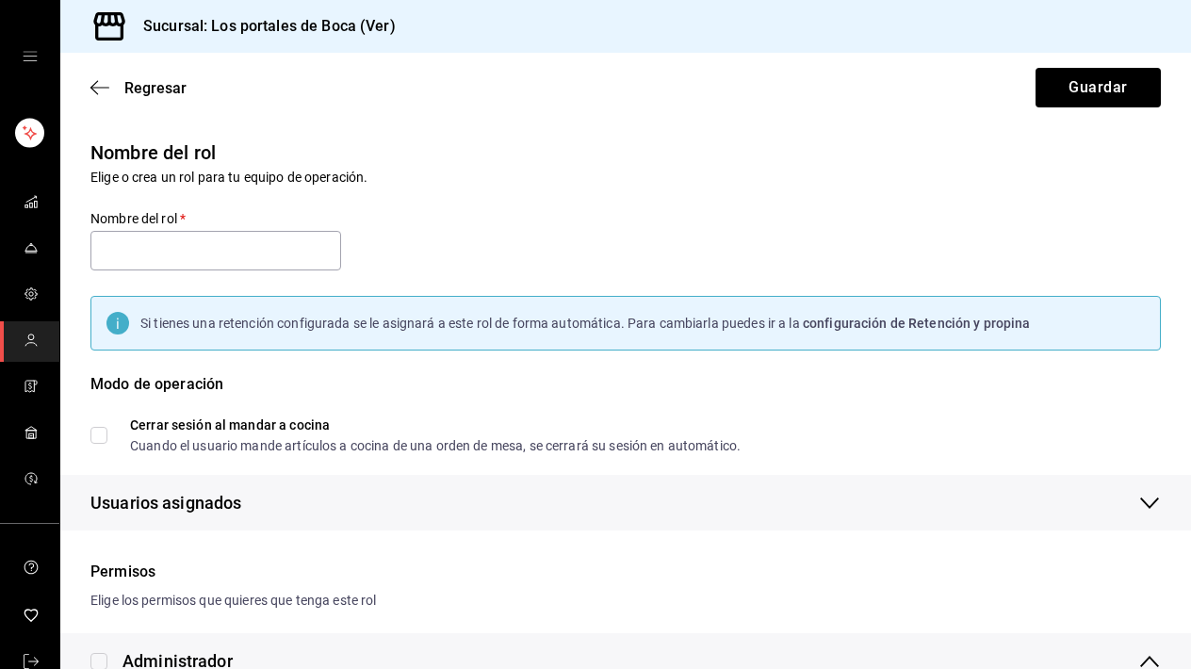
checkbox input "true"
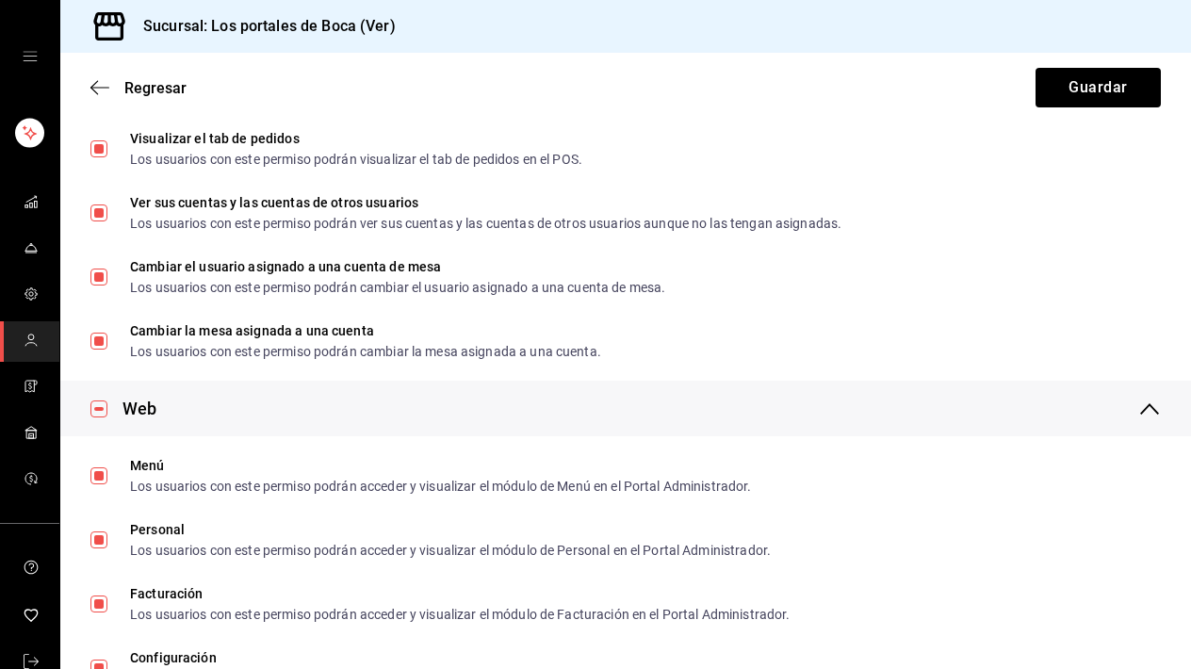
scroll to position [2647, 0]
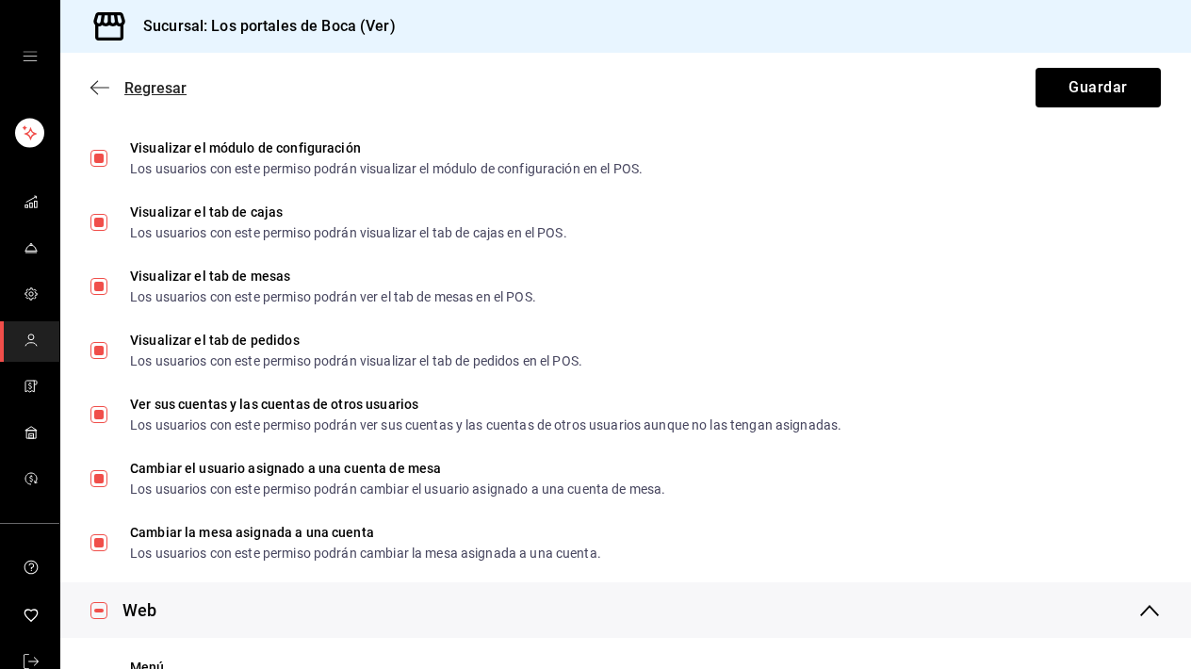
click at [154, 79] on span "Regresar" at bounding box center [155, 88] width 62 height 18
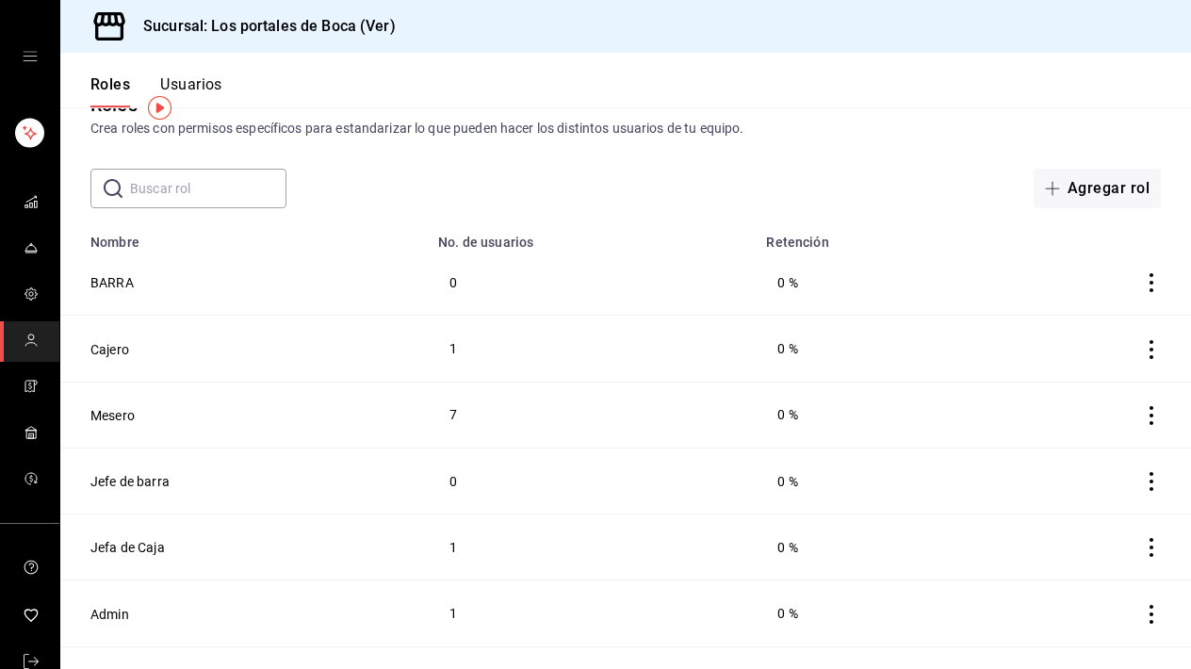
scroll to position [50, 0]
click at [221, 82] on button "Usuarios" at bounding box center [191, 91] width 62 height 32
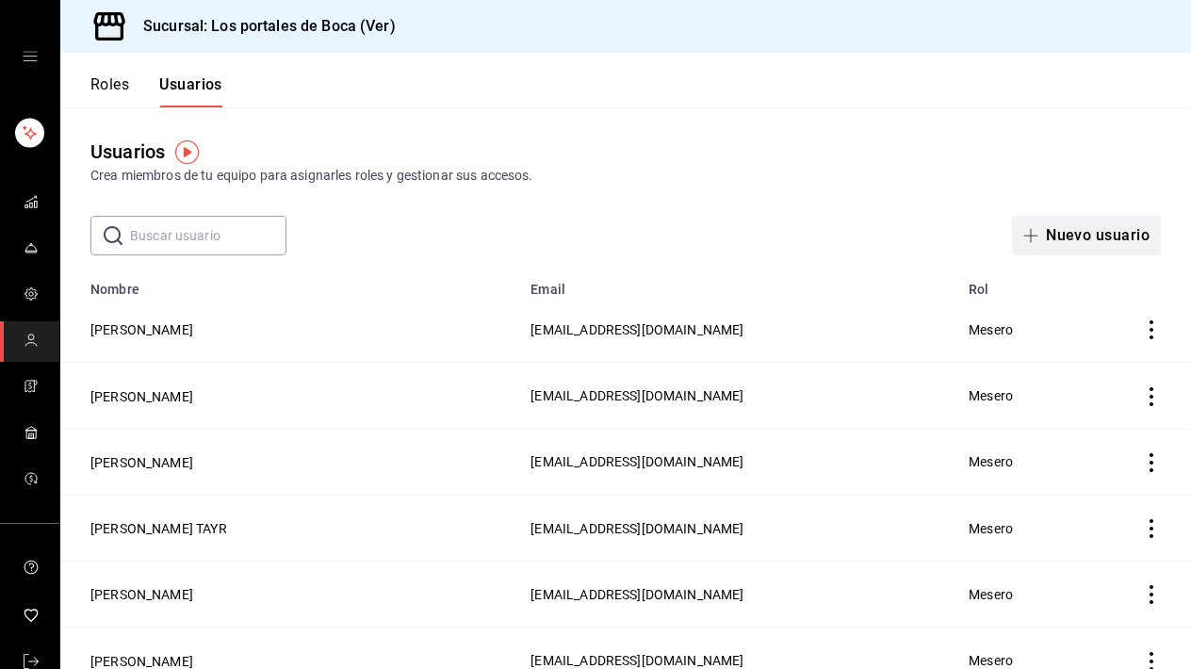
click at [1085, 237] on button "Nuevo usuario" at bounding box center [1086, 236] width 149 height 40
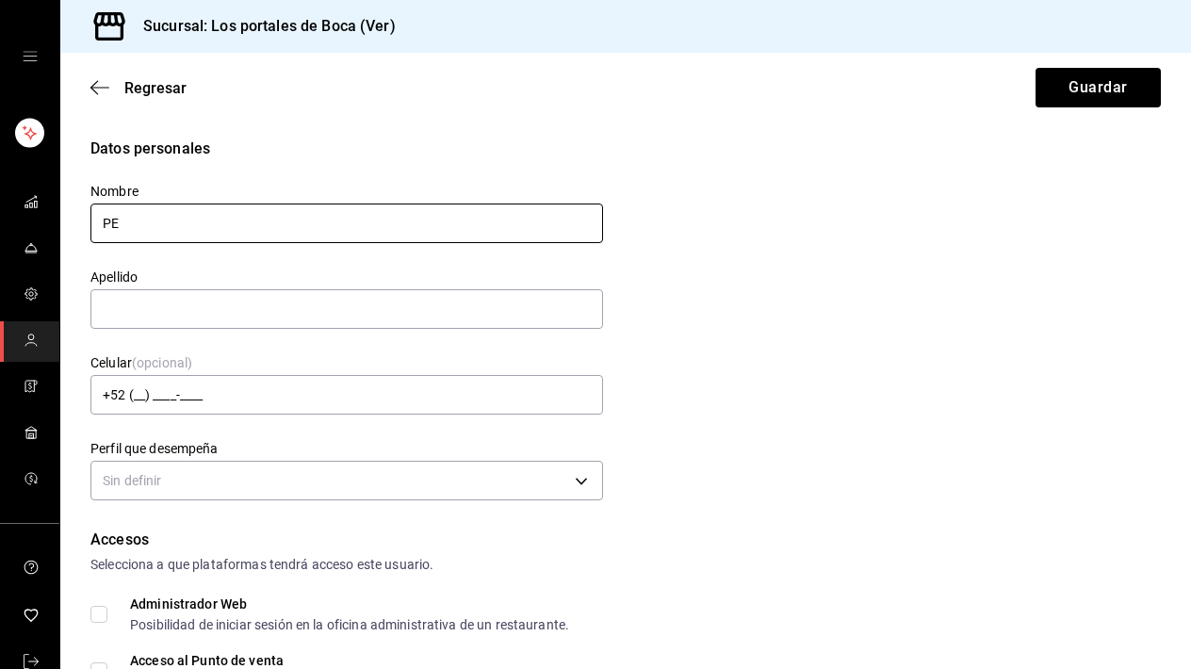
type input "P"
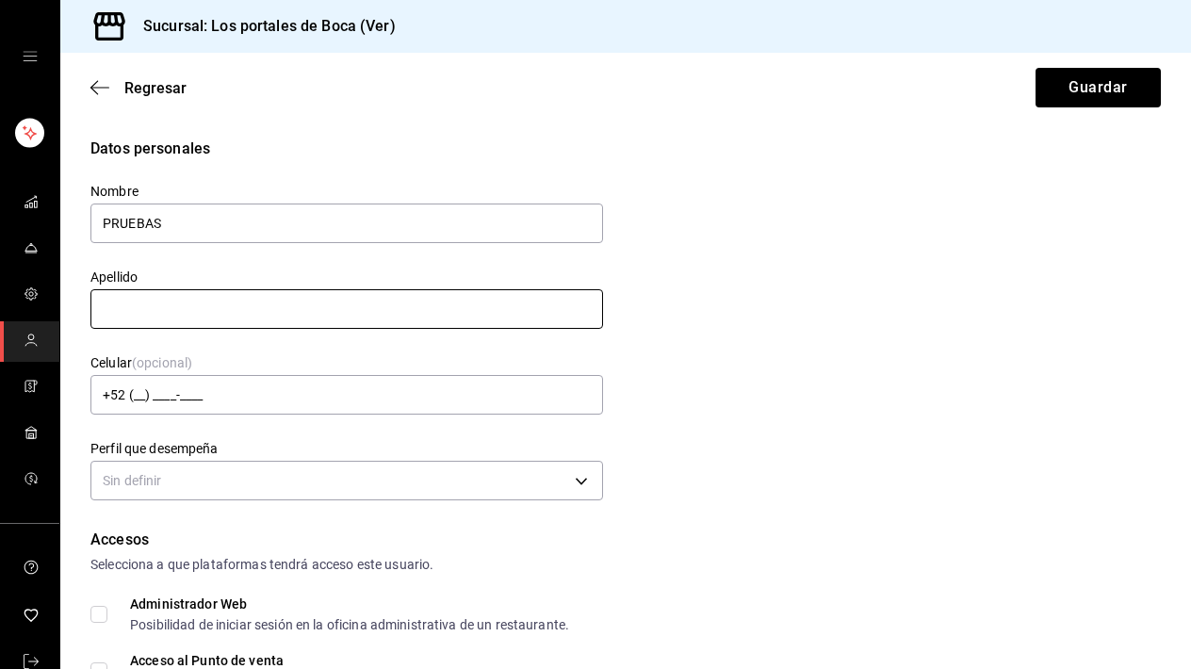
type input "PRUEBAS"
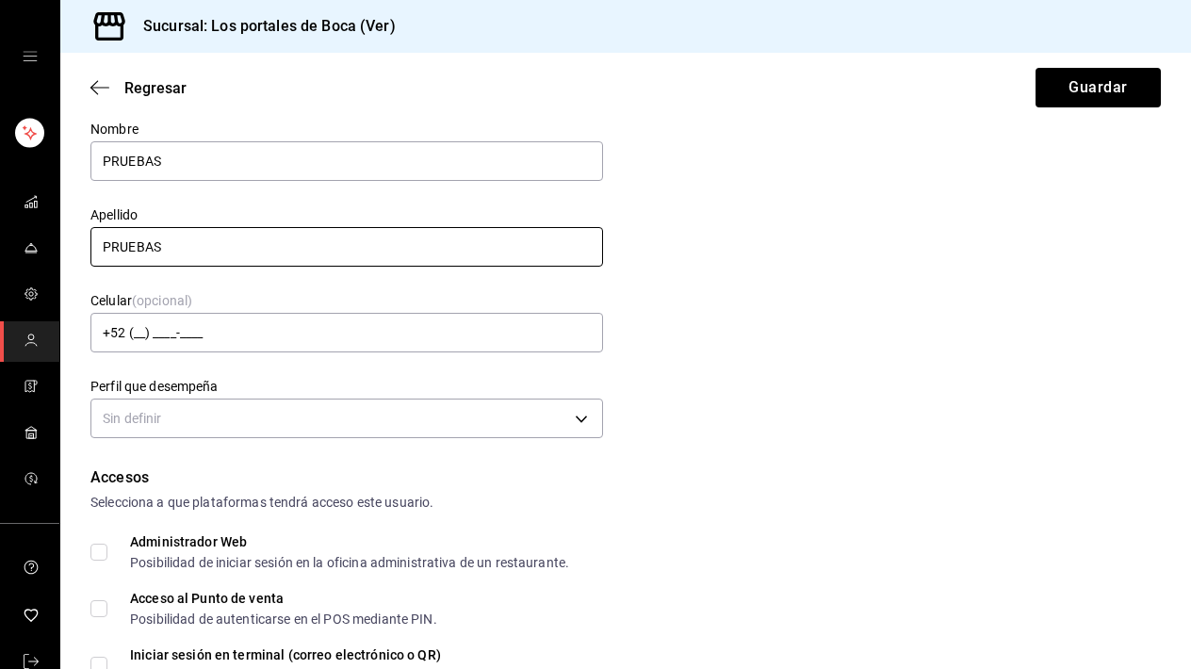
scroll to position [93, 0]
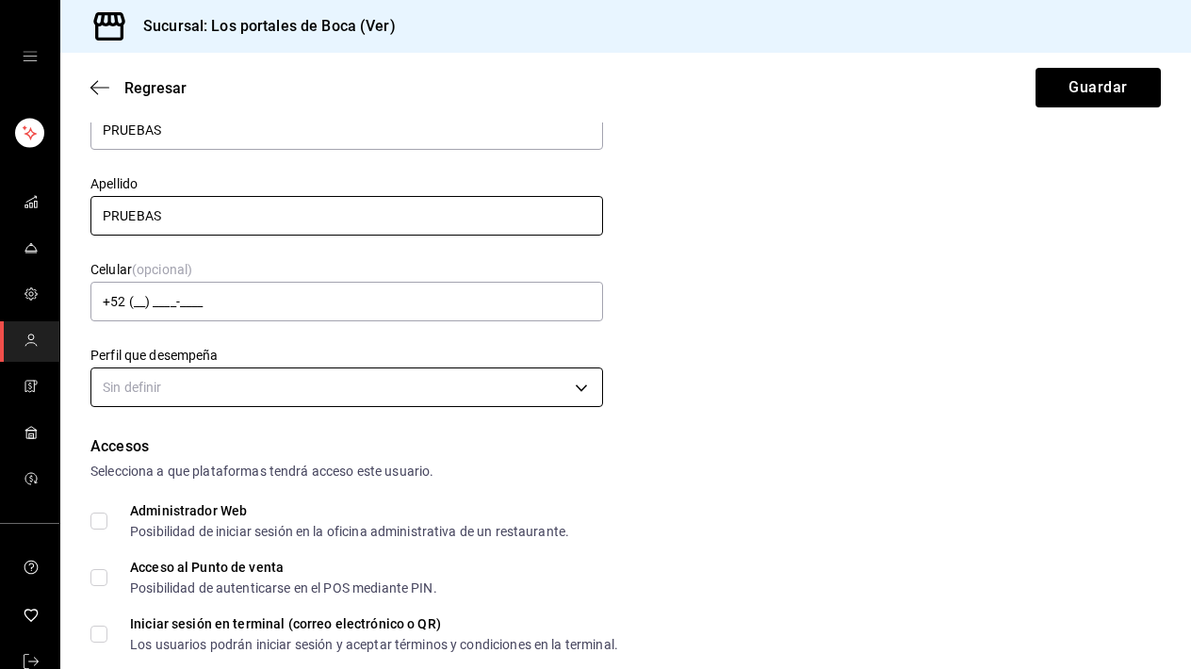
type input "PRUEBAS"
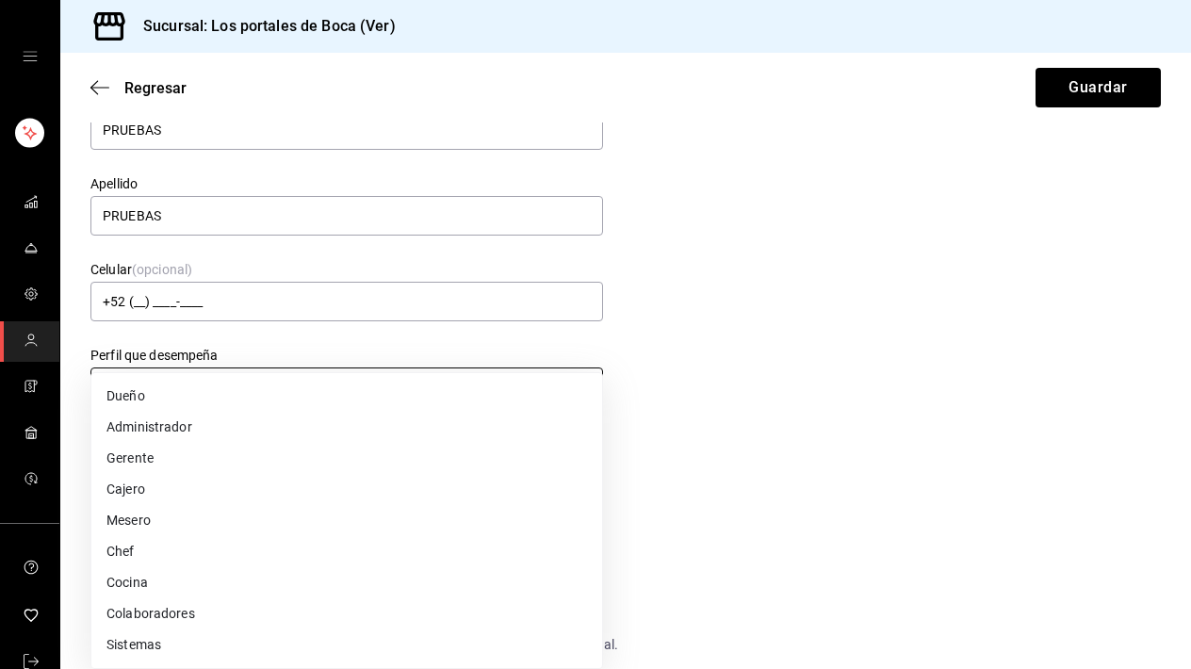
click at [309, 382] on body "Sucursal: Los portales de Boca (Ver) Regresar Guardar Datos personales Nombre P…" at bounding box center [595, 334] width 1191 height 669
click at [185, 524] on li "Mesero" at bounding box center [346, 520] width 511 height 31
type input "WAITER"
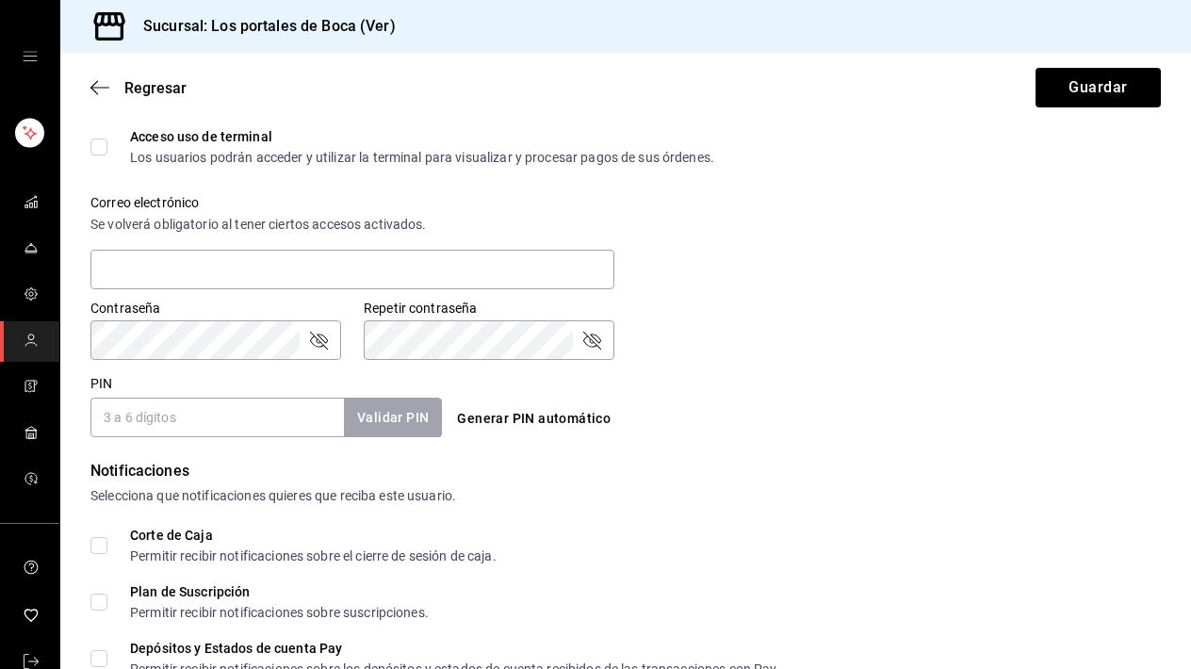
scroll to position [664, 0]
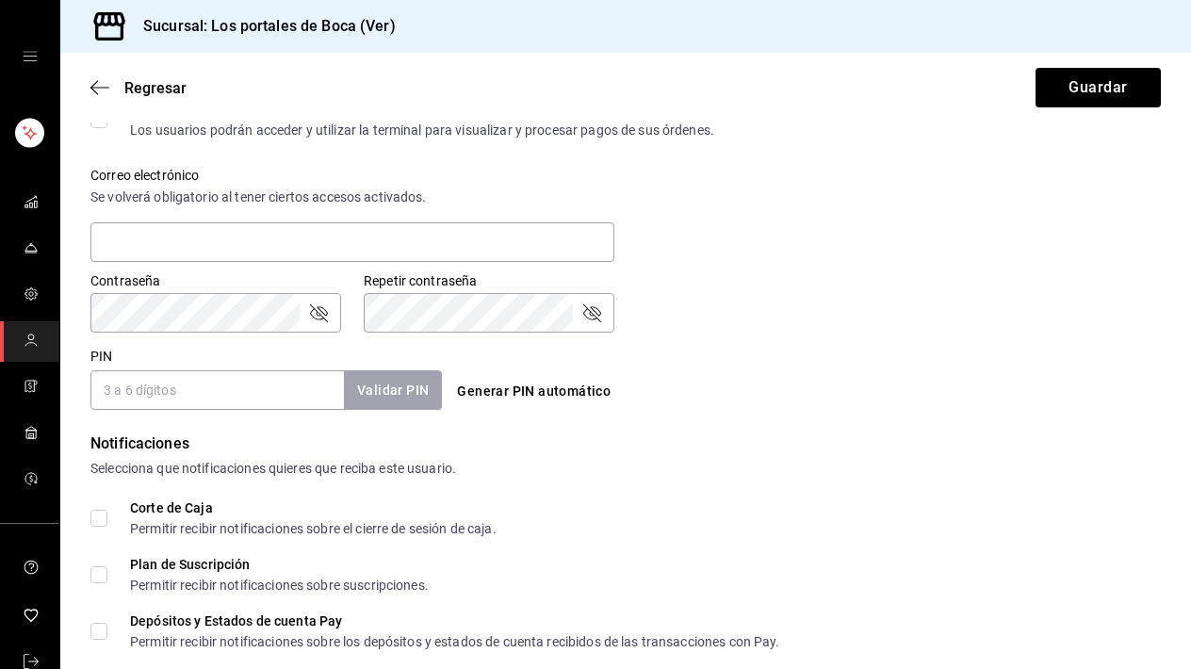
click at [254, 398] on input "PIN" at bounding box center [216, 390] width 253 height 40
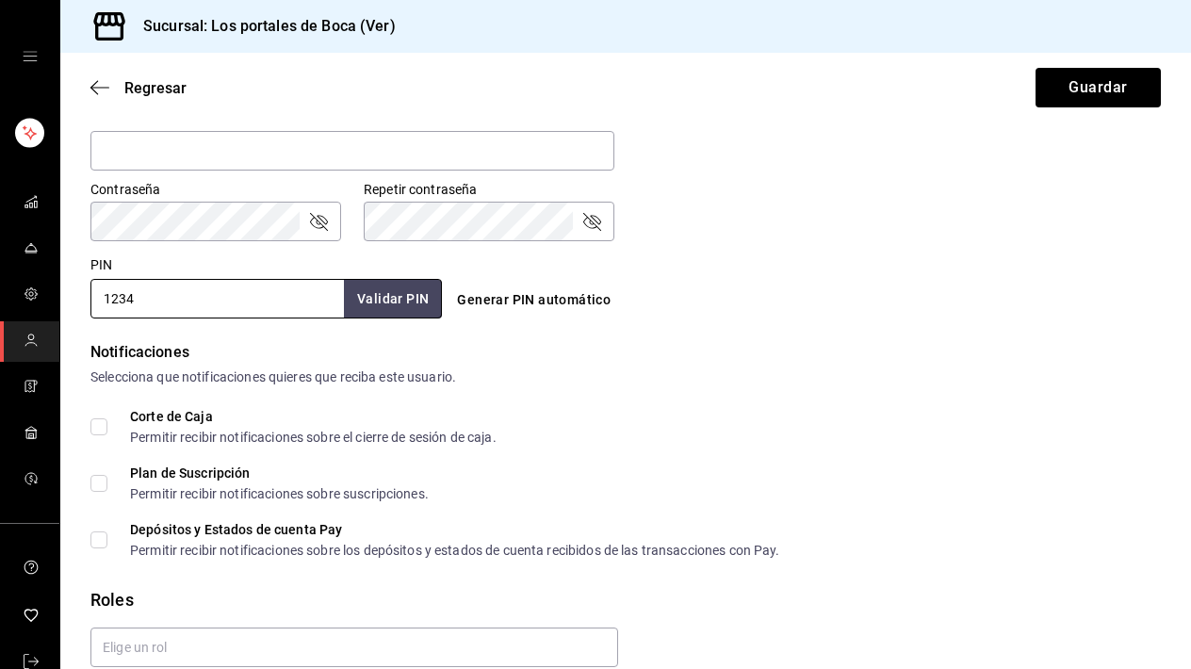
scroll to position [810, 0]
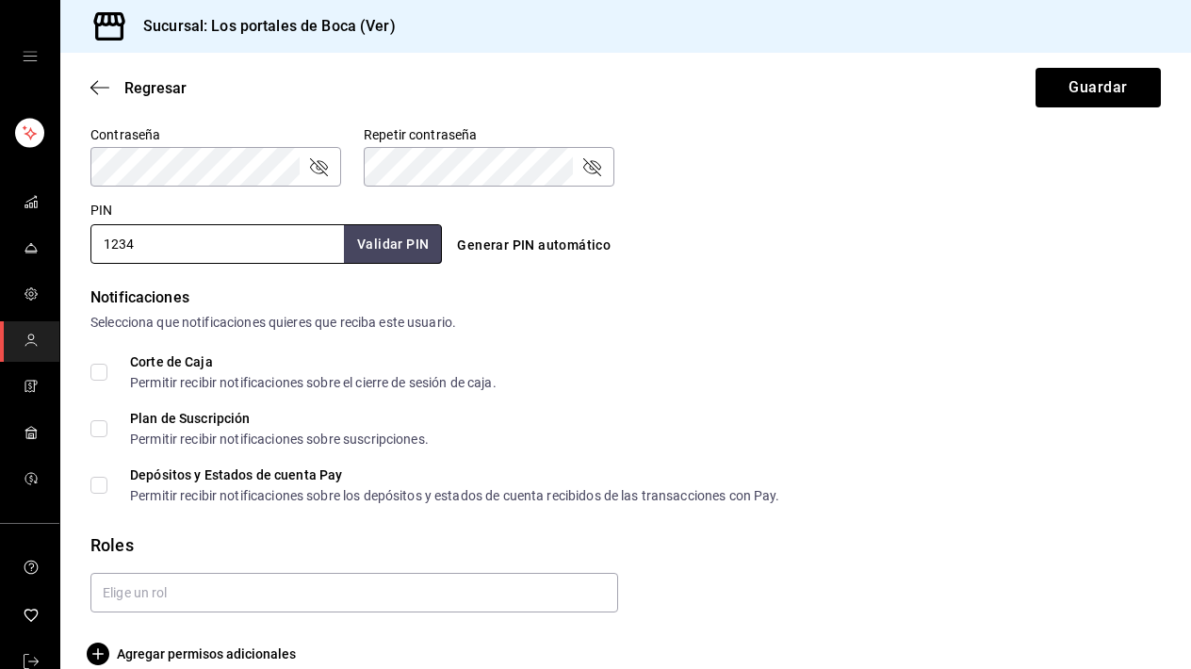
type input "1234"
click at [387, 247] on button "Validar PIN" at bounding box center [392, 244] width 100 height 41
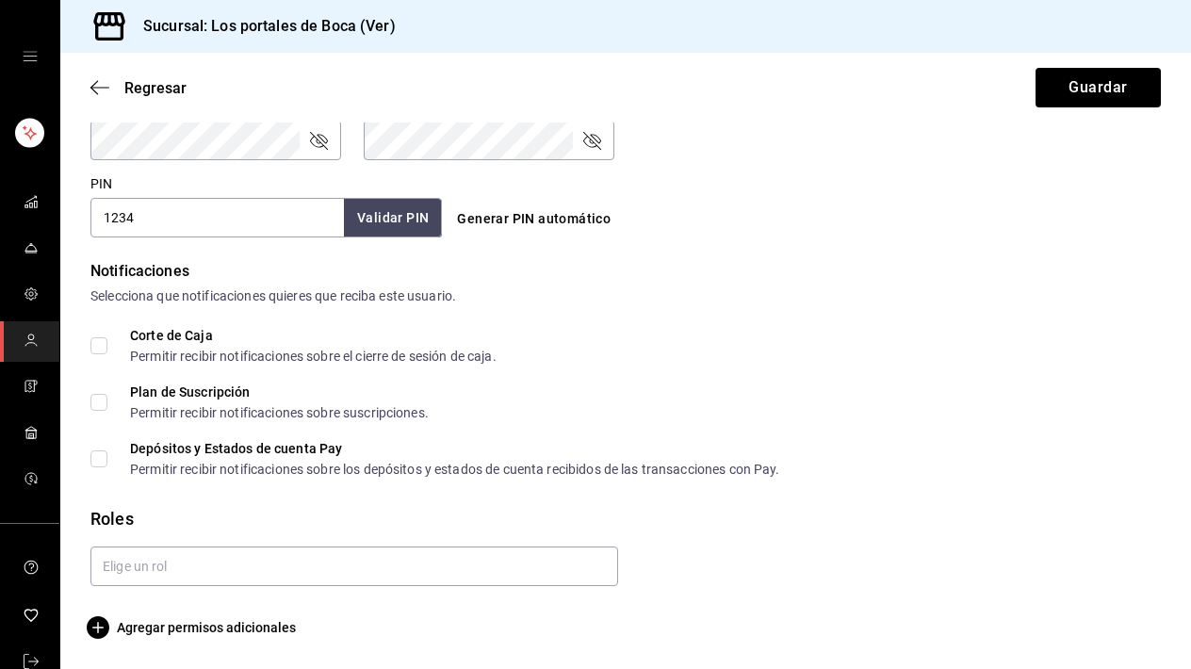
scroll to position [0, 0]
click at [202, 561] on input "text" at bounding box center [354, 567] width 528 height 40
click at [819, 342] on div "Corte de Caja Permitir recibir notificaciones sobre el cierre de sesión de caja." at bounding box center [625, 346] width 1070 height 34
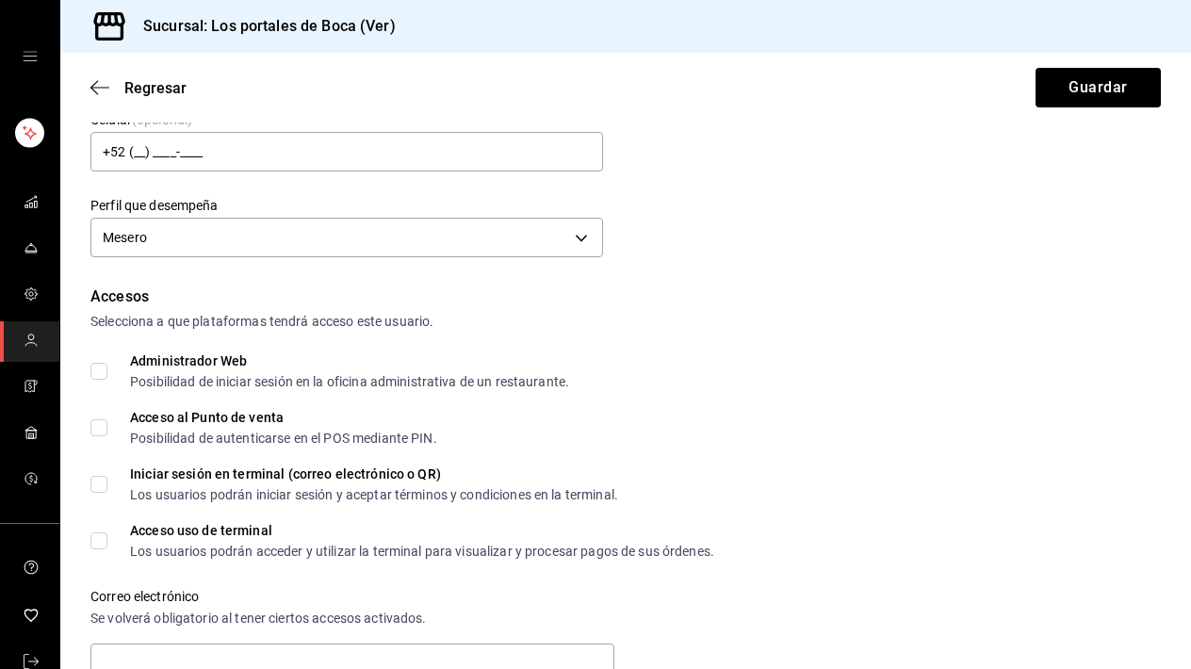
scroll to position [224, 0]
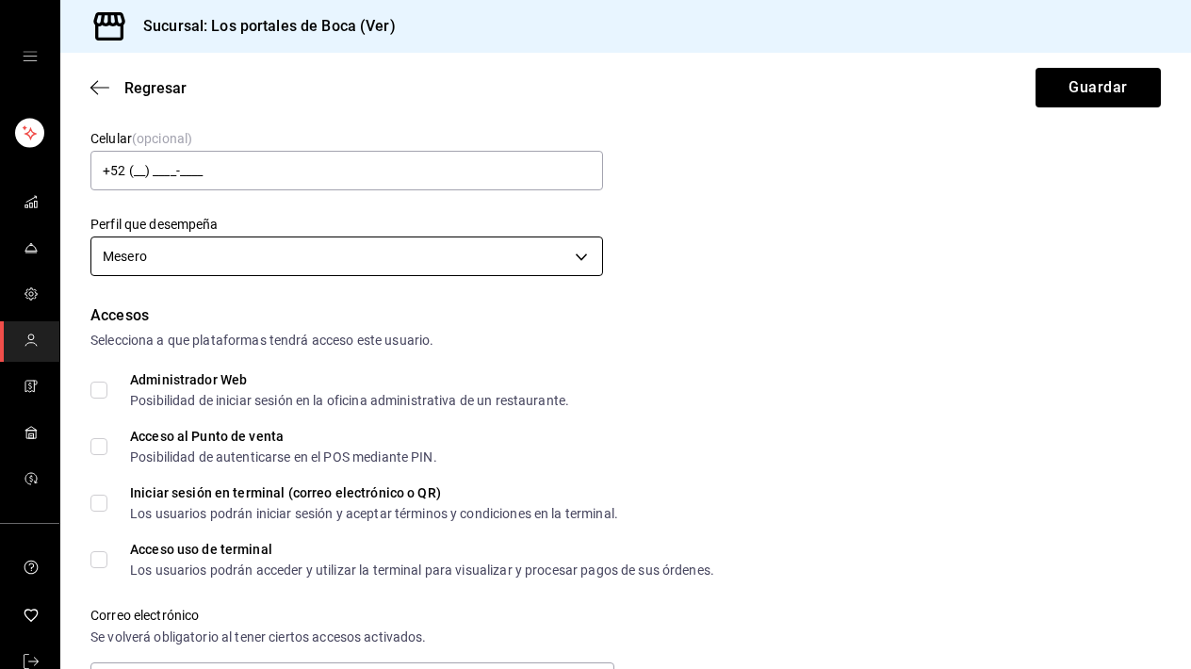
click at [570, 243] on body "Sucursal: Los portales de Boca (Ver) Regresar Guardar Datos personales Nombre P…" at bounding box center [595, 334] width 1191 height 669
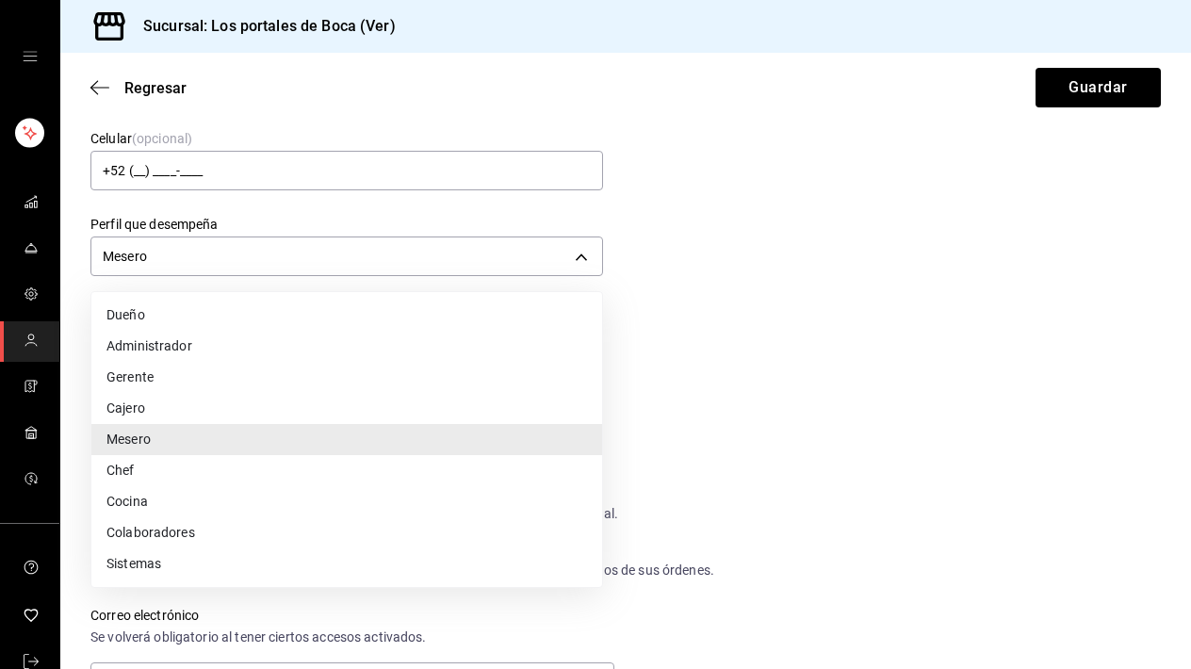
click at [667, 299] on div at bounding box center [595, 334] width 1191 height 669
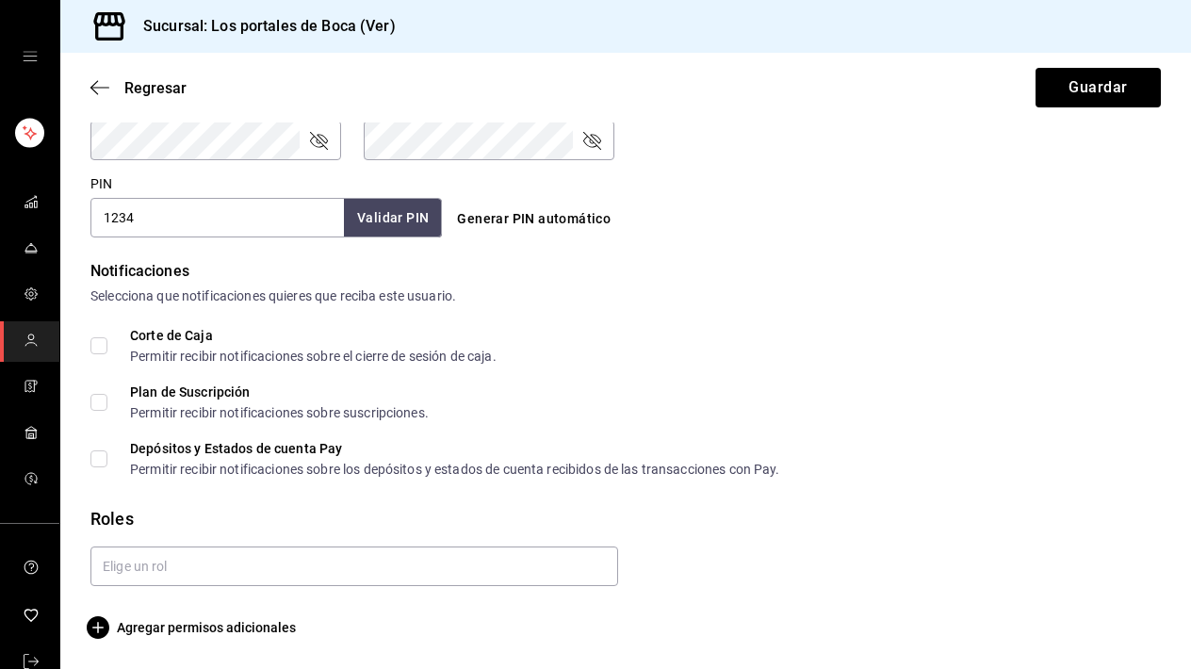
scroll to position [837, 0]
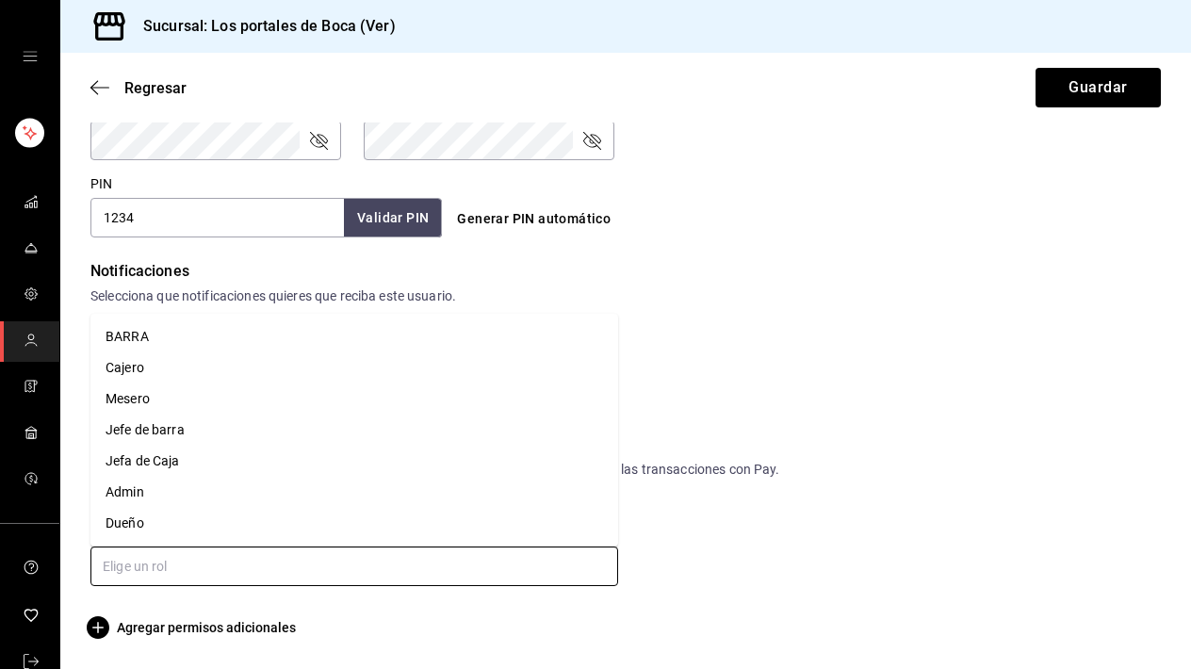
click at [272, 573] on input "text" at bounding box center [354, 567] width 528 height 40
click at [231, 405] on li "Mesero" at bounding box center [354, 399] width 528 height 31
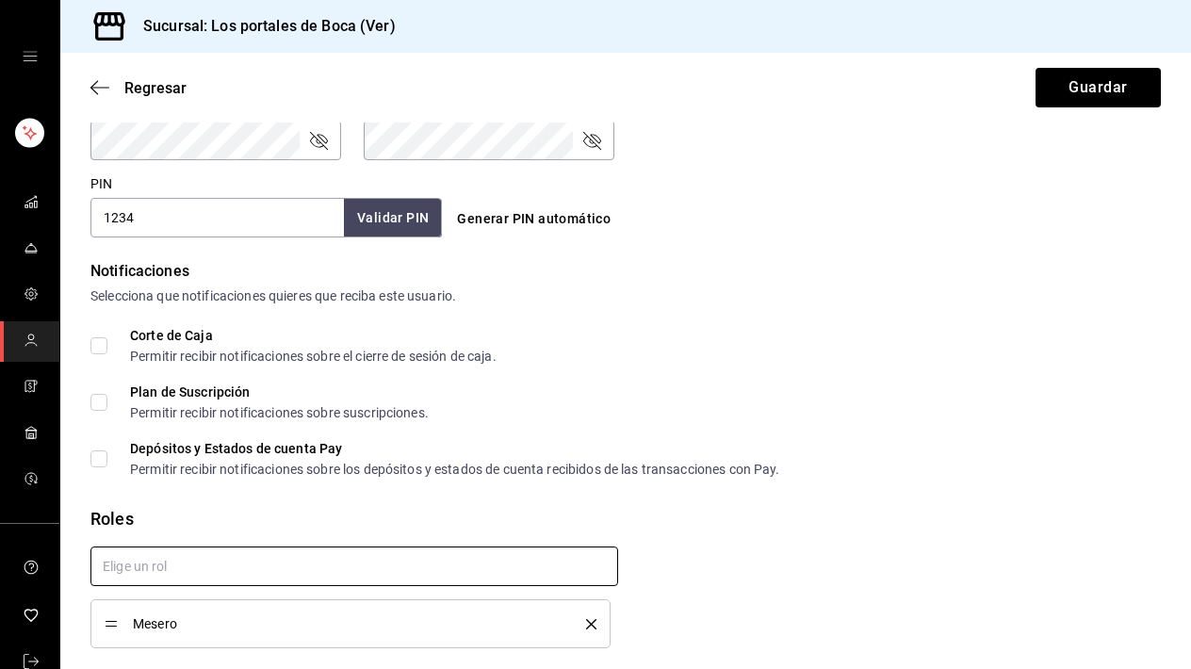
checkbox input "true"
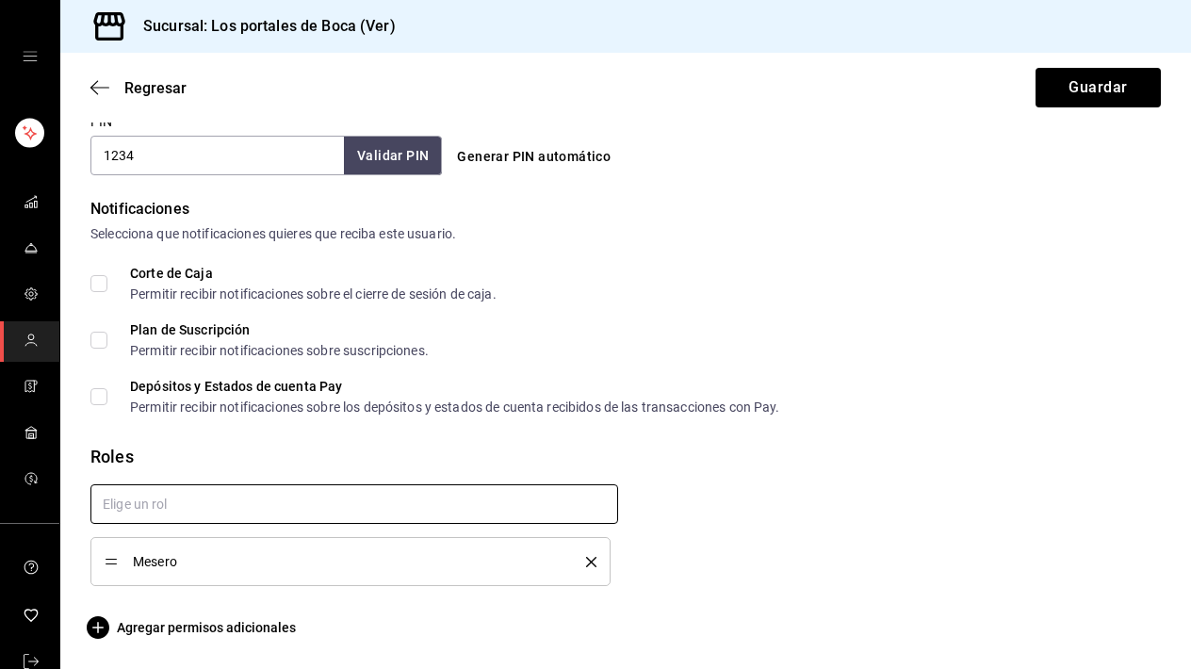
scroll to position [0, 0]
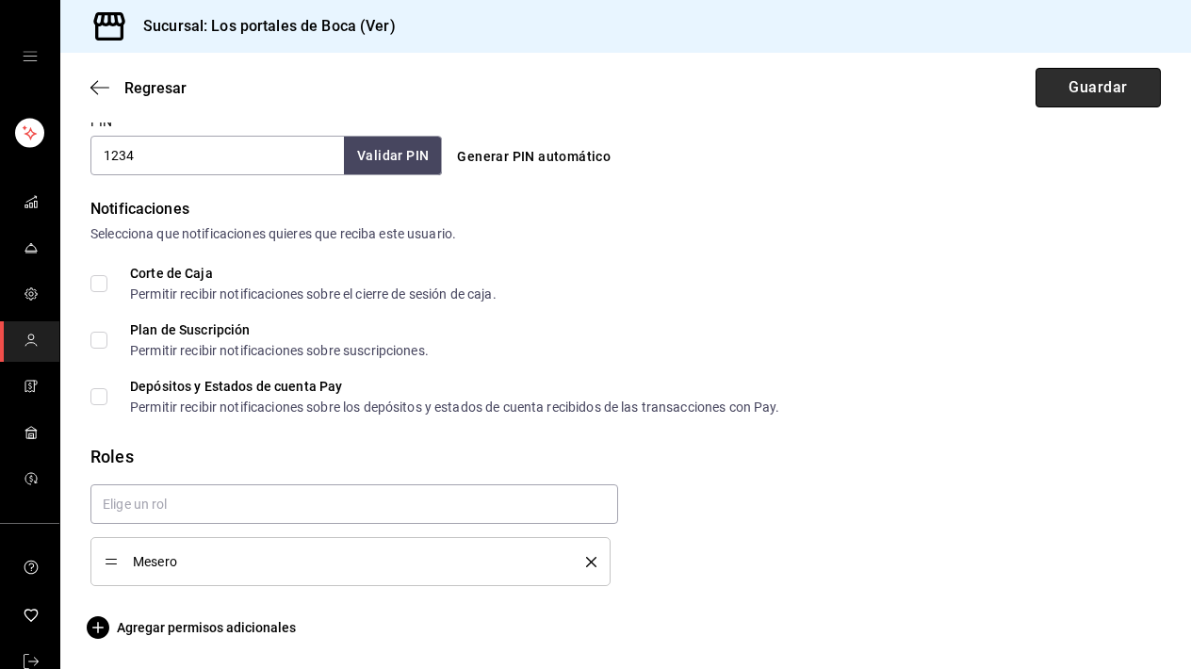
click at [1073, 96] on button "Guardar" at bounding box center [1098, 88] width 125 height 40
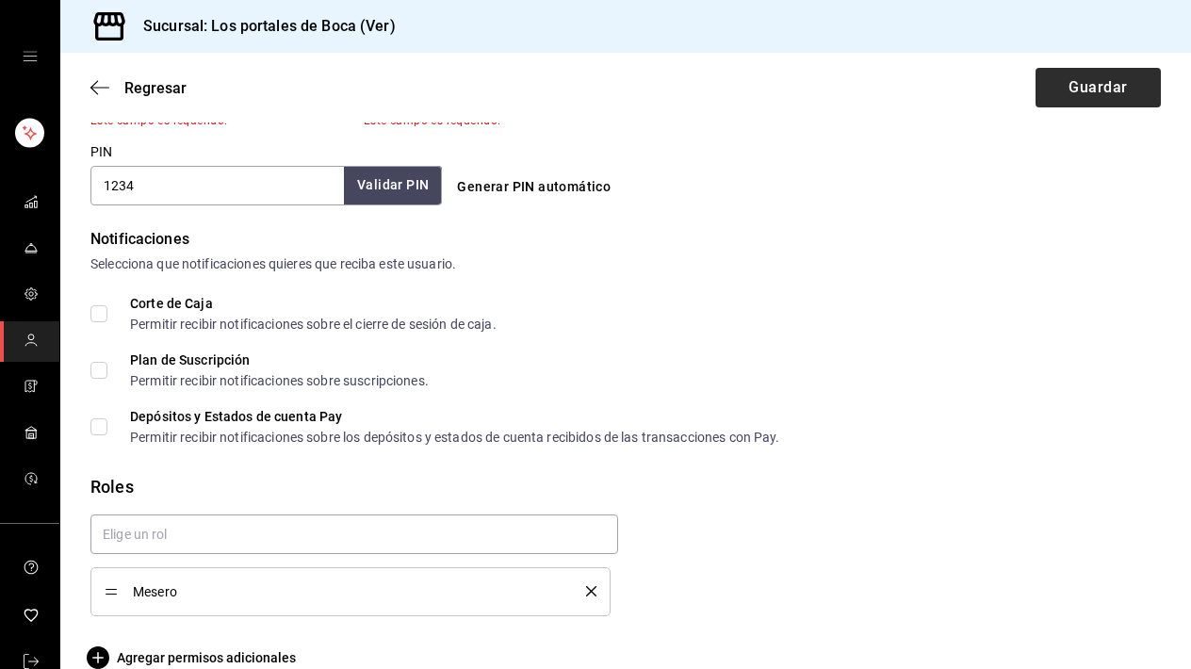
scroll to position [546, 0]
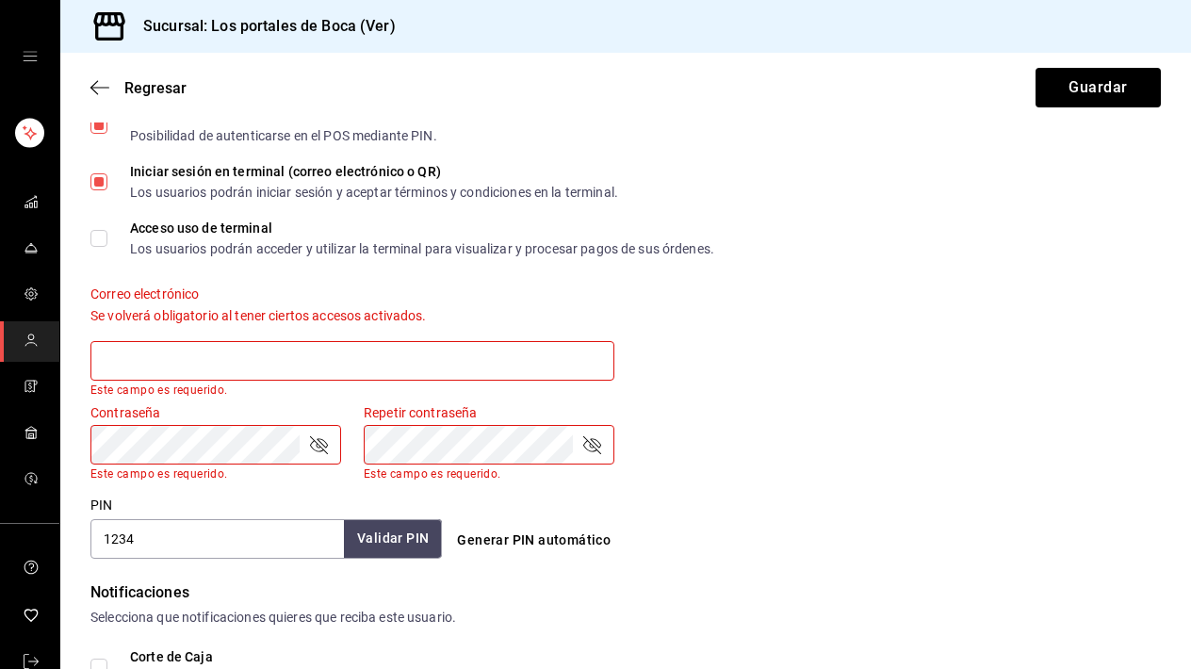
click at [596, 296] on label "Correo electrónico" at bounding box center [352, 293] width 524 height 13
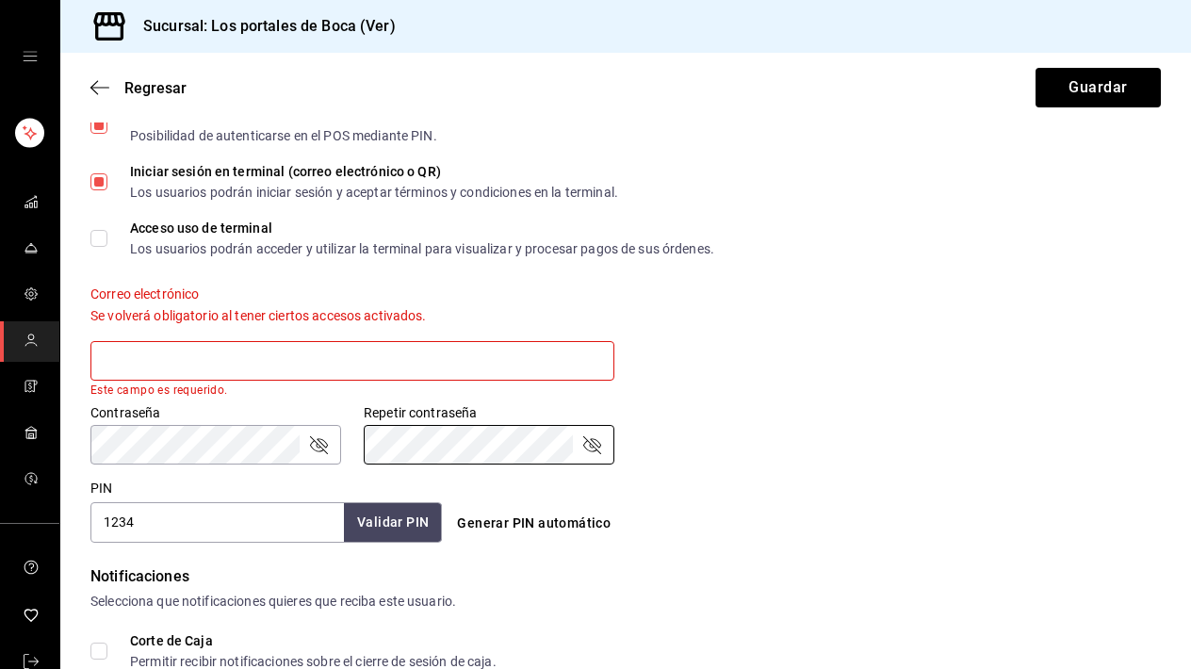
click at [361, 352] on input "text" at bounding box center [352, 361] width 524 height 40
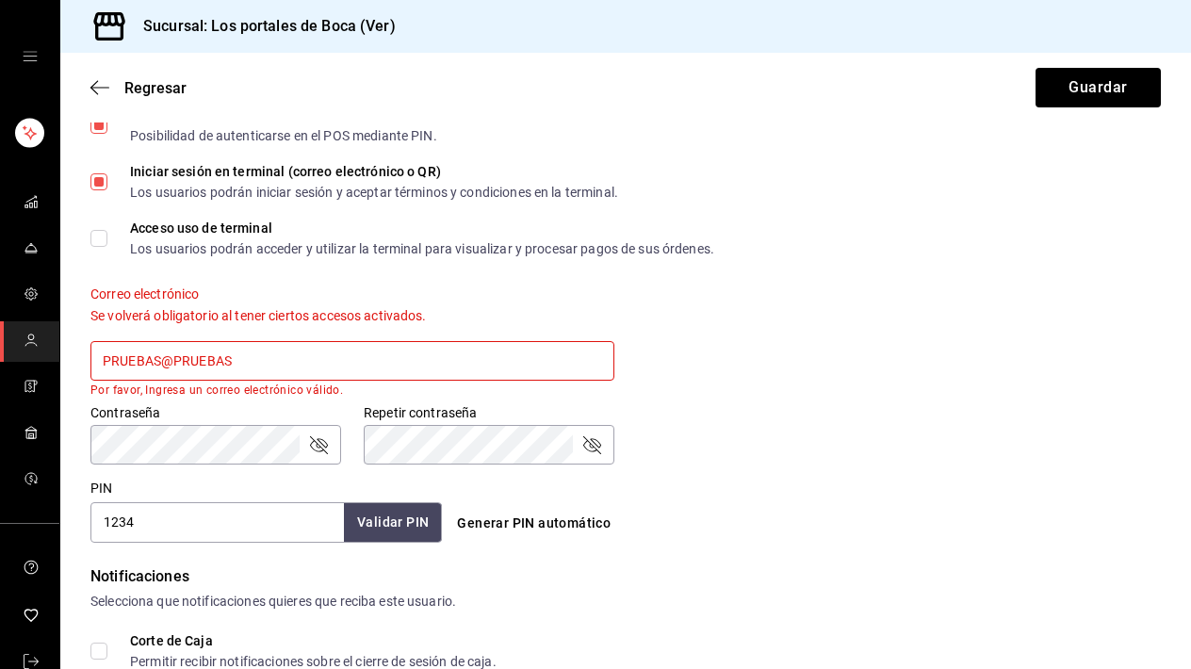
click at [399, 368] on input "PRUEBAS@PRUEBAS" at bounding box center [352, 361] width 524 height 40
click at [386, 371] on input "PRUEBAS@GMAIL.COM" at bounding box center [352, 361] width 524 height 40
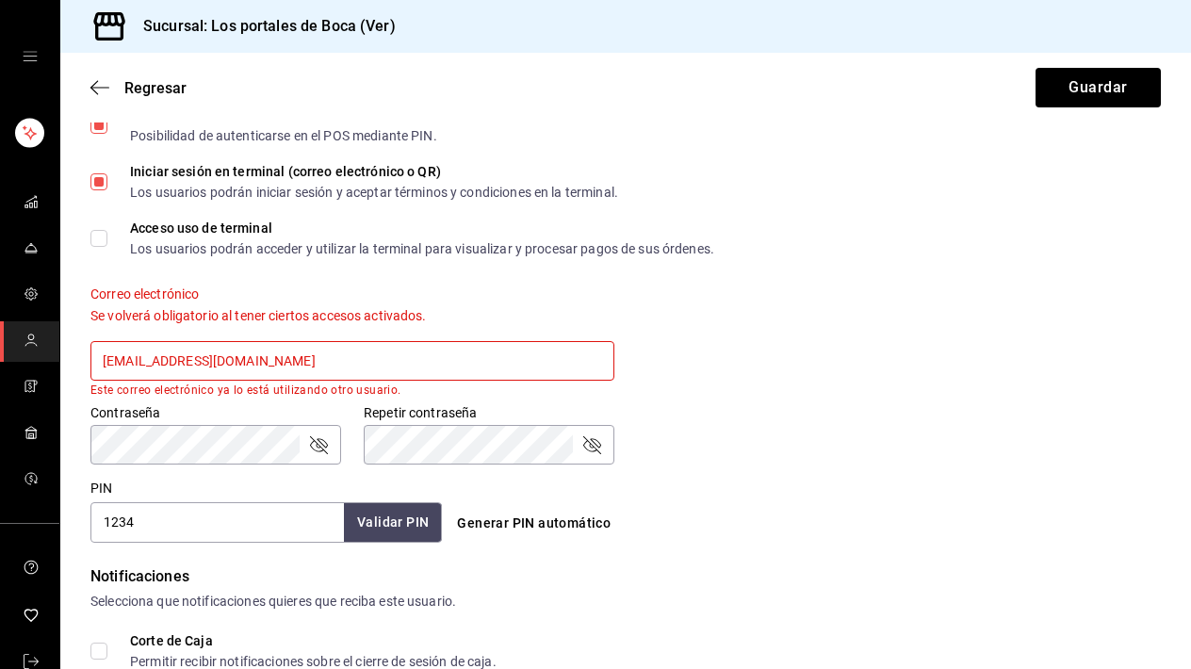
click at [386, 371] on input "PRUEBAS@GMAIL.COM" at bounding box center [352, 361] width 524 height 40
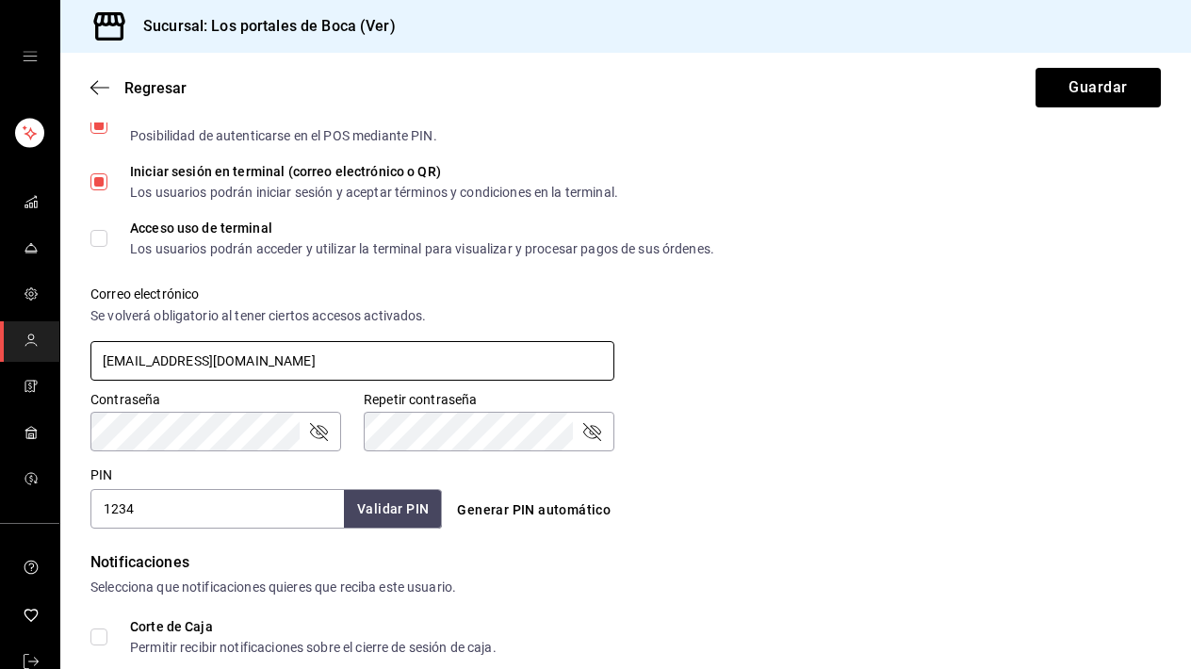
type input "PRUEBASPORTALES@GMAIL.COM"
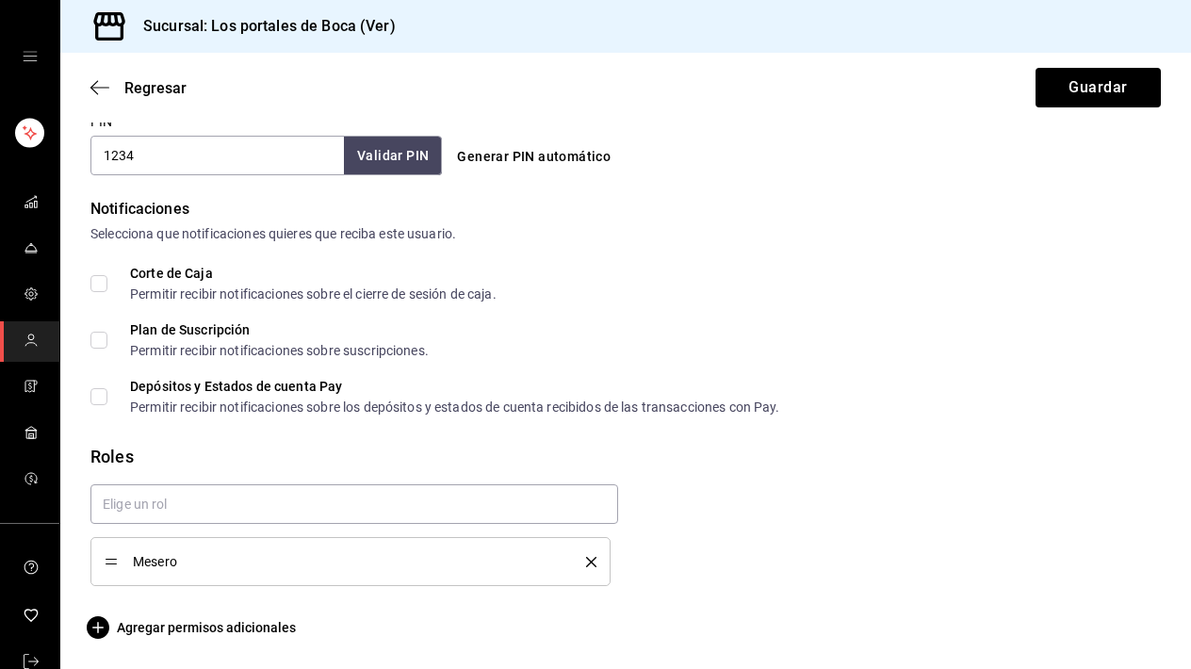
scroll to position [0, 0]
click at [1059, 90] on button "Guardar" at bounding box center [1098, 88] width 125 height 40
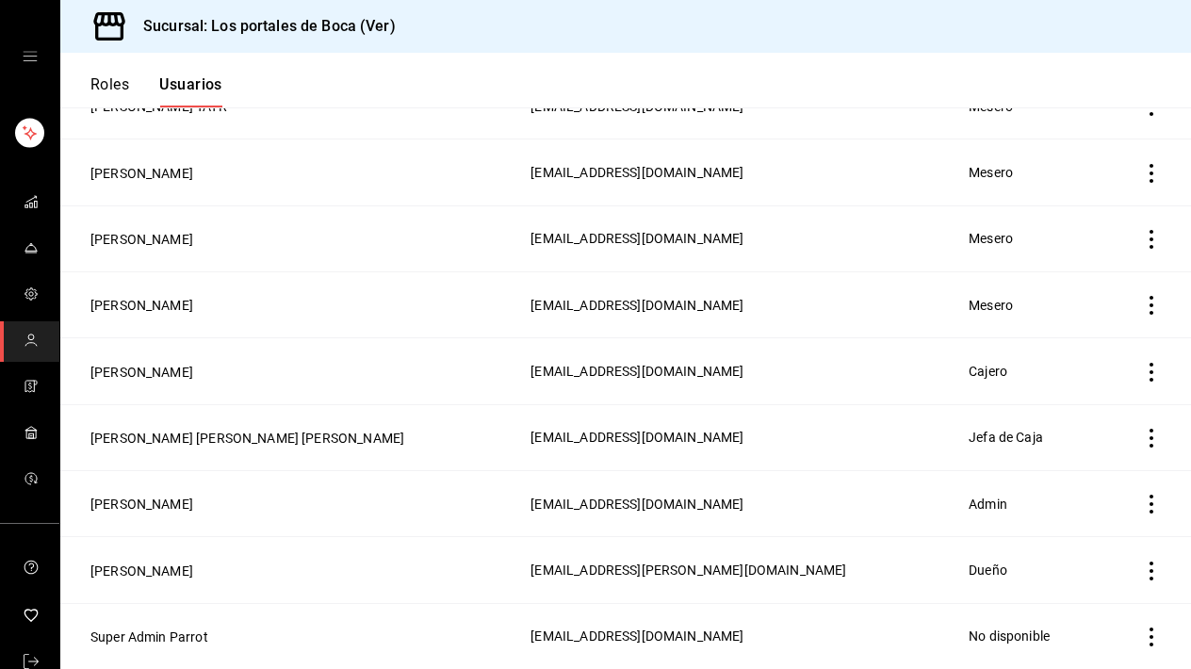
scroll to position [488, 0]
click at [50, 172] on li "mailbox folders" at bounding box center [30, 148] width 44 height 70
click at [47, 79] on div "mailbox folders" at bounding box center [29, 56] width 59 height 113
click at [40, 68] on div "mailbox folders" at bounding box center [29, 56] width 59 height 113
click at [37, 64] on div "mailbox folders" at bounding box center [29, 56] width 59 height 113
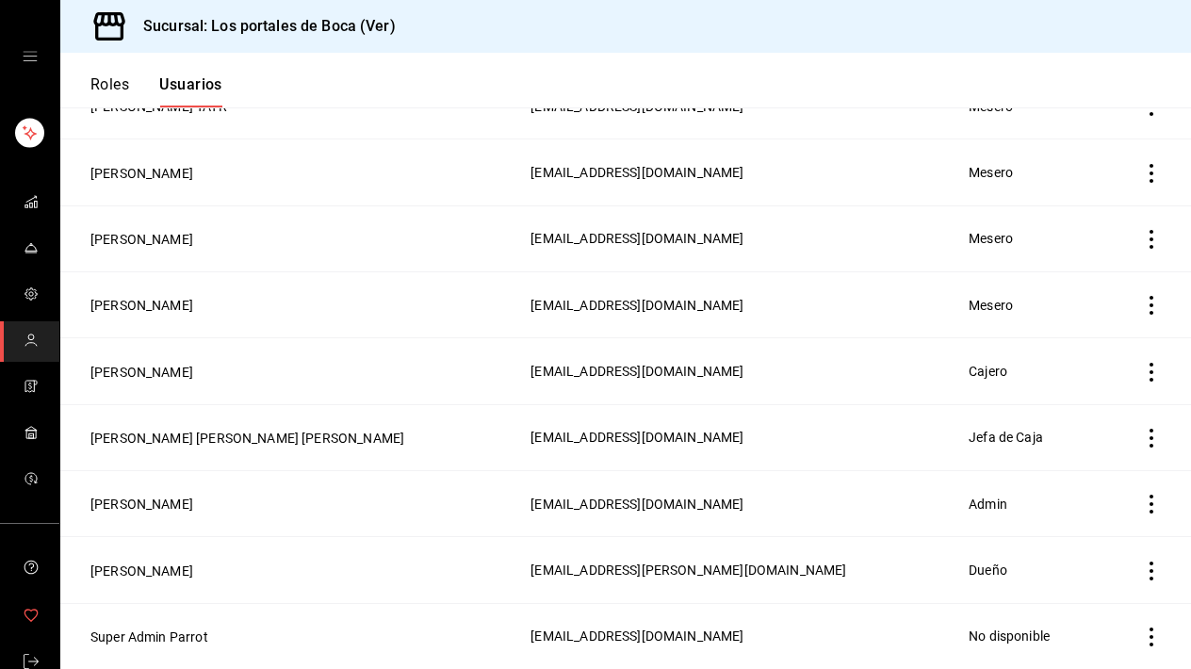
click at [44, 629] on link "mailbox folders" at bounding box center [29, 616] width 59 height 41
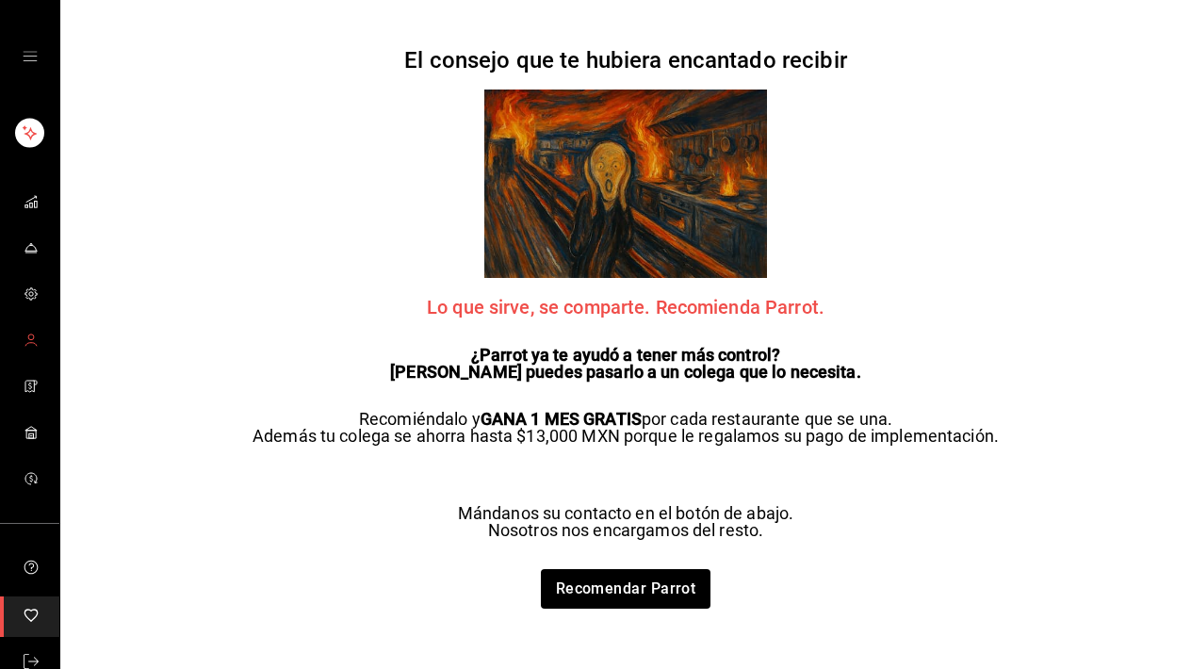
click at [32, 339] on circle "mailbox folders" at bounding box center [31, 338] width 6 height 6
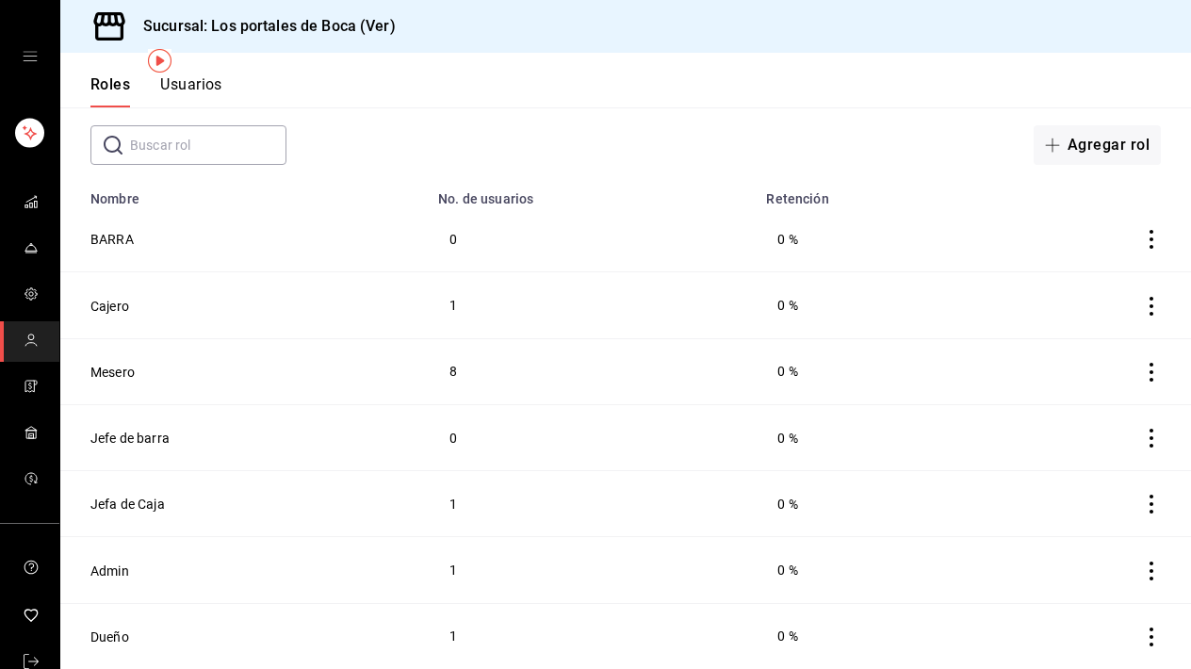
scroll to position [90, 0]
click at [123, 370] on button "Mesero" at bounding box center [112, 372] width 44 height 19
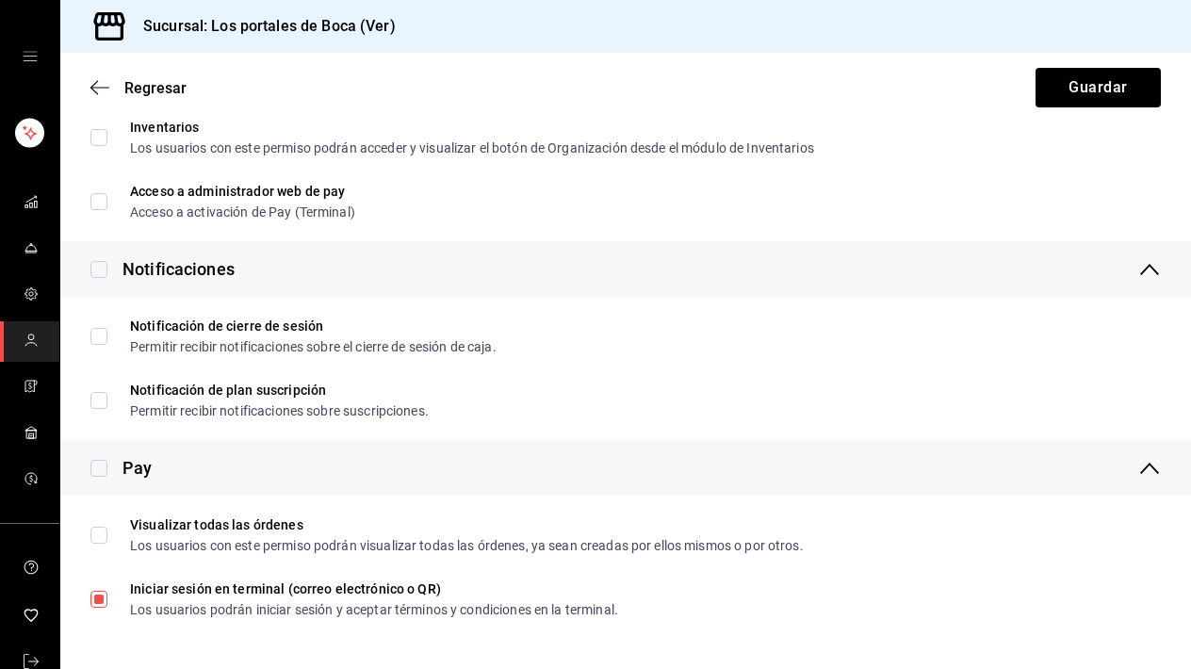
scroll to position [3571, 0]
click at [96, 89] on icon "button" at bounding box center [99, 87] width 19 height 17
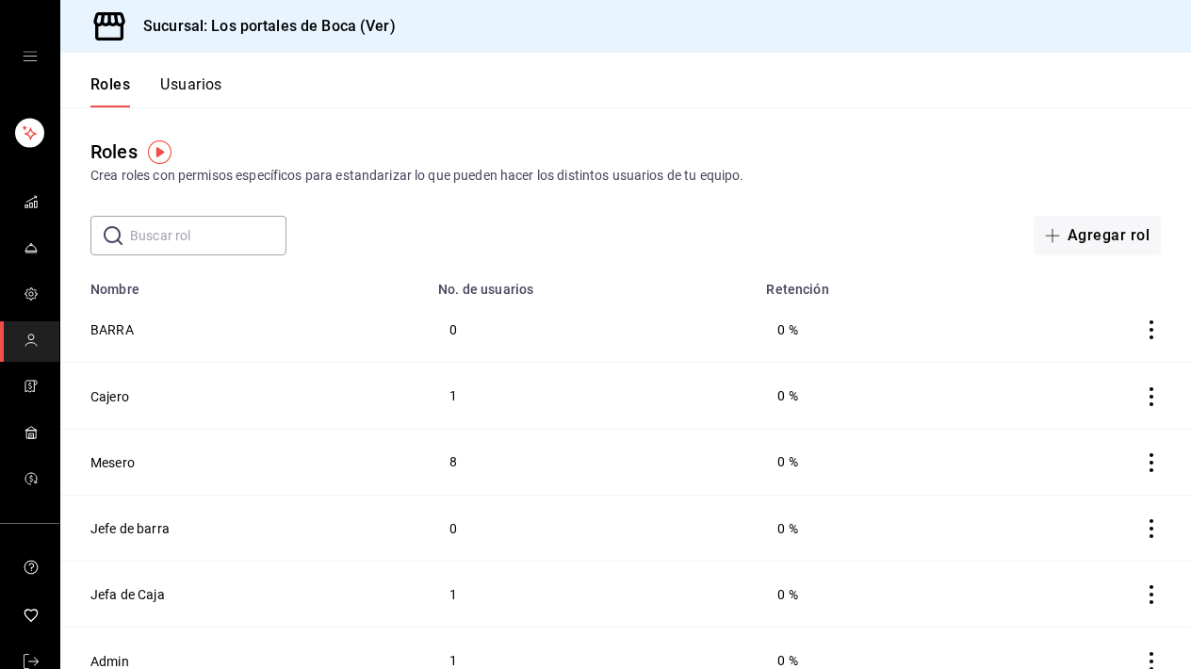
click at [217, 98] on button "Usuarios" at bounding box center [191, 91] width 62 height 32
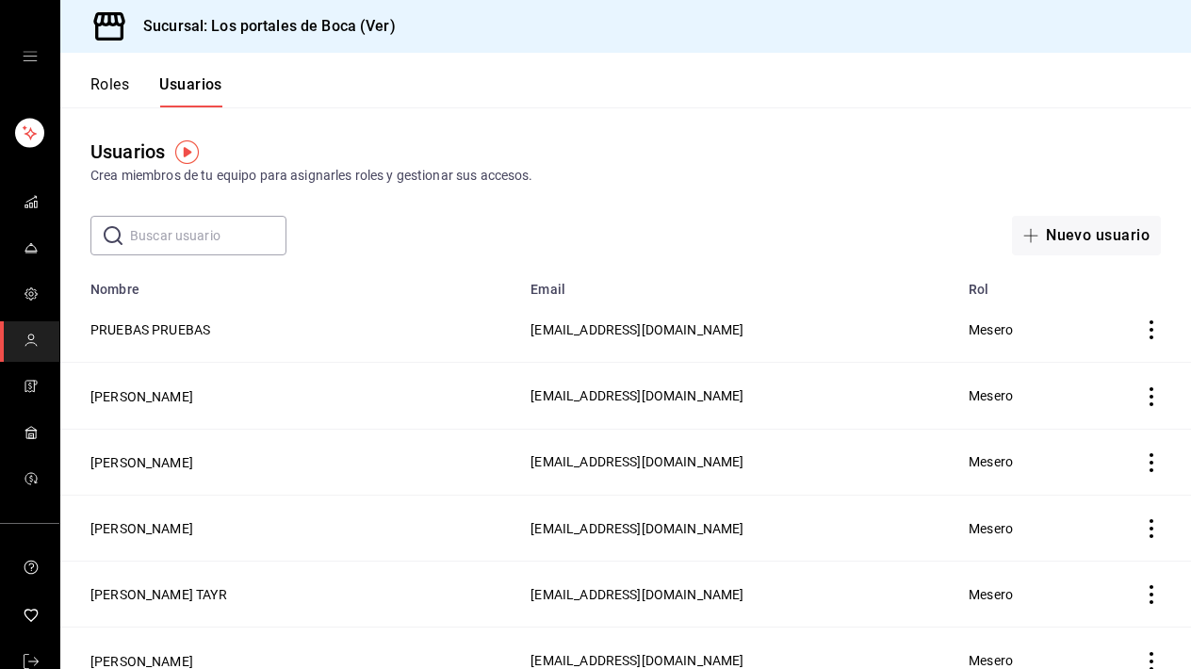
click at [1149, 334] on icon "actions" at bounding box center [1151, 329] width 19 height 19
click at [717, 191] on div at bounding box center [595, 334] width 1191 height 669
click at [123, 90] on button "Roles" at bounding box center [109, 91] width 39 height 32
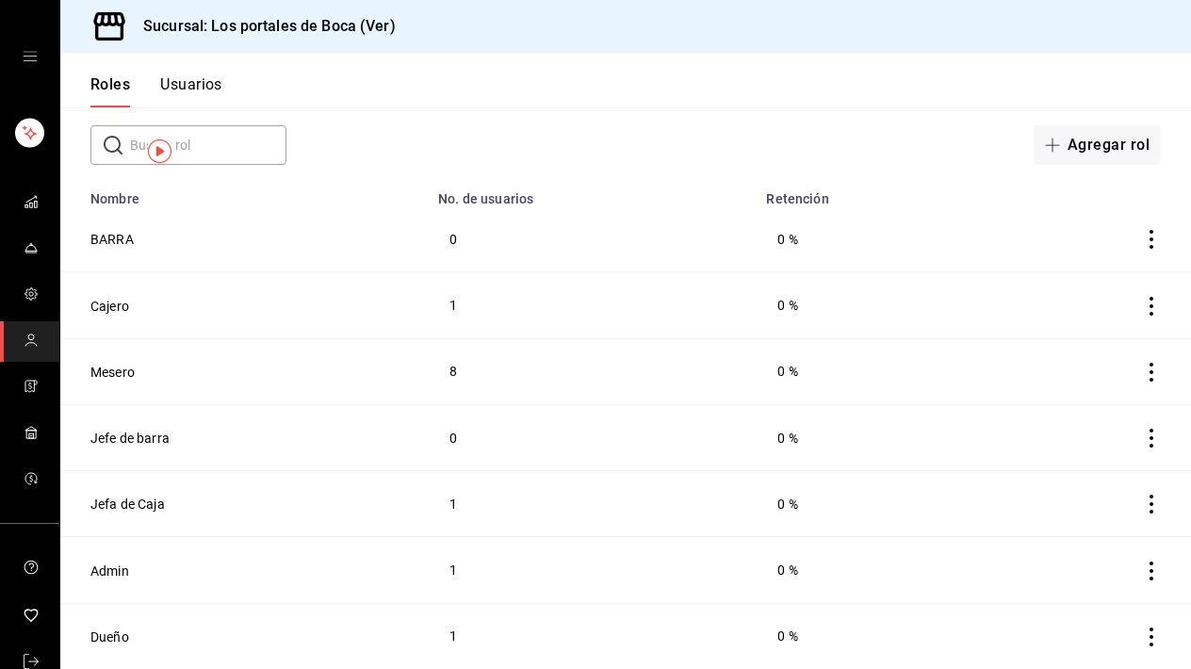
scroll to position [90, 0]
click at [129, 366] on button "Mesero" at bounding box center [112, 372] width 44 height 19
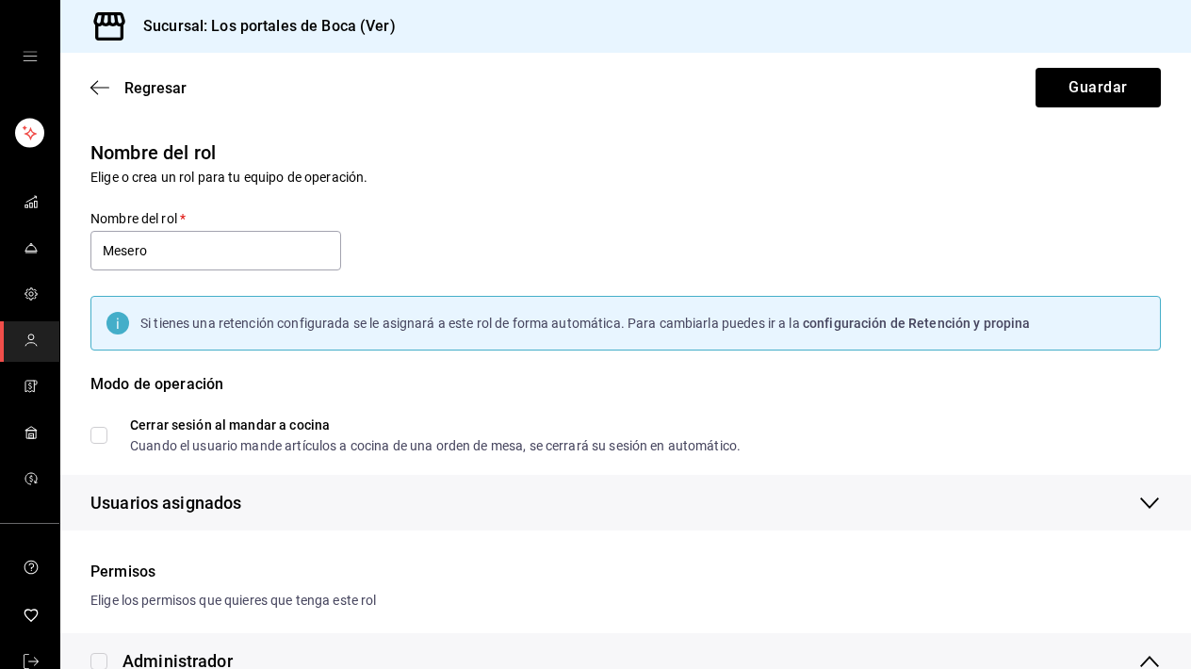
checkbox input "true"
click at [478, 384] on div "Modo de operación" at bounding box center [625, 395] width 1070 height 45
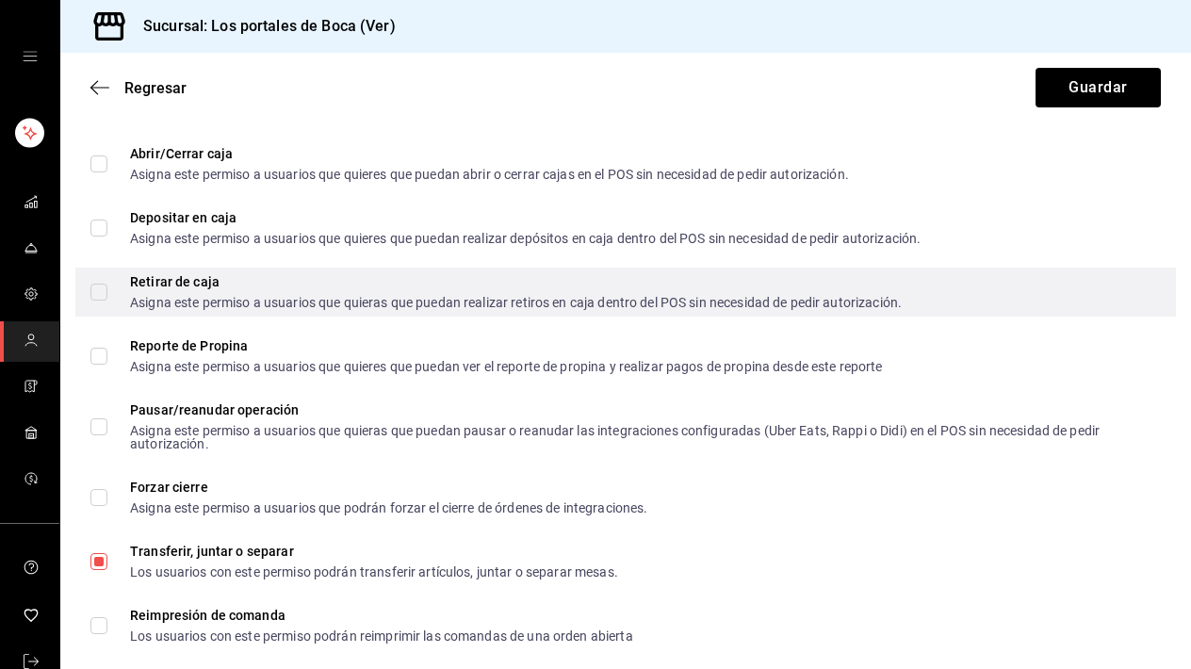
scroll to position [1902, 0]
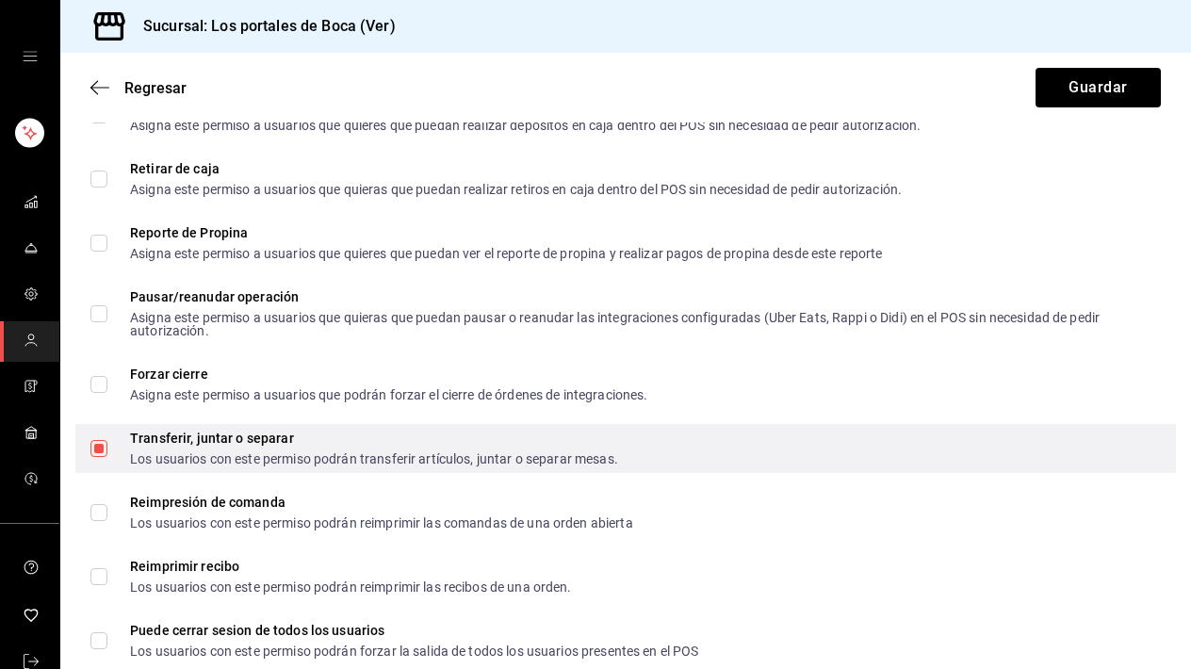
click at [101, 447] on input "Transferir, juntar o separar Los usuarios con este permiso podrán transferir ar…" at bounding box center [98, 448] width 17 height 17
checkbox input "false"
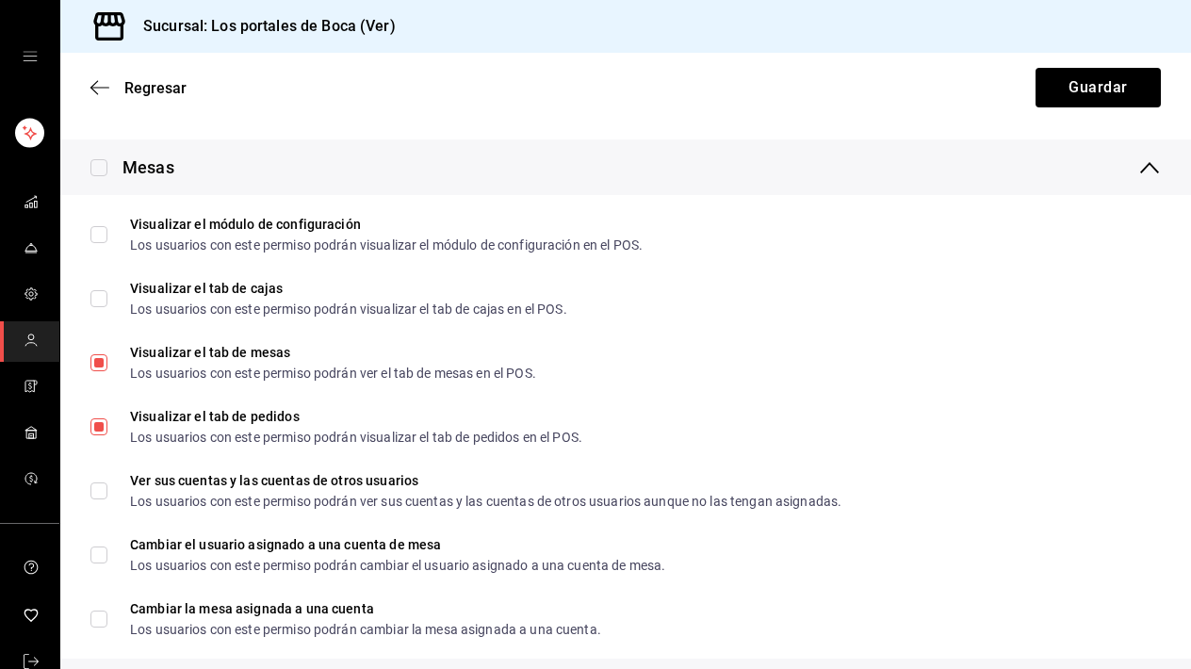
scroll to position [2570, 0]
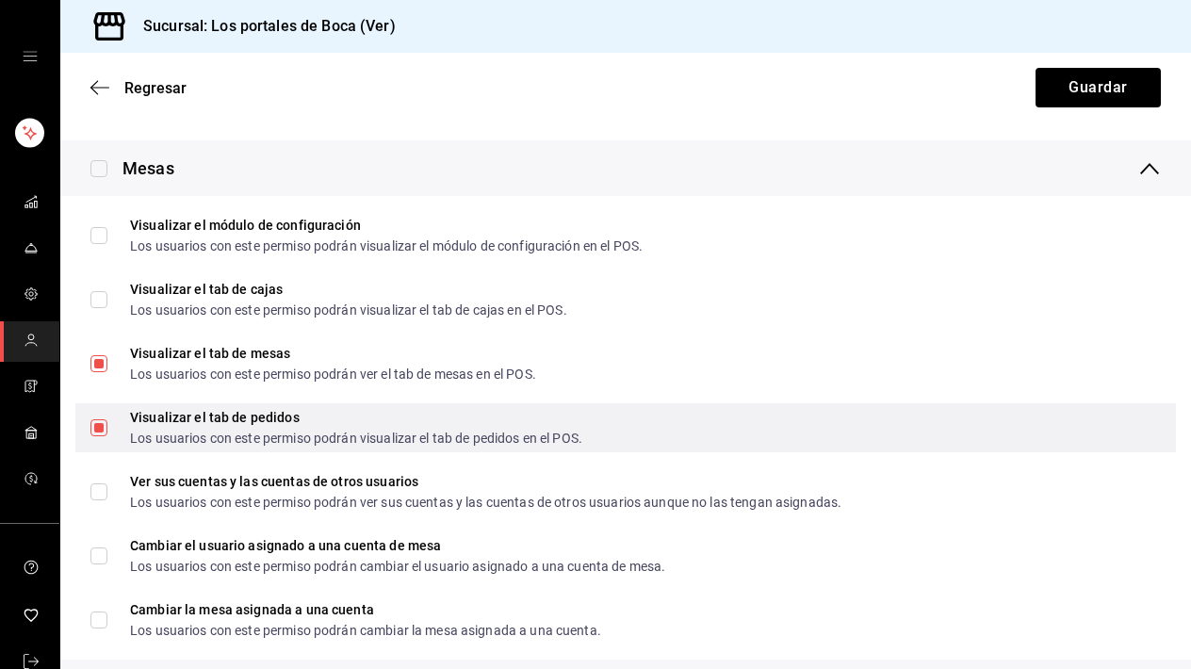
click at [104, 431] on input "Visualizar el tab de pedidos Los usuarios con este permiso podrán visualizar el…" at bounding box center [98, 427] width 17 height 17
checkbox input "false"
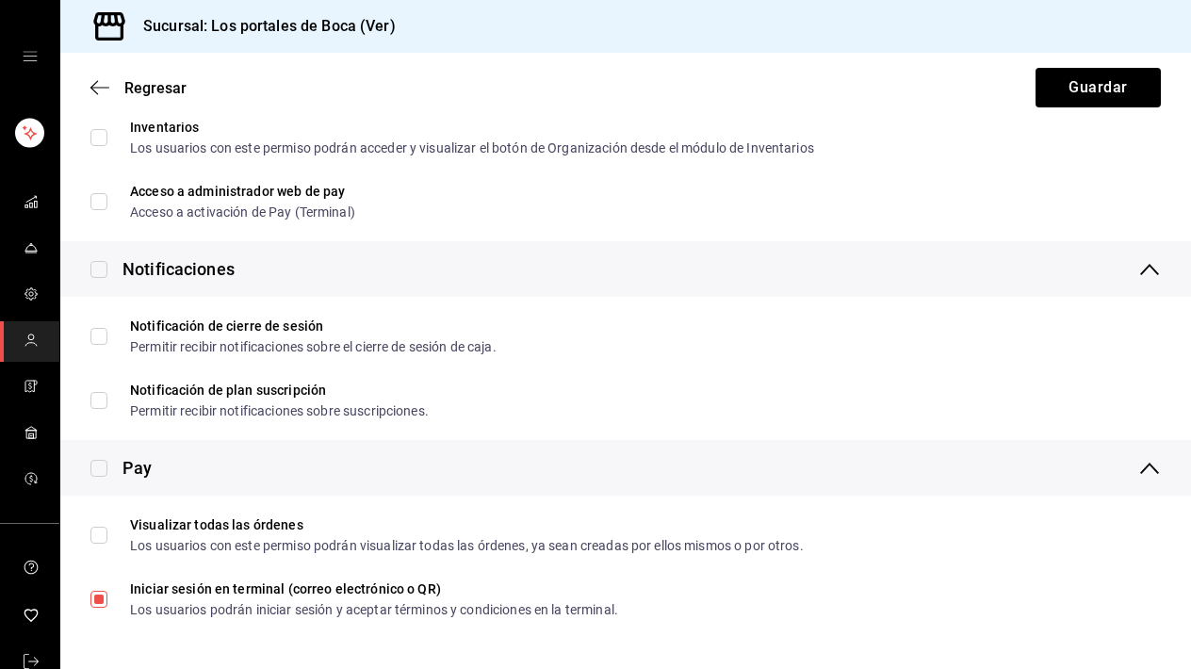
scroll to position [0, 0]
click at [1083, 89] on button "Guardar" at bounding box center [1098, 88] width 125 height 40
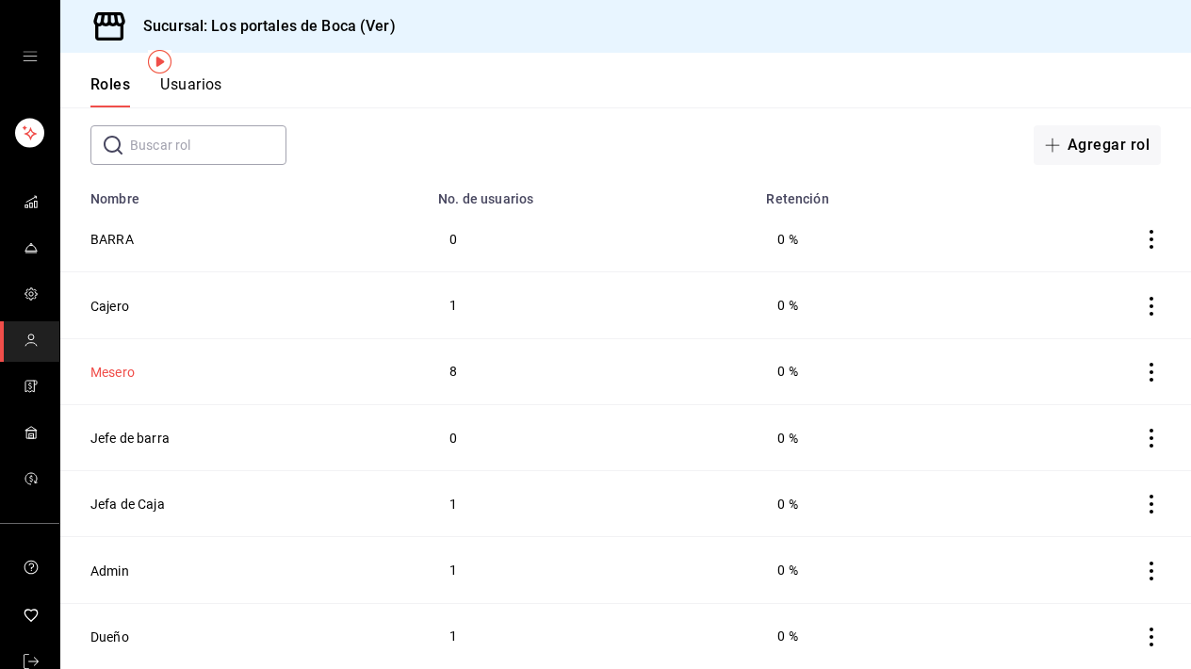
click at [118, 378] on button "Mesero" at bounding box center [112, 372] width 44 height 19
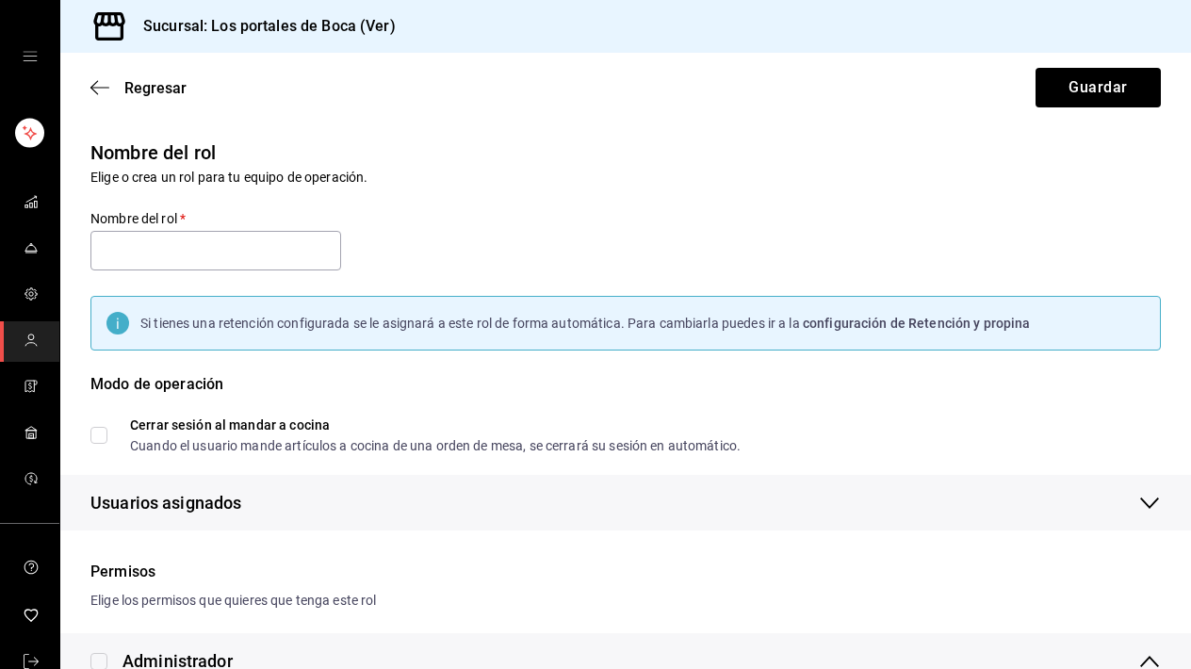
type input "Mesero"
checkbox input "true"
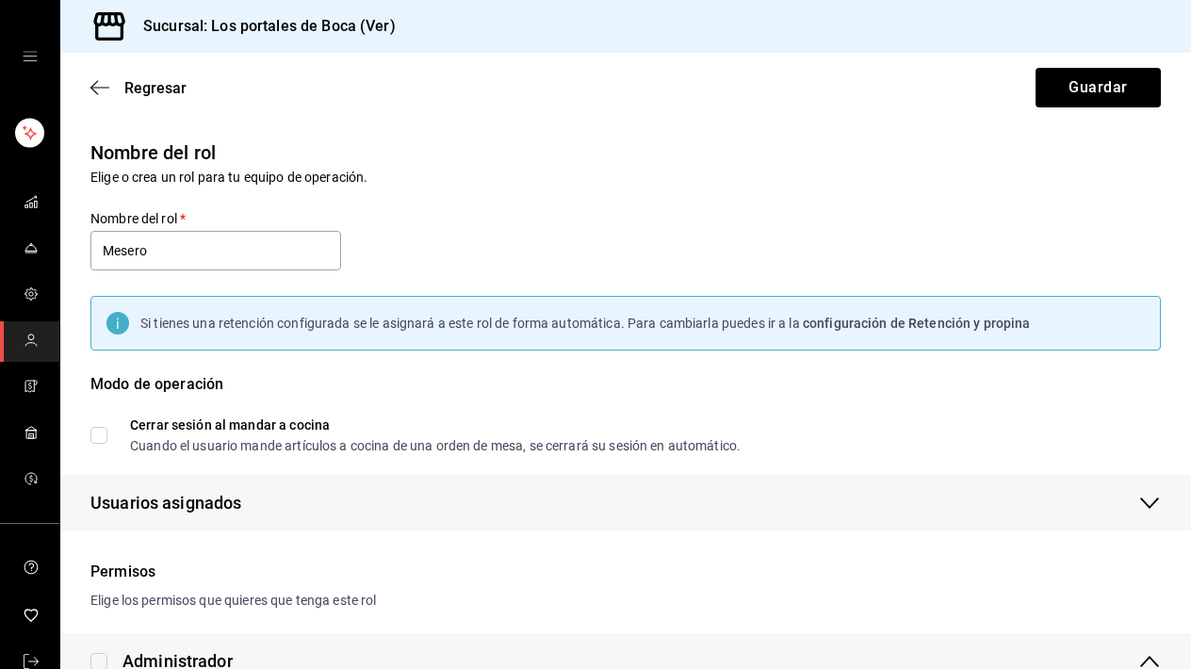
checkbox input "true"
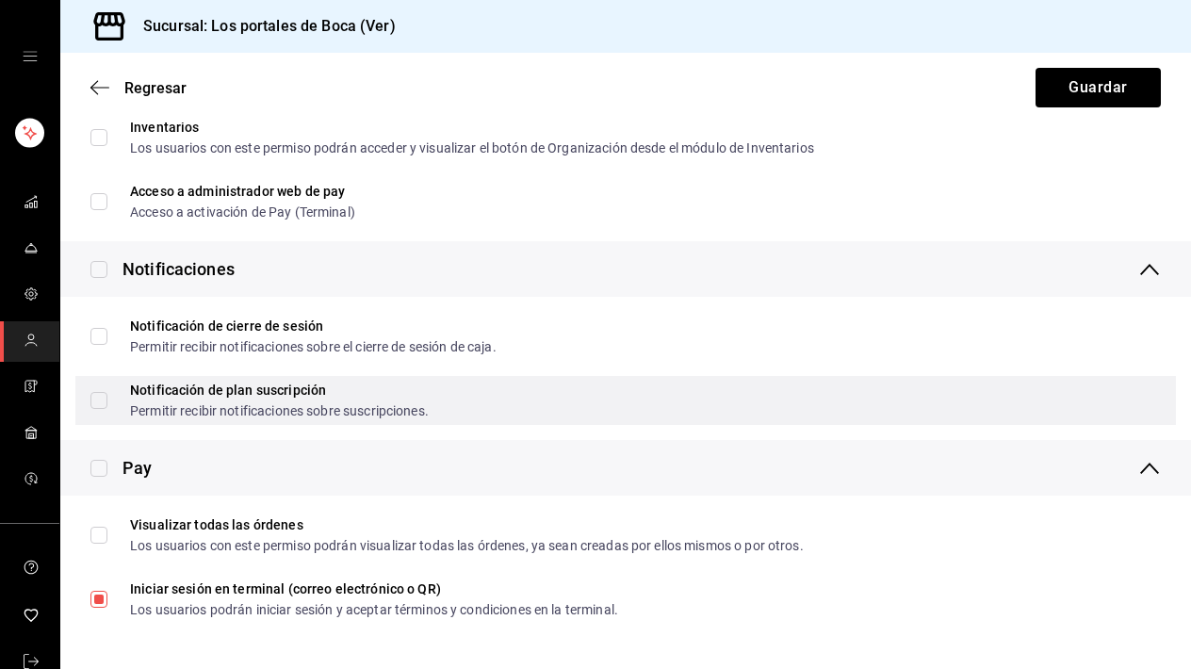
scroll to position [3571, 0]
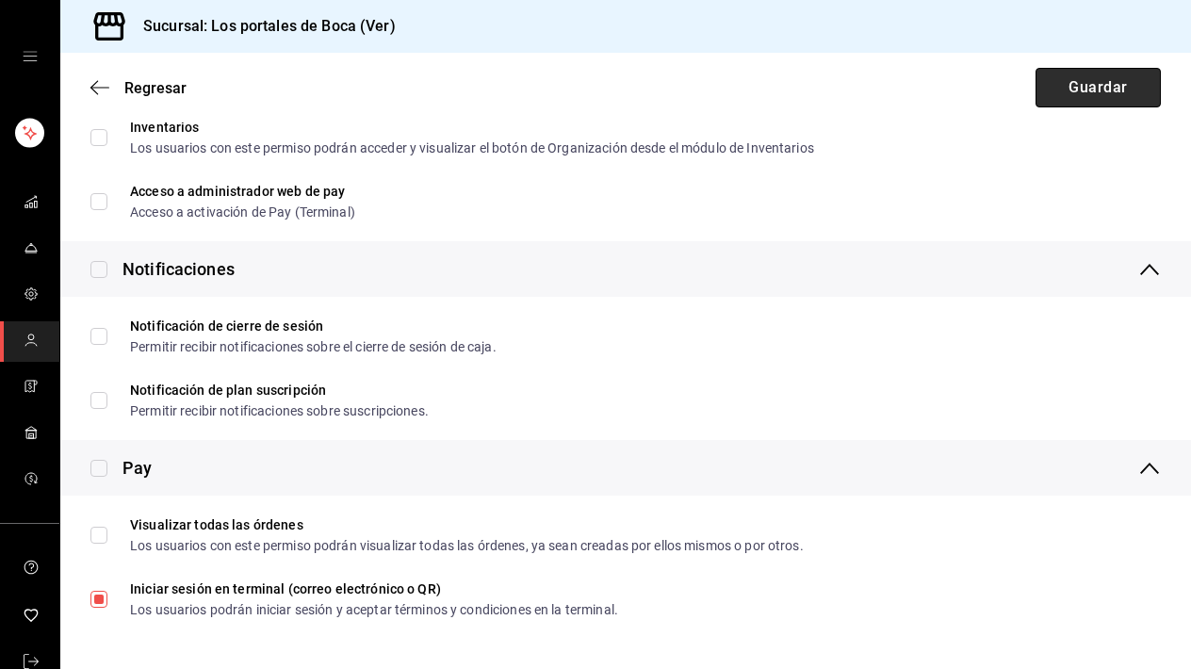
click at [1055, 88] on button "Guardar" at bounding box center [1098, 88] width 125 height 40
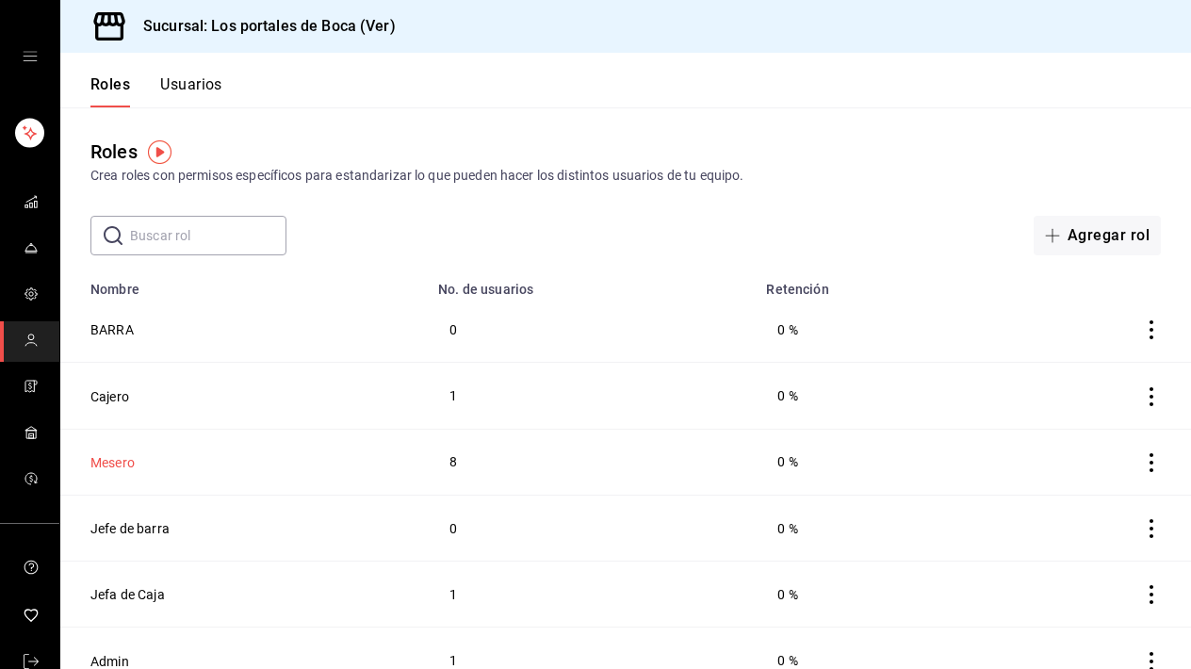
click at [116, 462] on button "Mesero" at bounding box center [112, 462] width 44 height 19
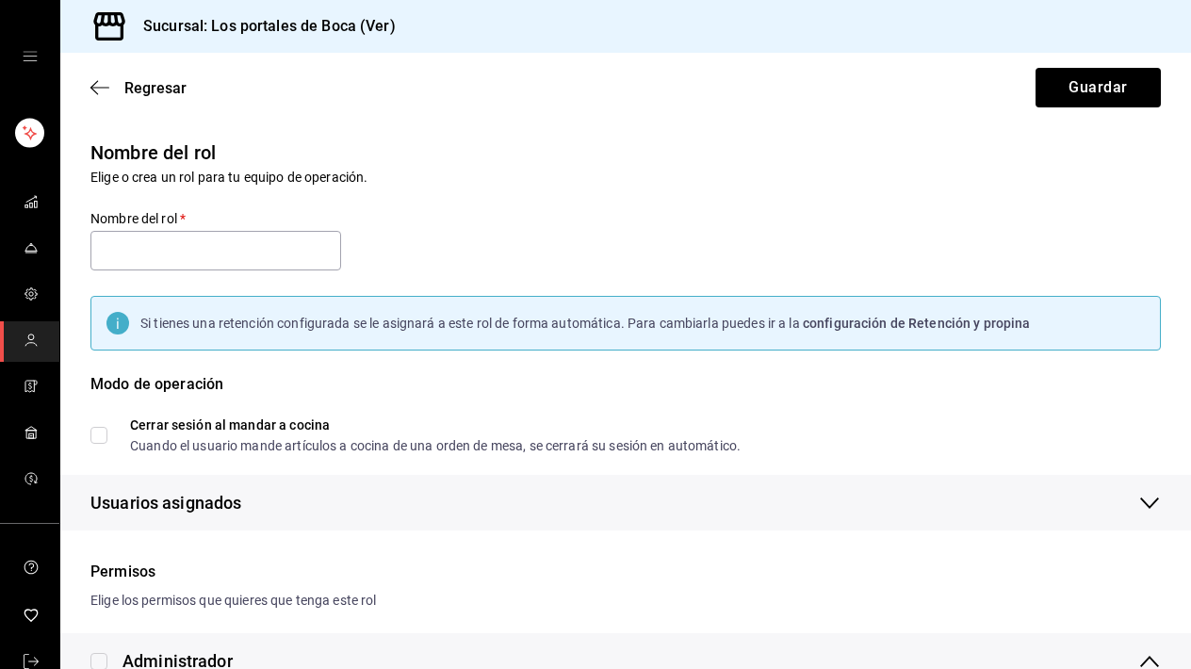
type input "Mesero"
checkbox input "true"
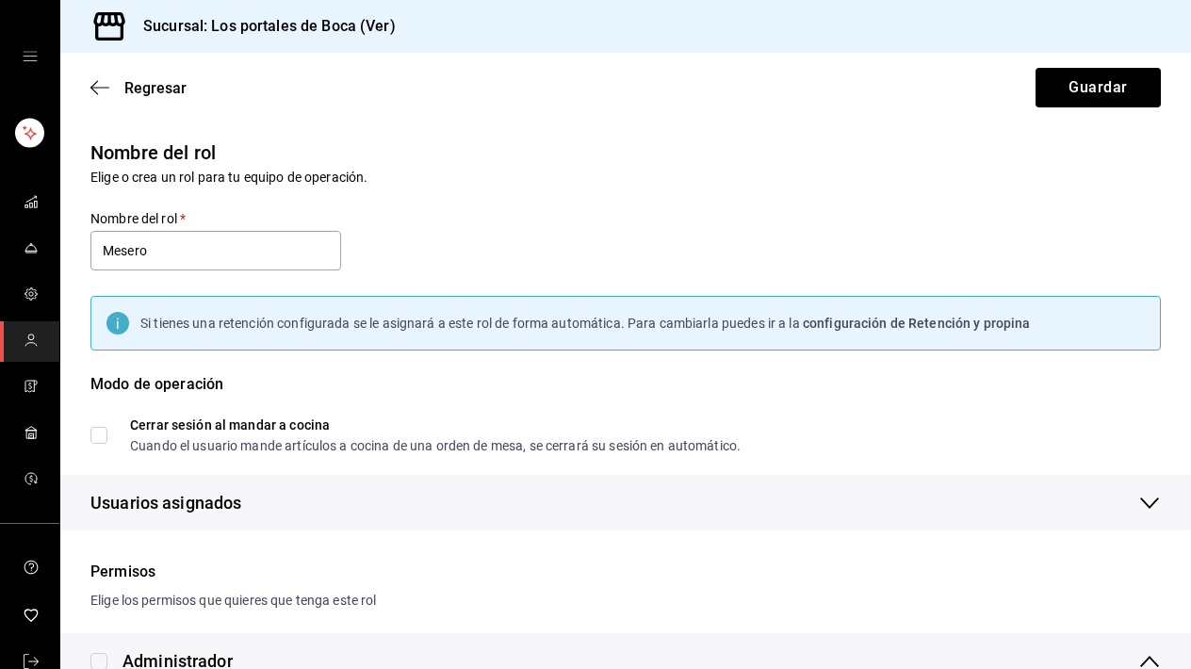
checkbox input "true"
click at [658, 380] on div "Modo de operación" at bounding box center [625, 395] width 1070 height 45
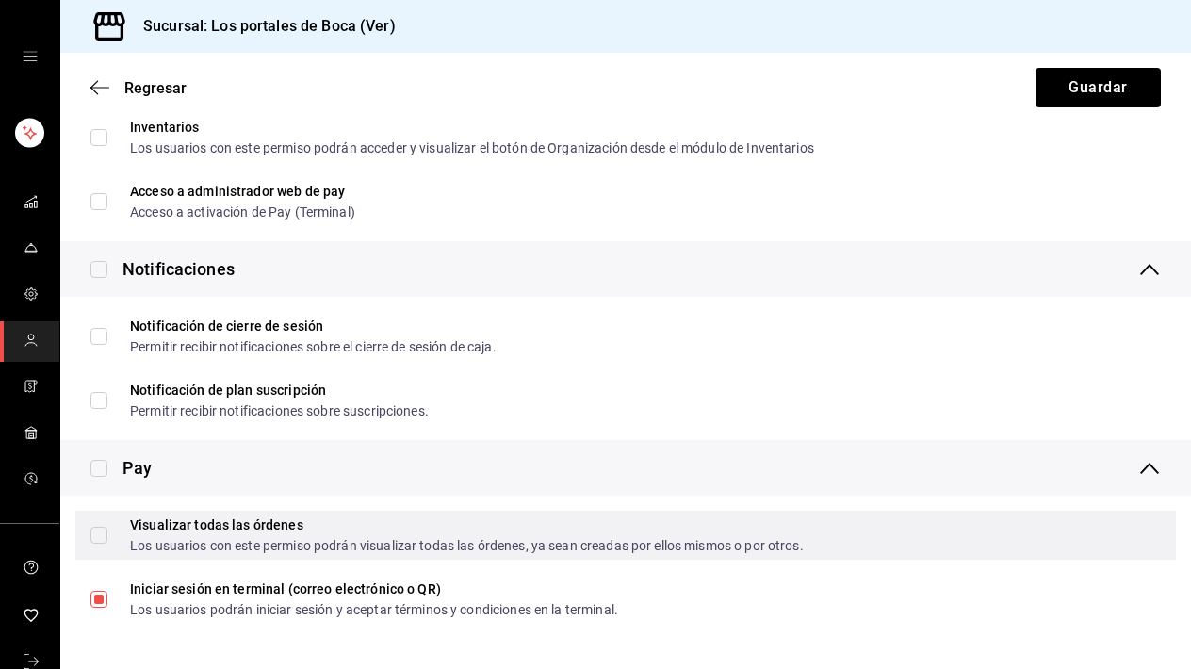
scroll to position [3571, 0]
click at [99, 539] on input "Visualizar todas las órdenes Los usuarios con este permiso podrán visualizar to…" at bounding box center [98, 535] width 17 height 17
checkbox input "true"
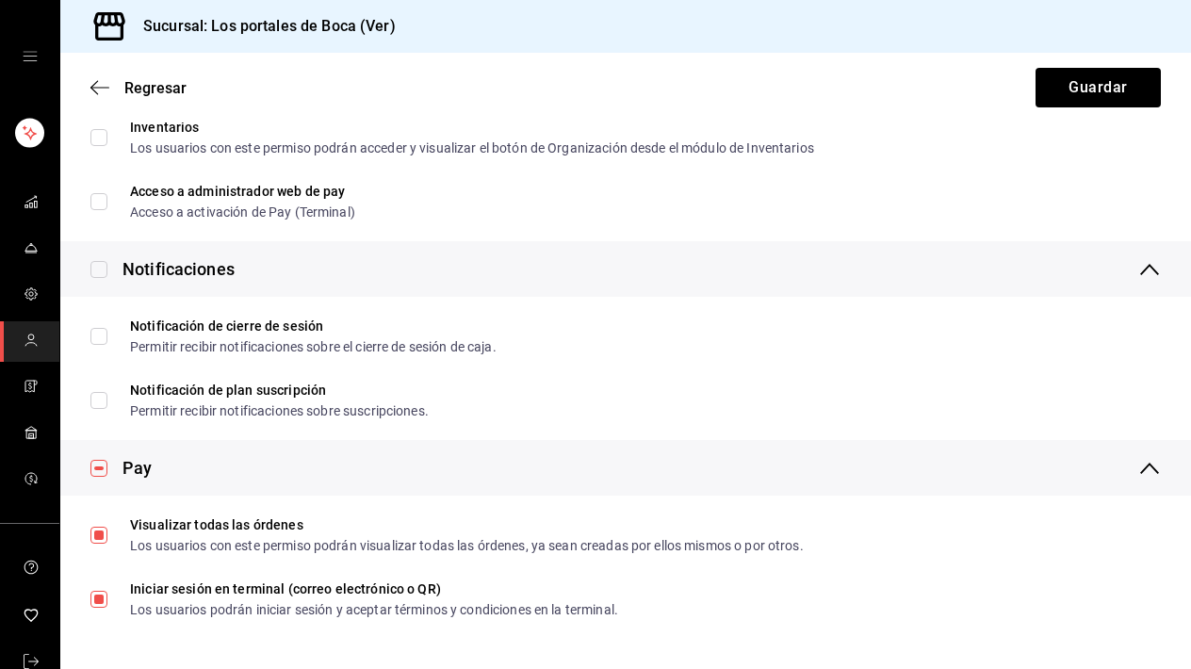
click at [461, 477] on div "Pay" at bounding box center [625, 468] width 1131 height 56
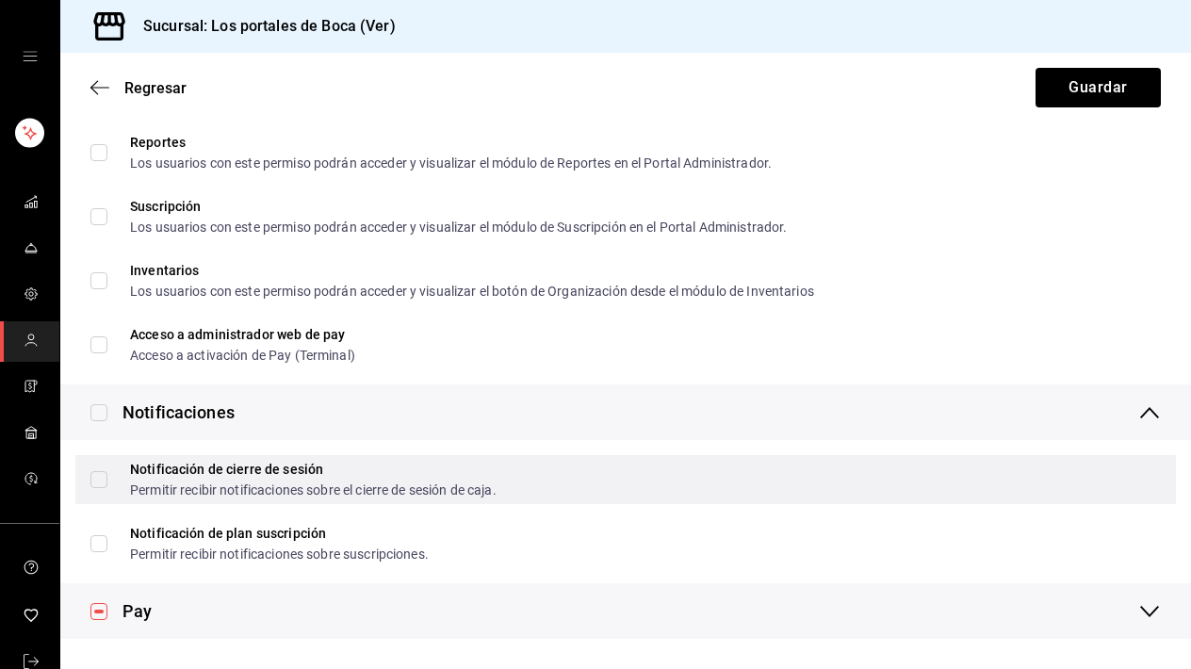
scroll to position [0, 0]
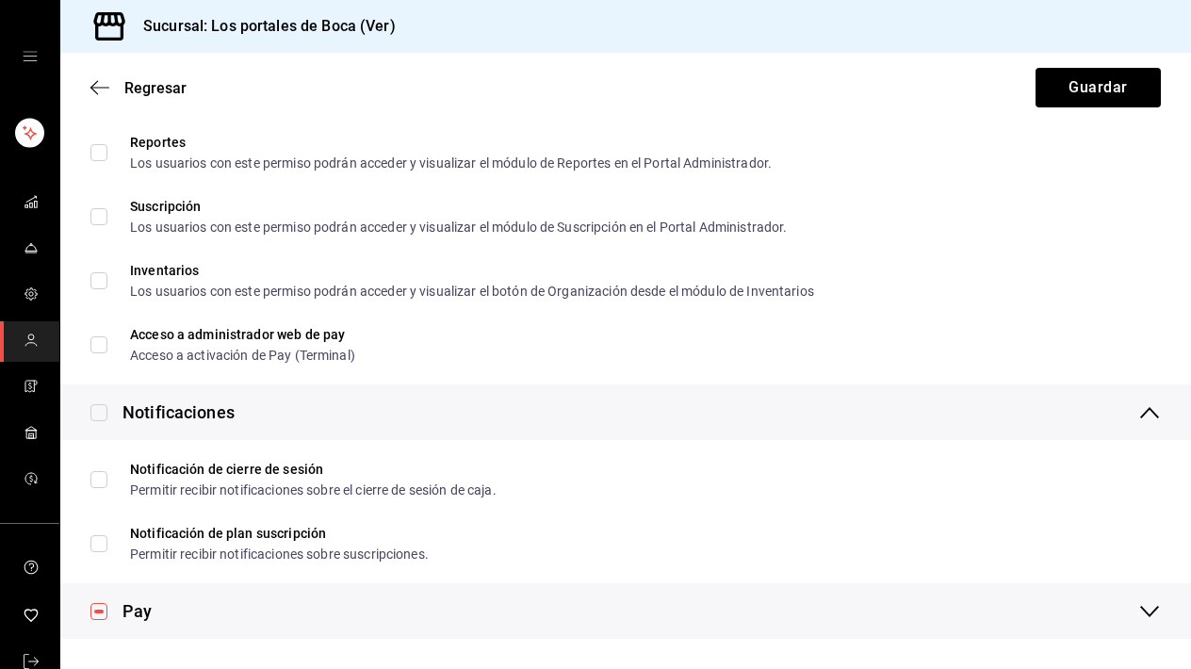
click at [711, 616] on div "Pay" at bounding box center [625, 611] width 1131 height 56
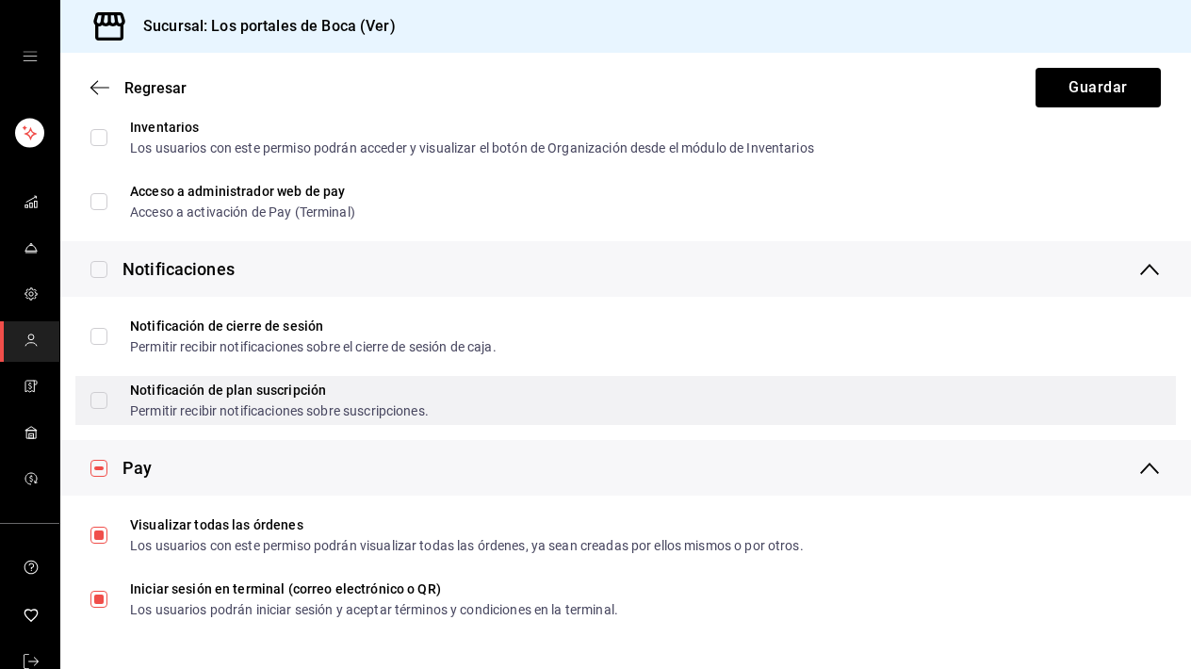
scroll to position [3571, 0]
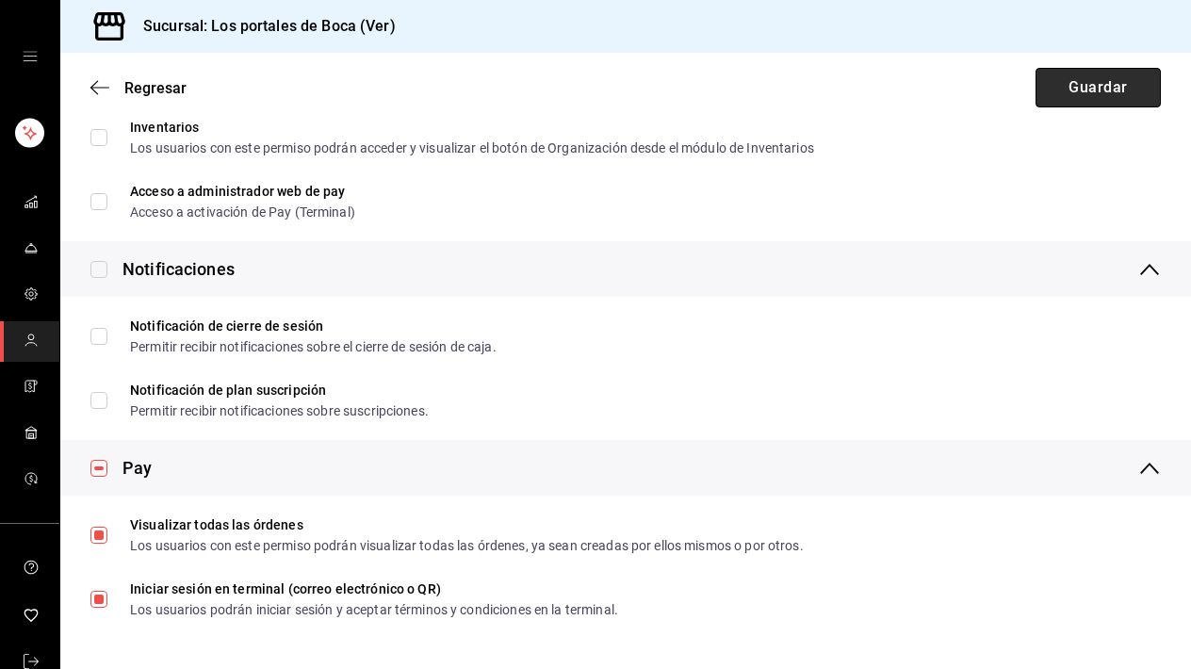
click at [1069, 99] on button "Guardar" at bounding box center [1098, 88] width 125 height 40
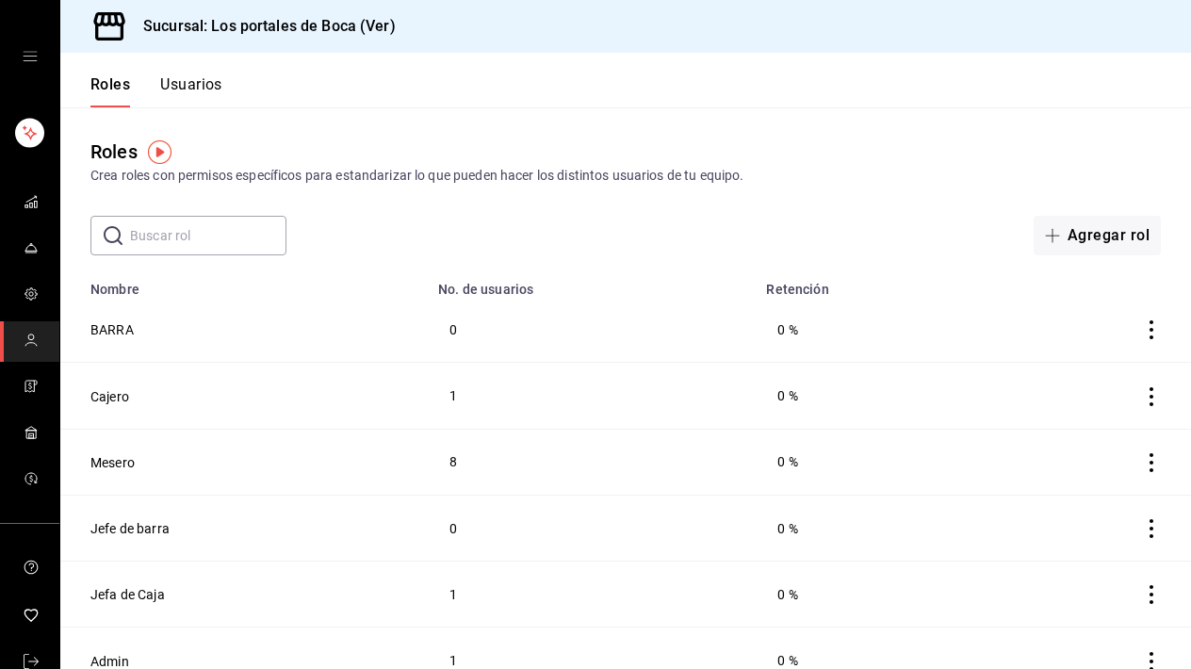
click at [139, 460] on td "Mesero" at bounding box center [243, 462] width 367 height 66
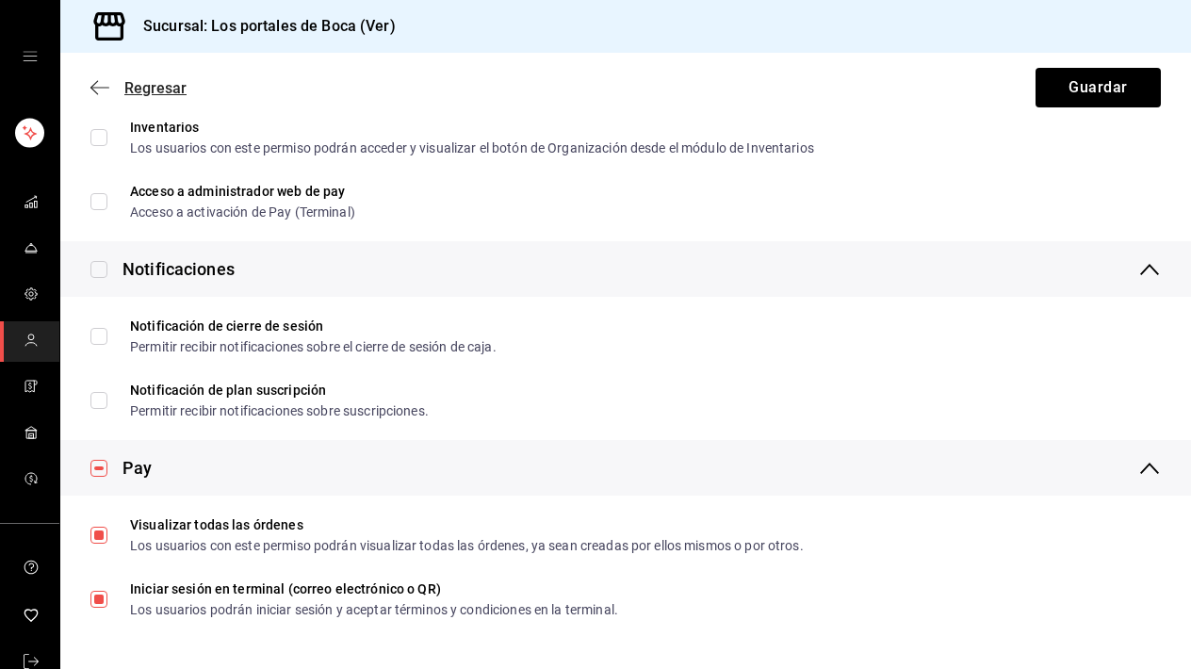
click at [100, 90] on icon "button" at bounding box center [99, 87] width 19 height 17
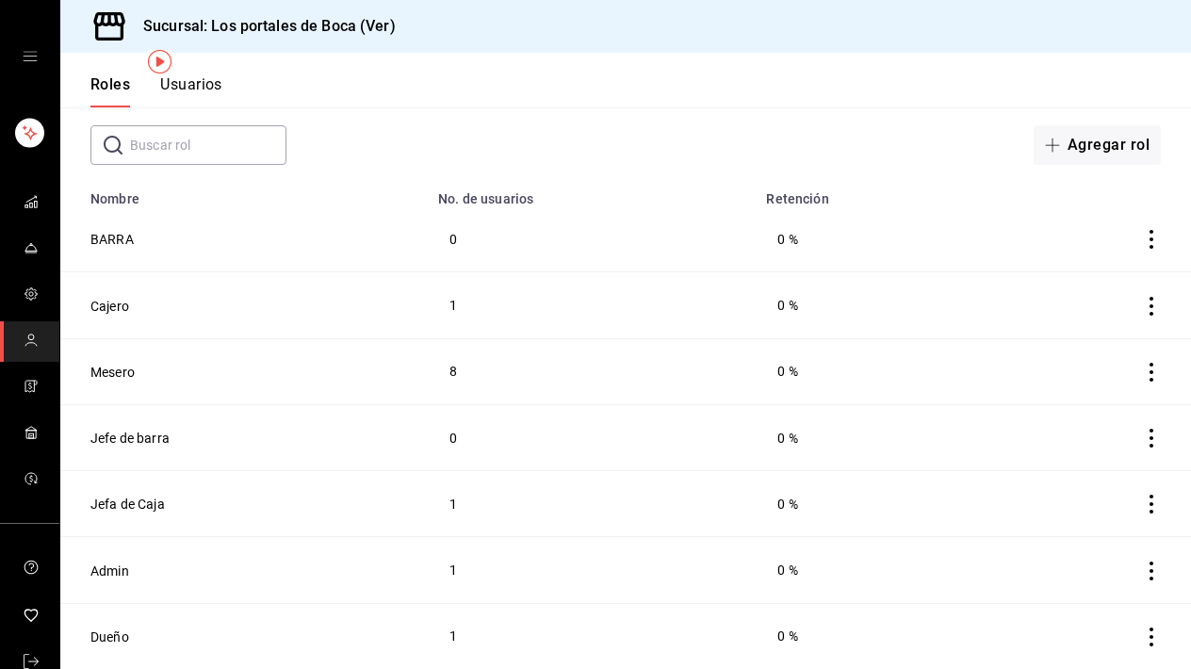
scroll to position [90, 0]
click at [116, 378] on button "Mesero" at bounding box center [112, 372] width 44 height 19
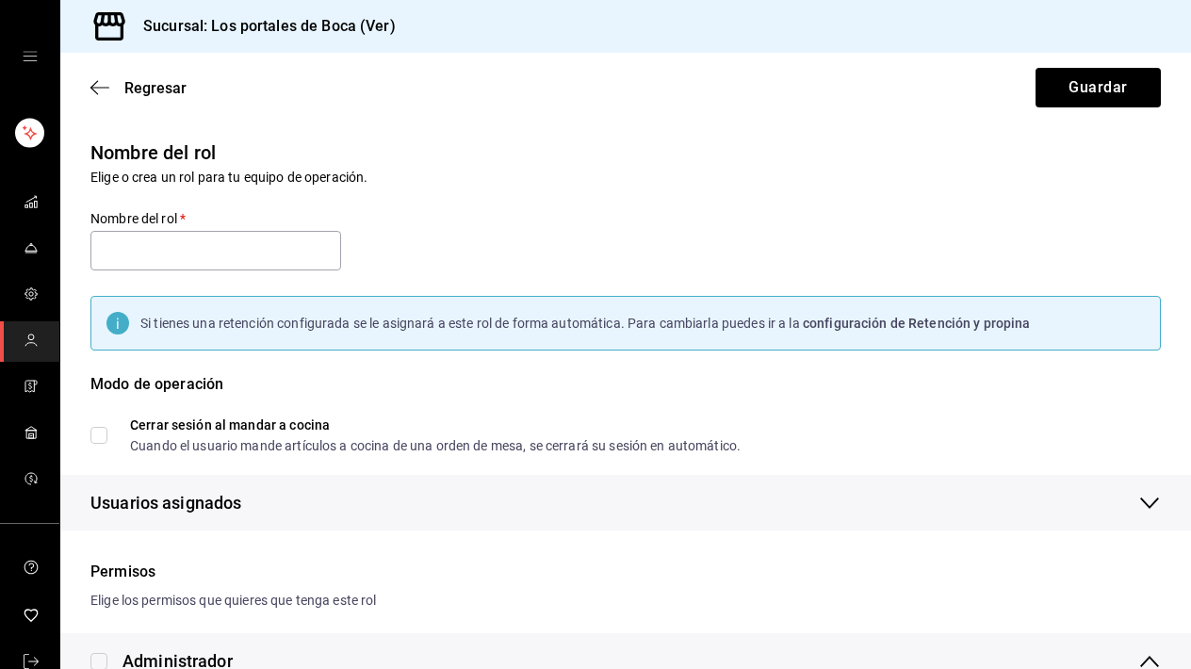
type input "Mesero"
checkbox input "true"
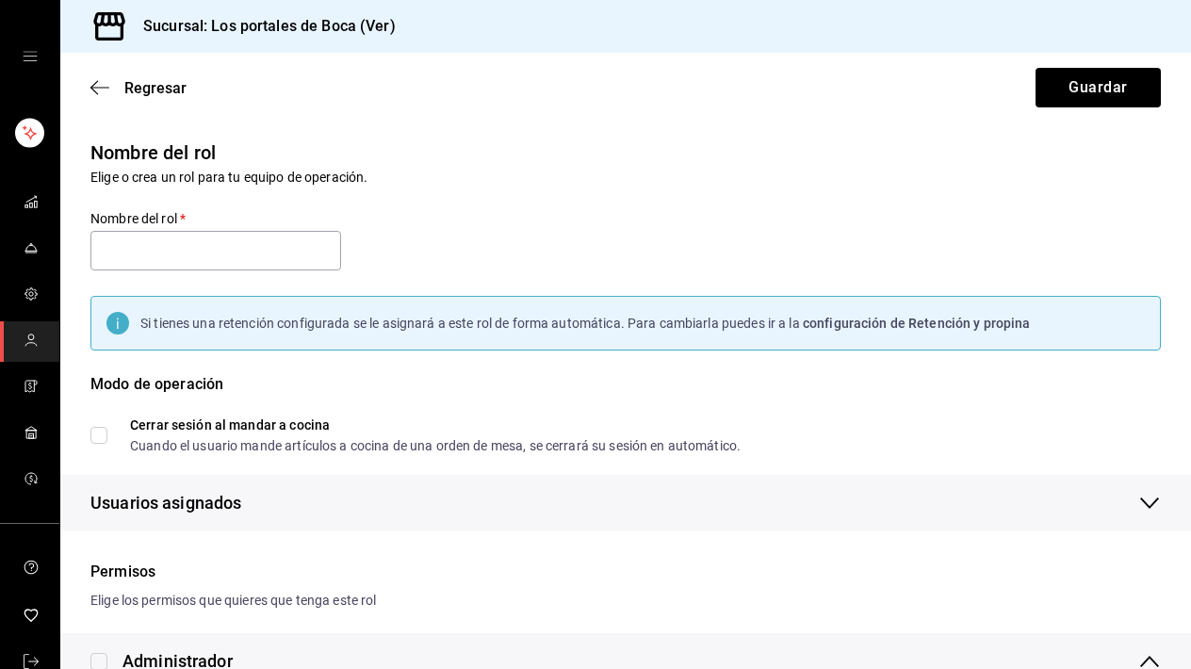
checkbox input "true"
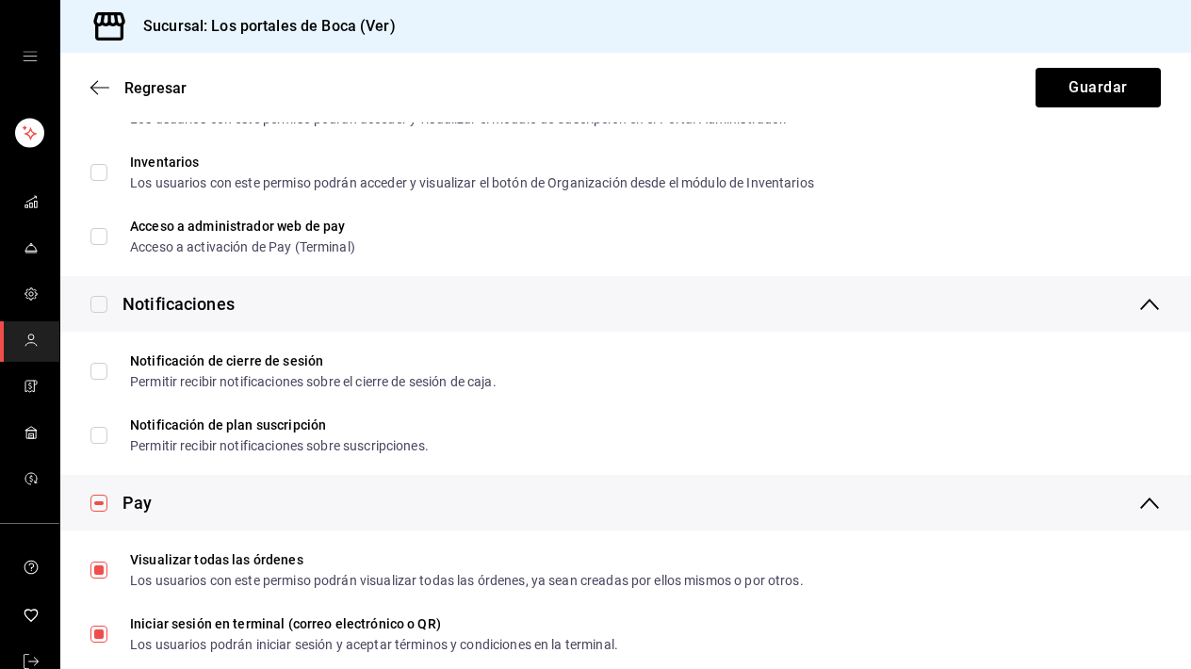
scroll to position [3537, 0]
click at [172, 85] on span "Regresar" at bounding box center [155, 88] width 62 height 18
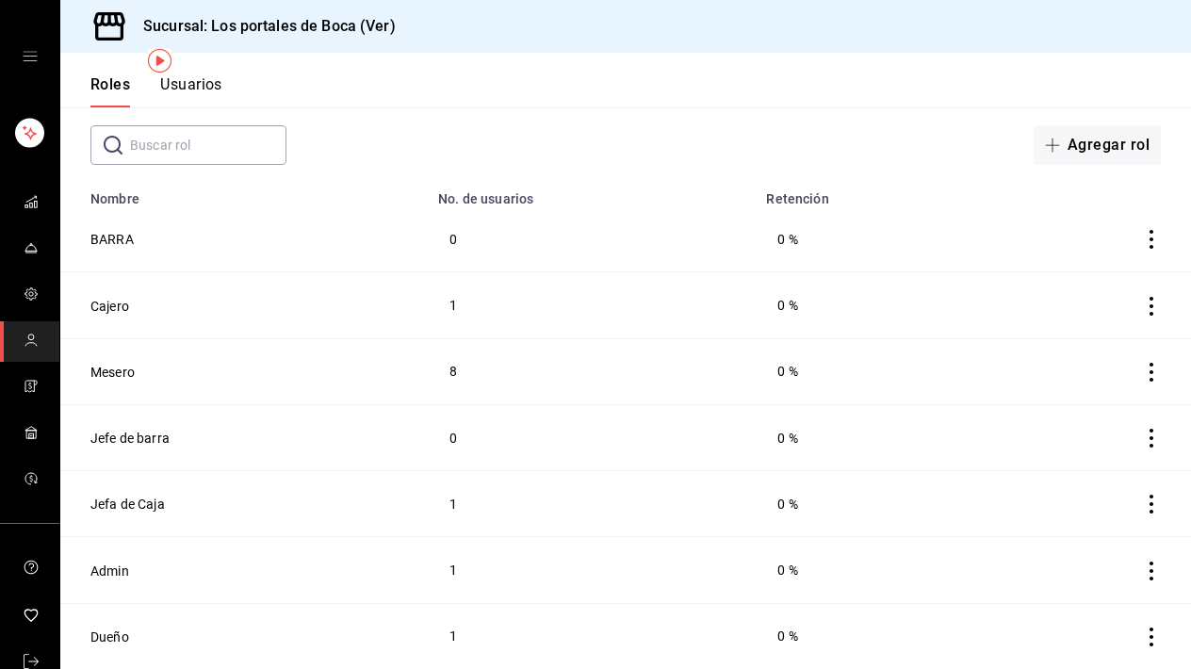
scroll to position [90, 0]
click at [128, 373] on button "Mesero" at bounding box center [112, 372] width 44 height 19
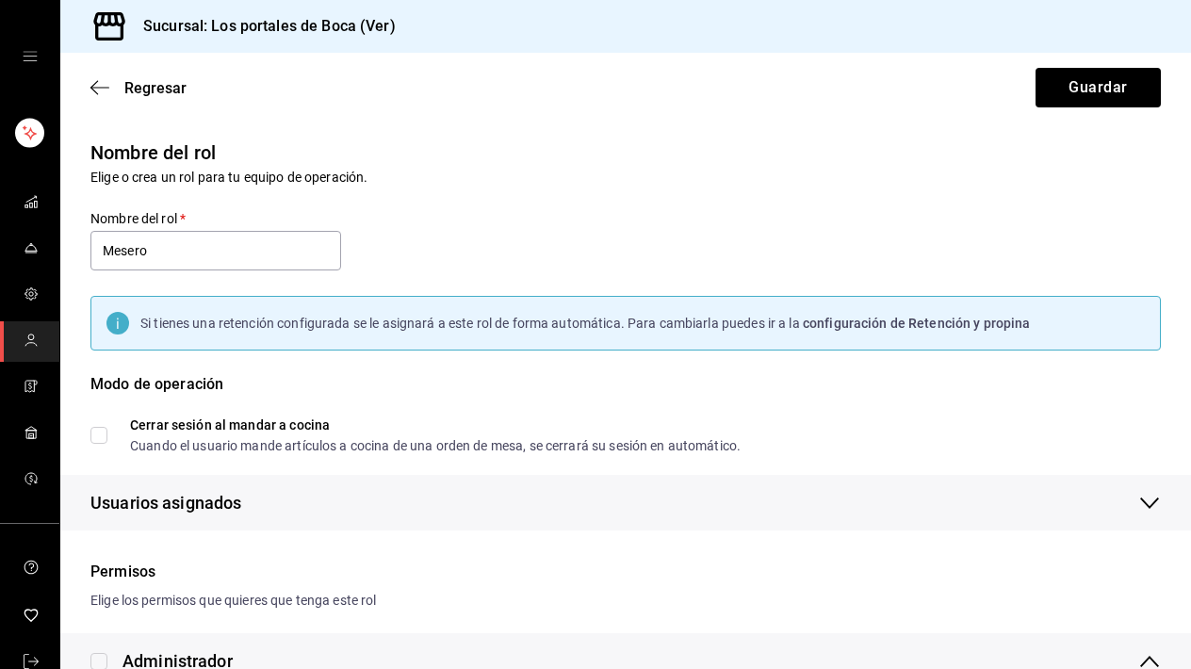
checkbox input "true"
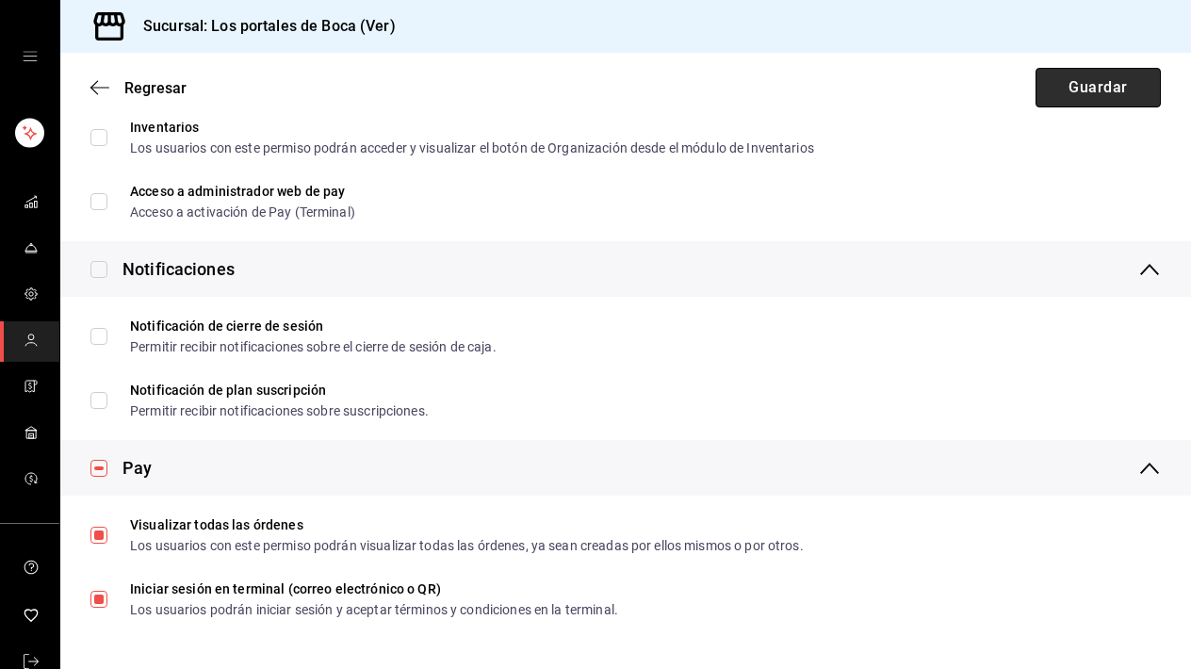
click at [1091, 89] on button "Guardar" at bounding box center [1098, 88] width 125 height 40
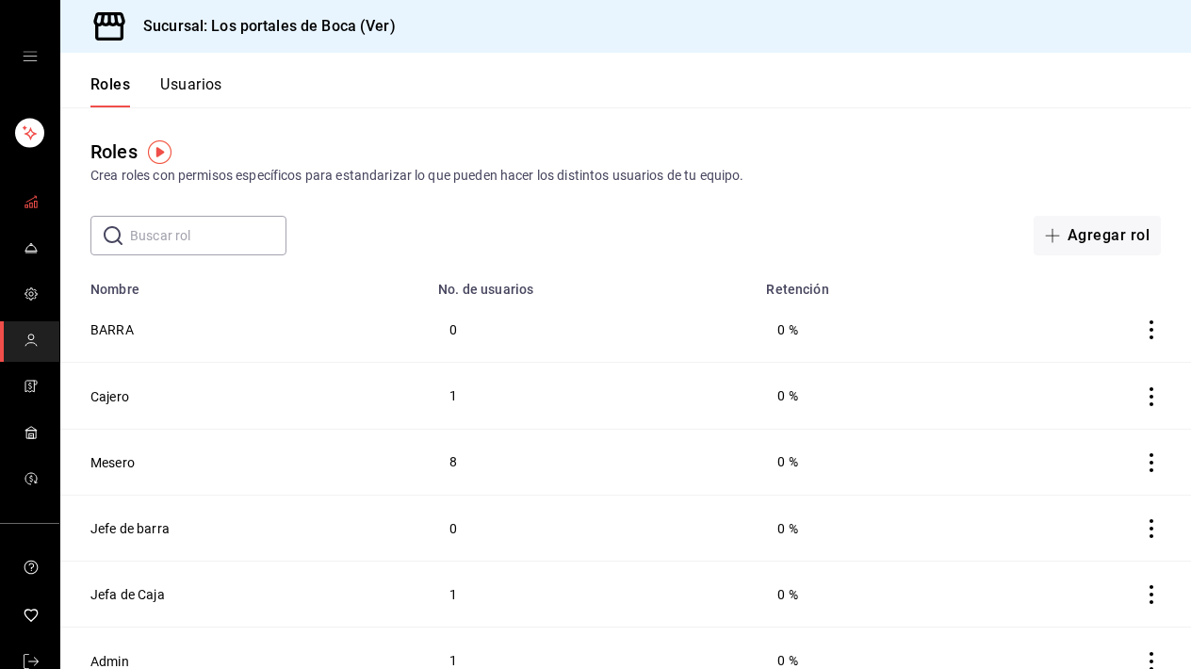
click at [39, 205] on link "mailbox folders" at bounding box center [29, 203] width 59 height 41
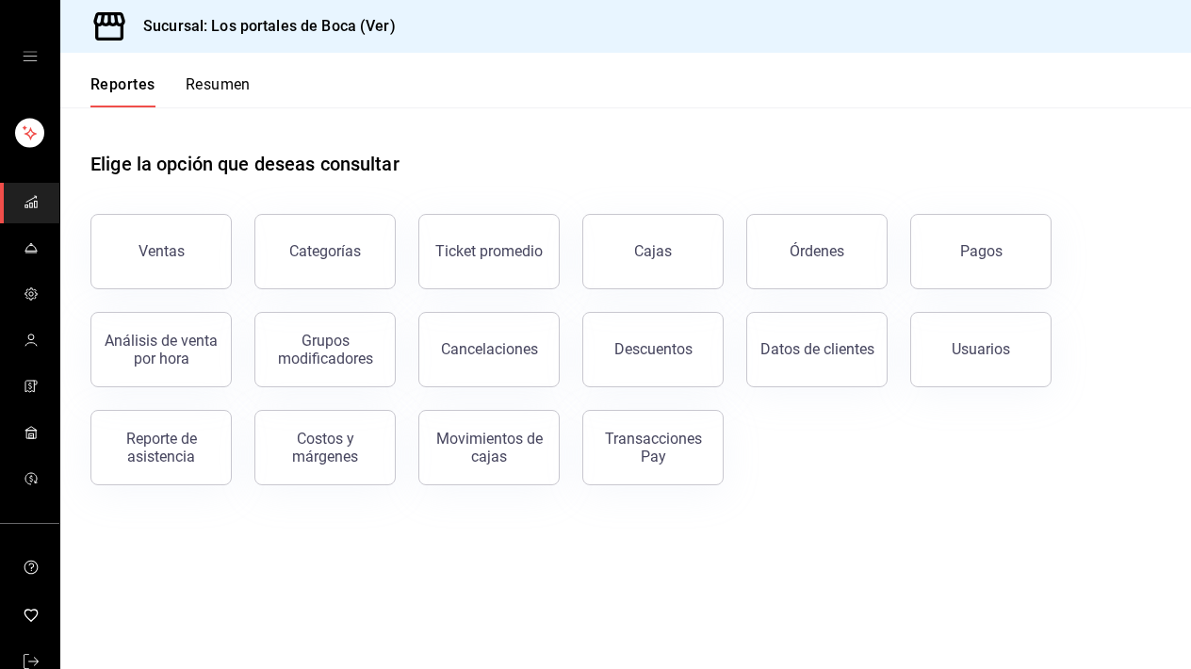
click at [191, 95] on button "Resumen" at bounding box center [218, 91] width 65 height 32
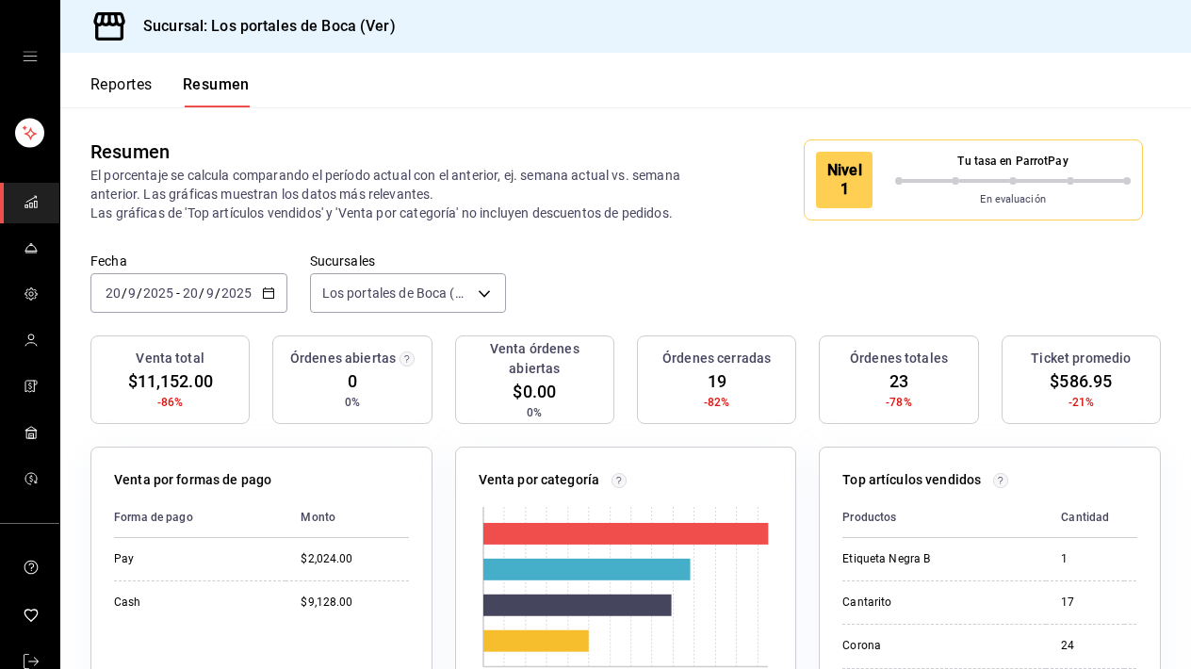
click at [1009, 266] on div "Fecha 2025-09-20 20 / 9 / 2025 - 2025-09-20 20 / 9 / 2025 Sucursales Los portal…" at bounding box center [625, 294] width 1131 height 83
